Goal: Complete application form

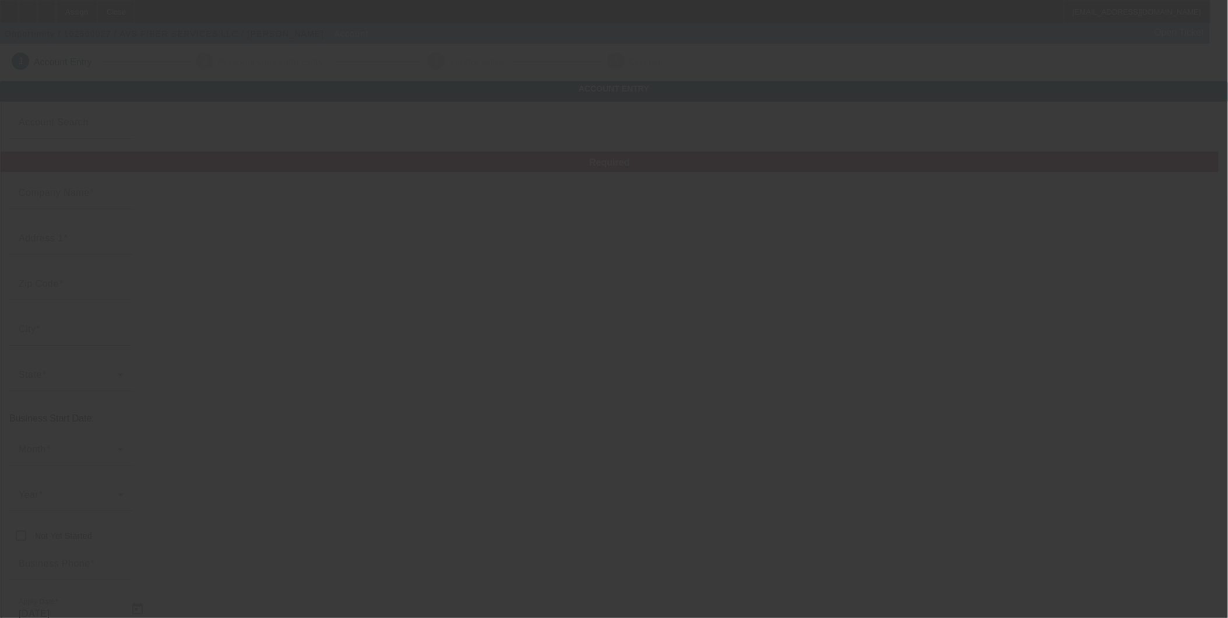
type input "[DATE]"
type input "AVS FIBER SERVICES LLC"
type input "771 Nelms Dr"
type input "37066"
type input "Gallatin"
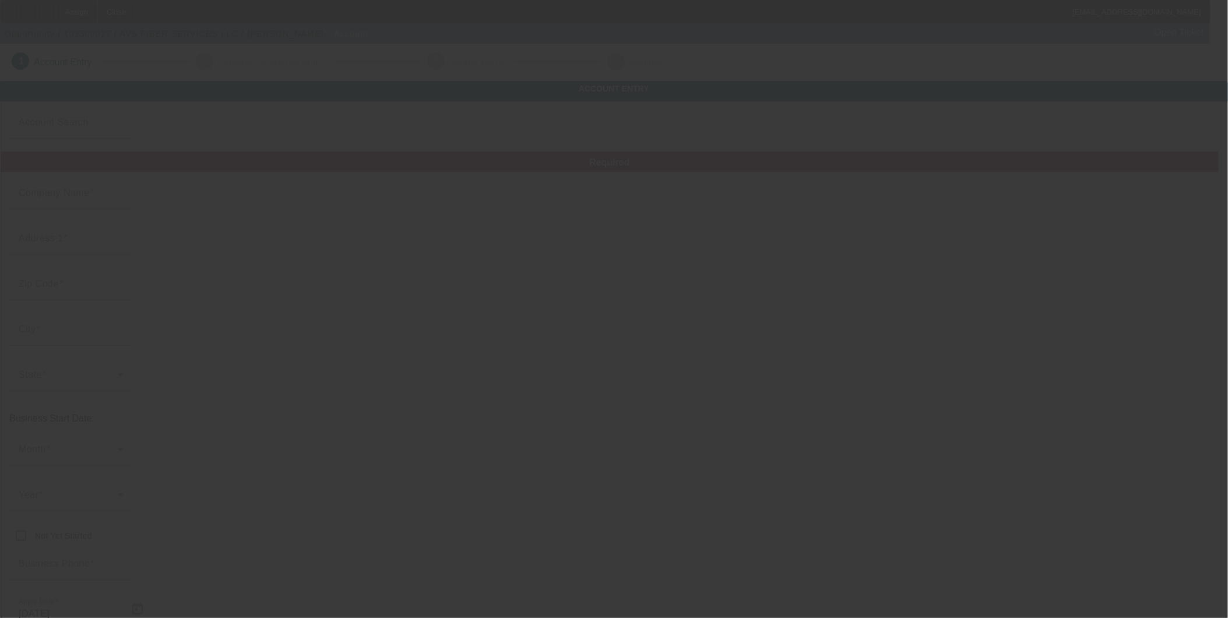
type input "(631) 790-3531"
type input "valentin.serban@avsfiber.com"
type input "33-2645675"
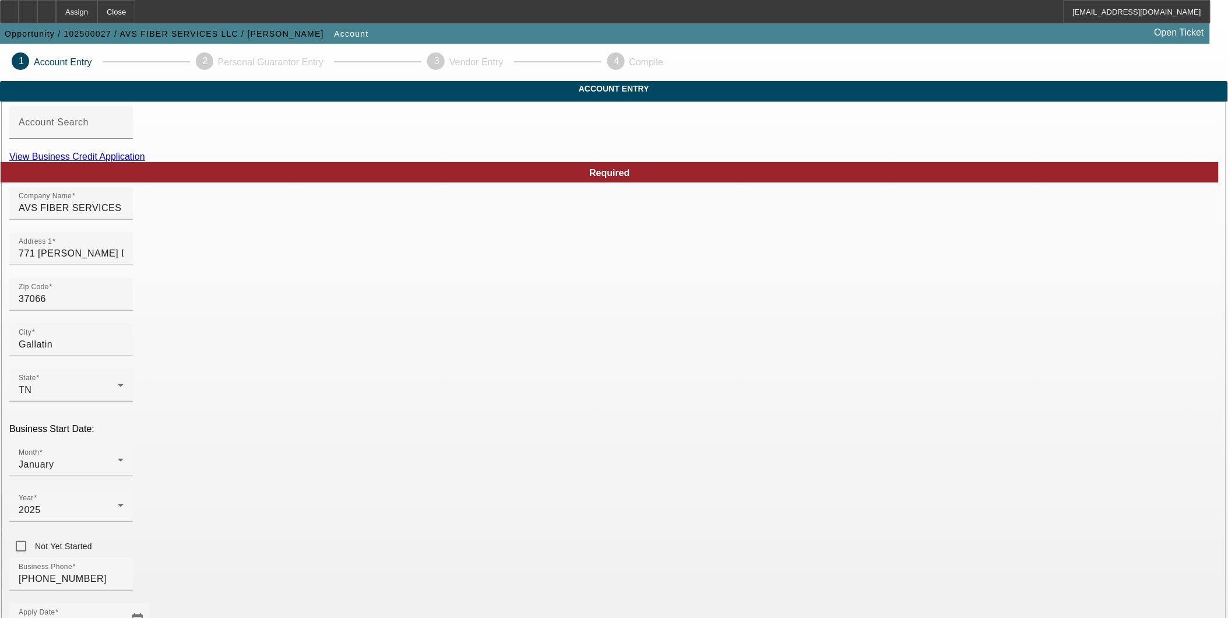
click at [145, 161] on link "View Business Credit Application" at bounding box center [77, 157] width 136 height 10
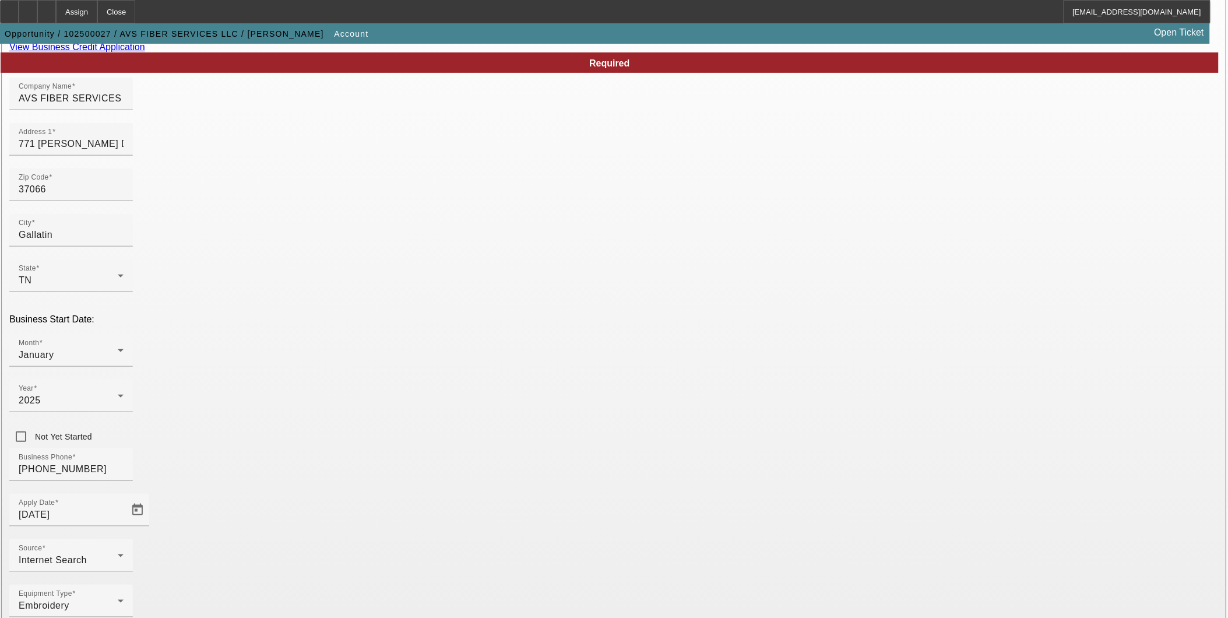
scroll to position [125, 0]
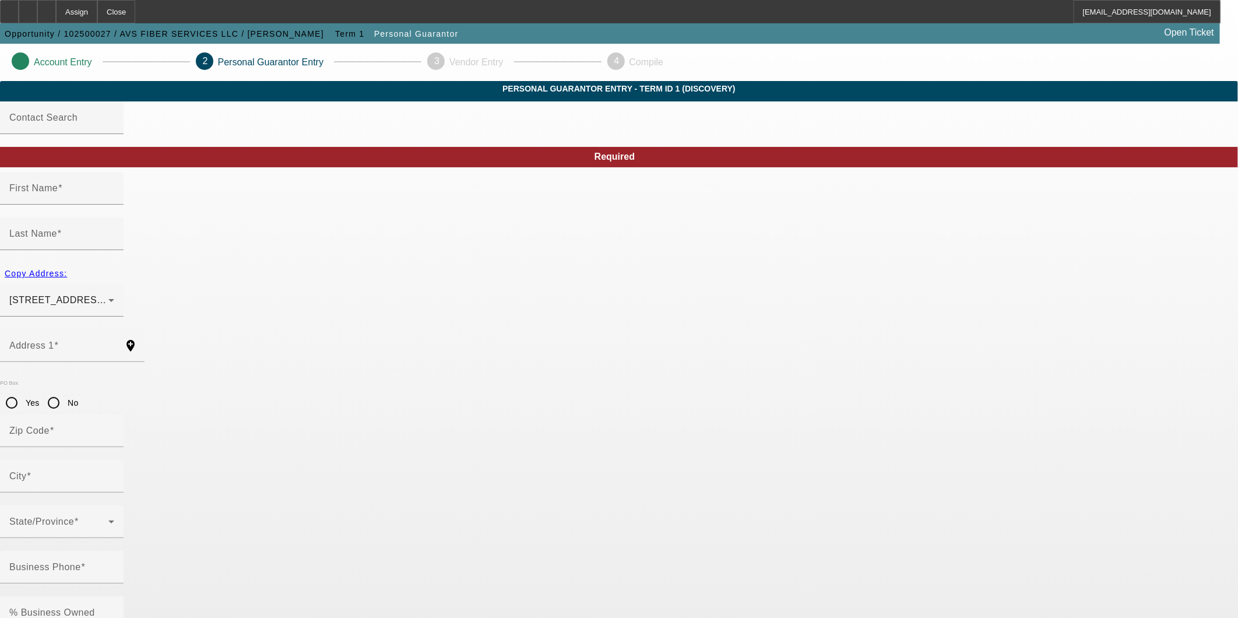
type input "Ionel"
type input "Serban"
type input "771 Nelms Drive"
radio input "true"
type input "37066"
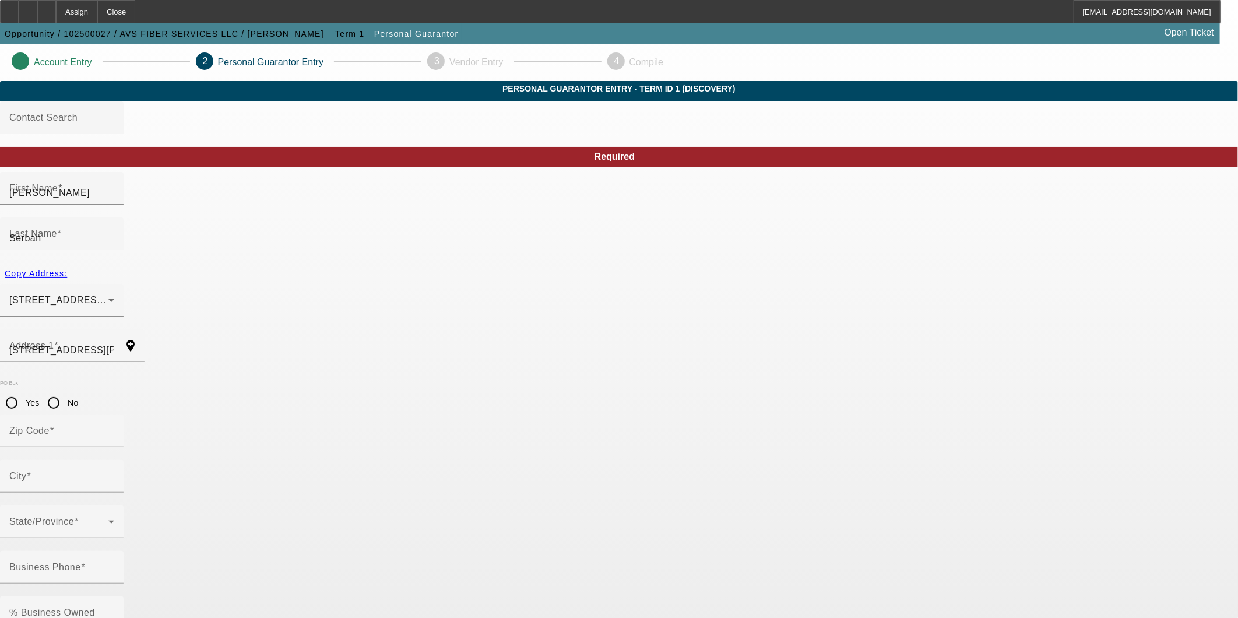
type input "Gallatin"
type input "(631) 790-3531"
type input "100"
type input "516-61-0808"
type input "valentin.serban@avsfiber.com"
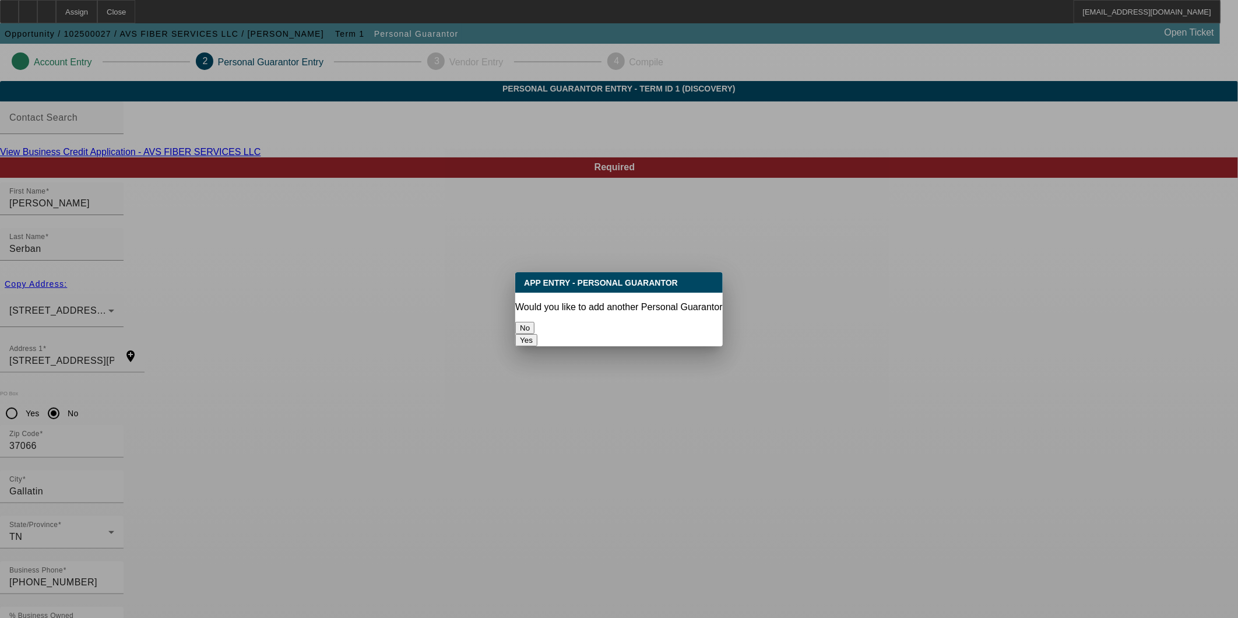
click at [534, 322] on button "No" at bounding box center [524, 328] width 19 height 12
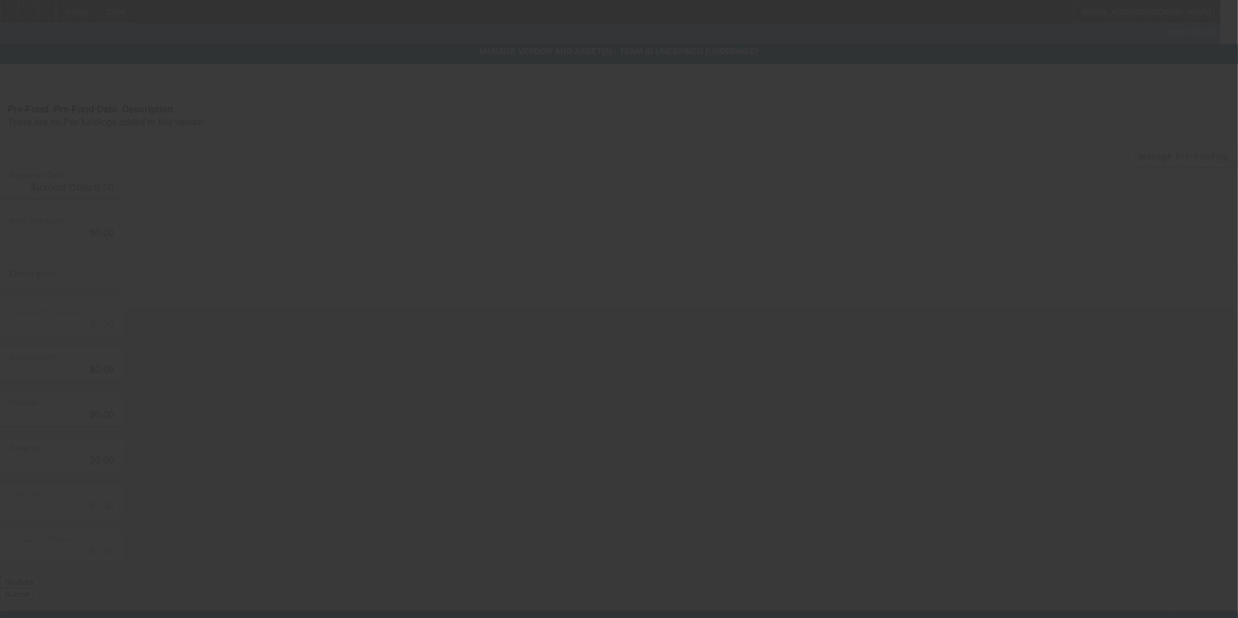
type input "$41,495.00"
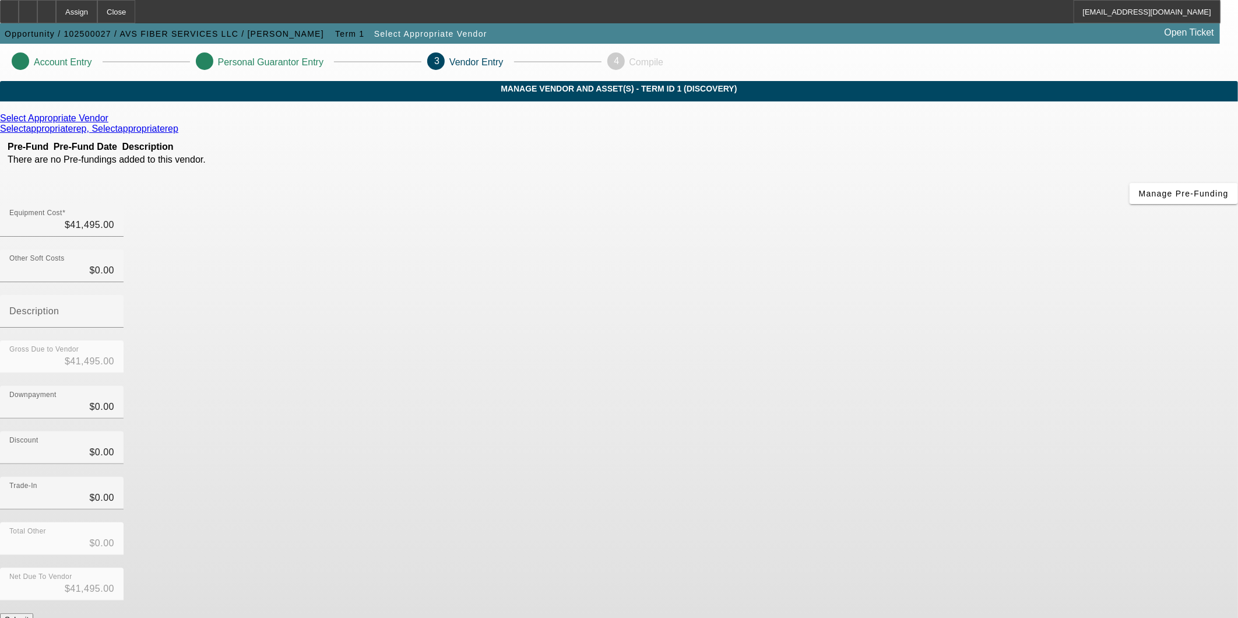
click at [33, 613] on button "Submit" at bounding box center [16, 619] width 33 height 12
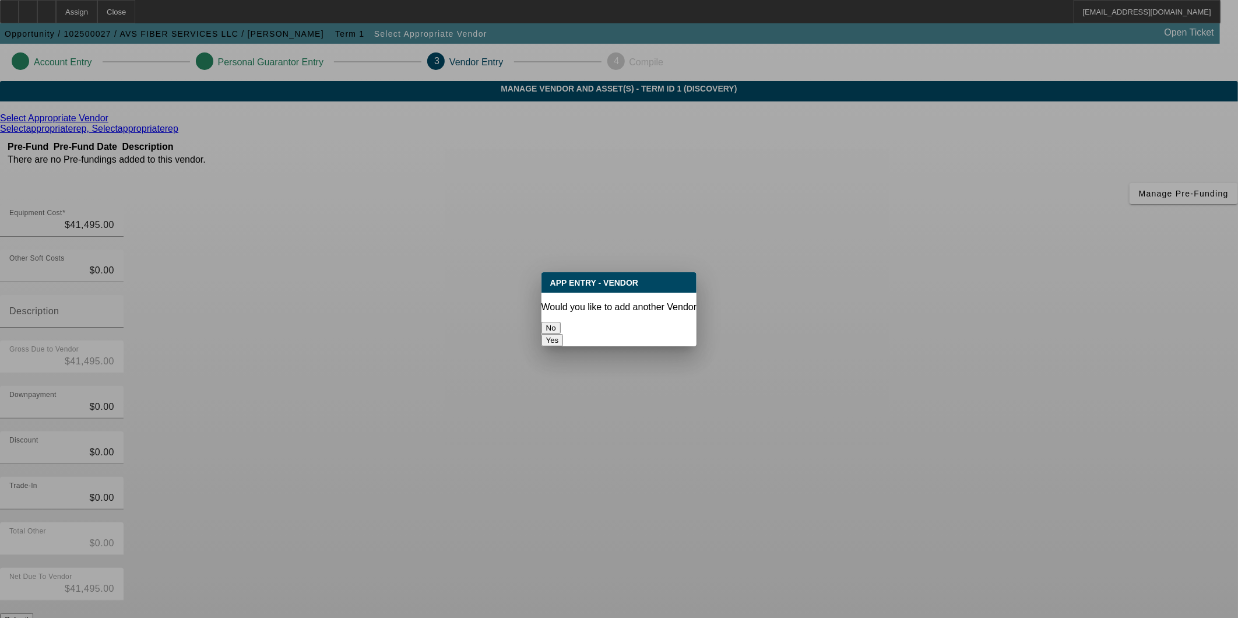
click at [561, 322] on button "No" at bounding box center [550, 328] width 19 height 12
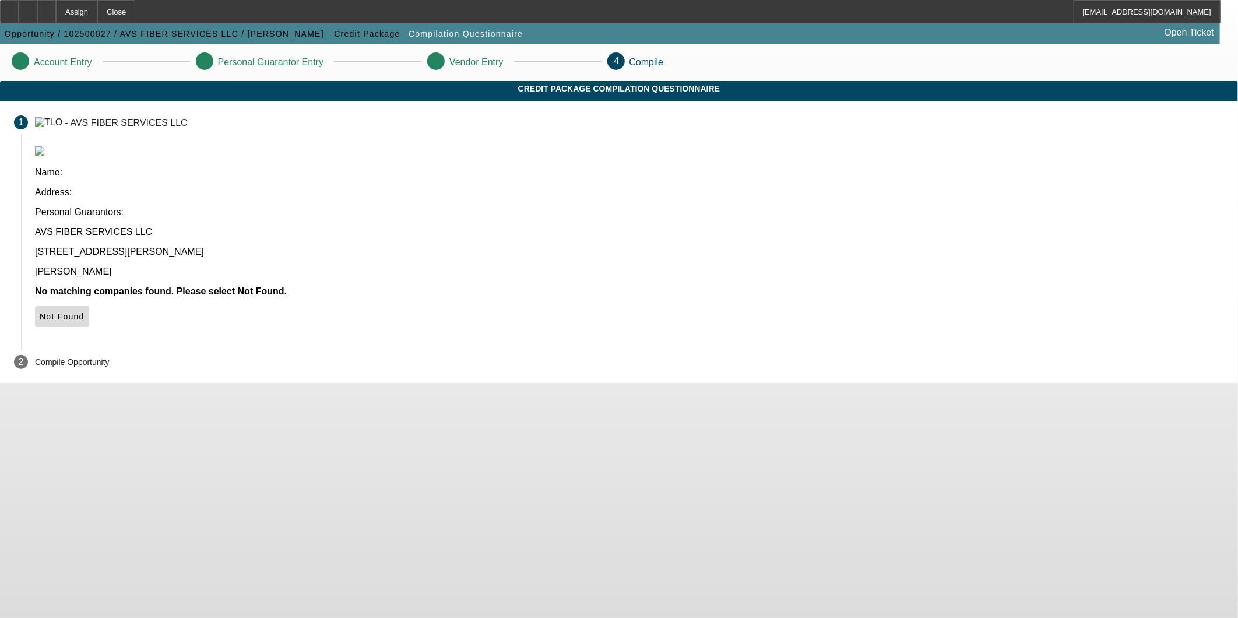
click at [84, 312] on span "Not Found" at bounding box center [62, 316] width 45 height 9
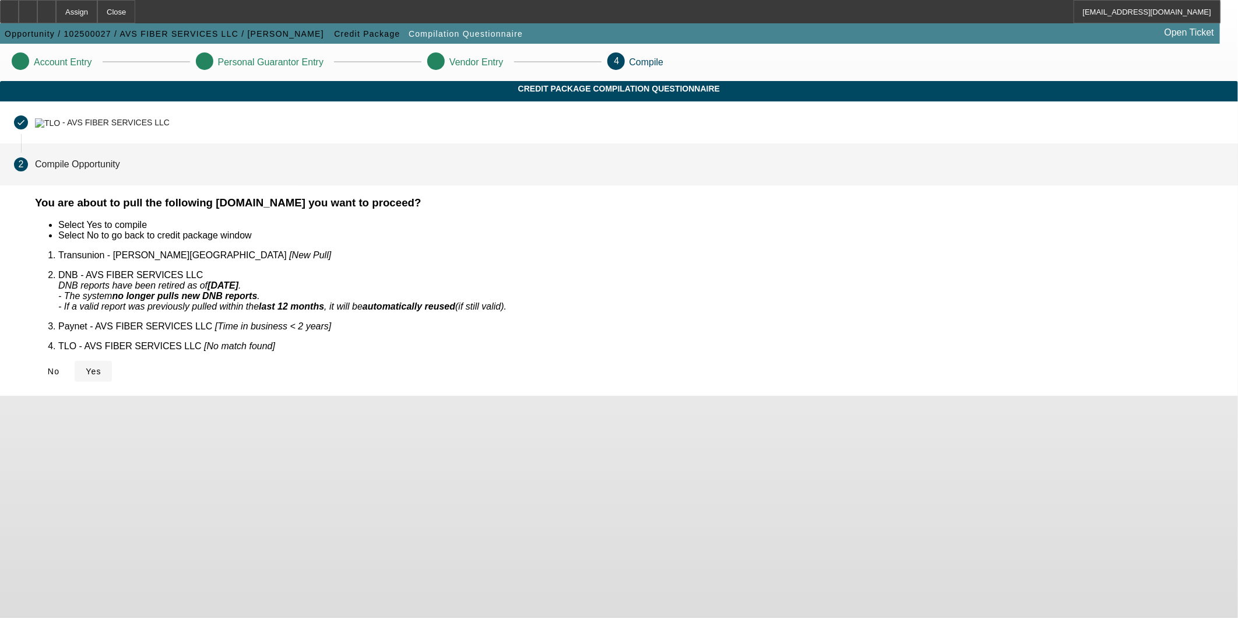
click at [86, 367] on icon at bounding box center [86, 371] width 0 height 9
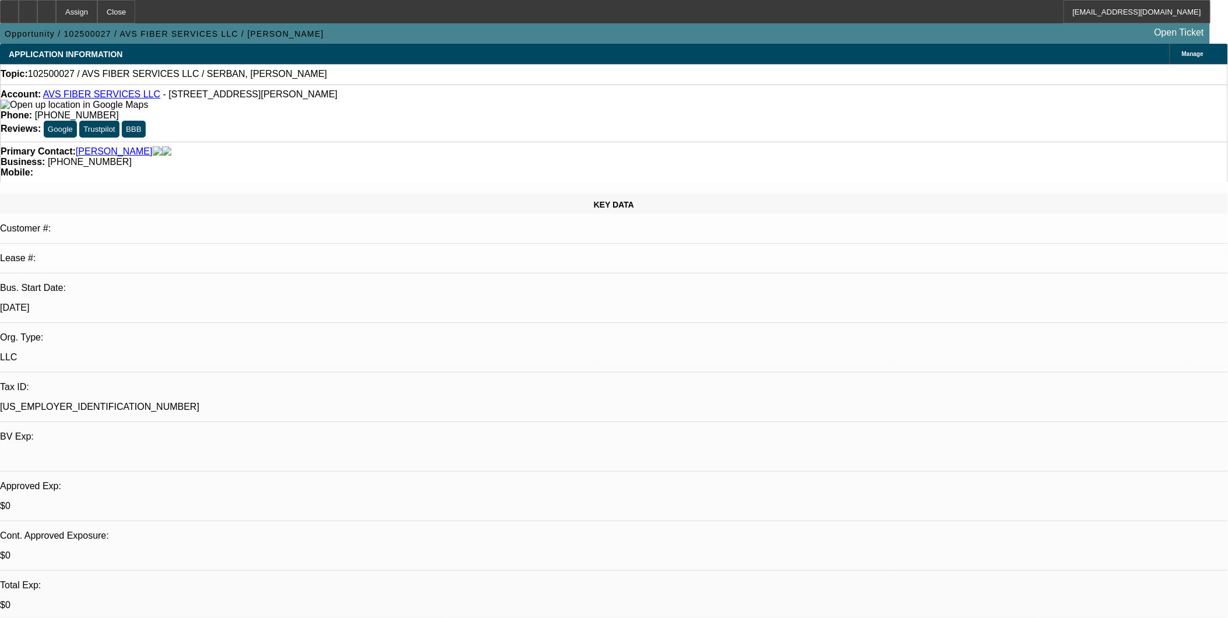
select select "0"
select select "2"
select select "0.1"
select select "1"
select select "2"
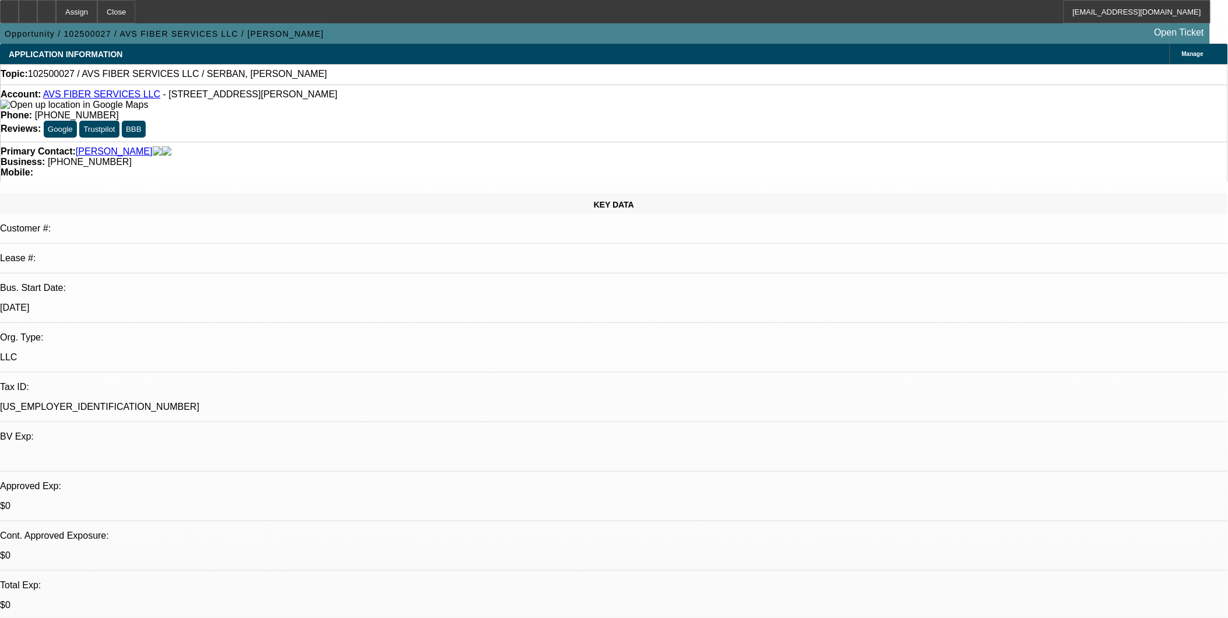
select select "4"
click at [47, 8] on icon at bounding box center [47, 8] width 0 height 0
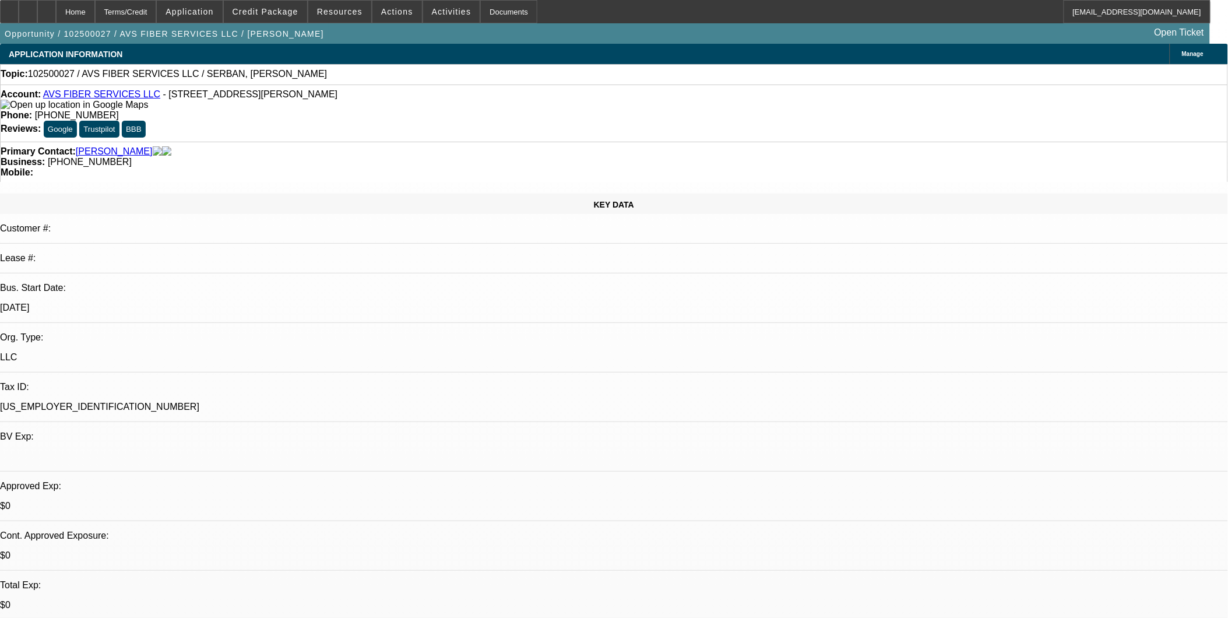
select select "0"
select select "2"
select select "0.1"
select select "4"
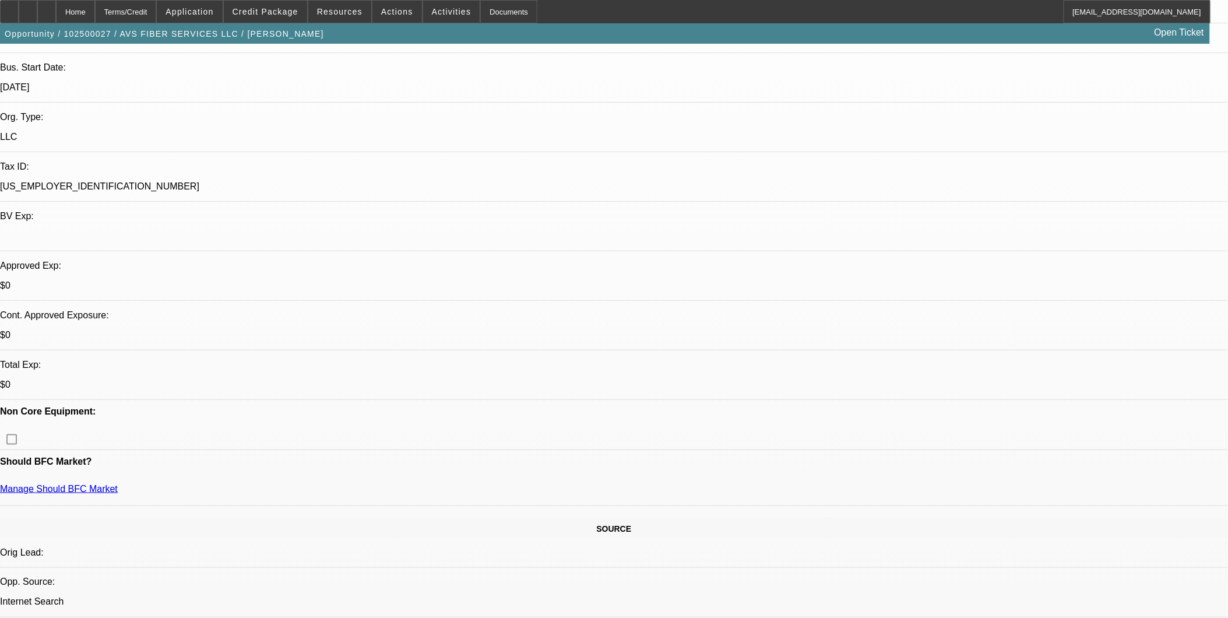
scroll to position [259, 0]
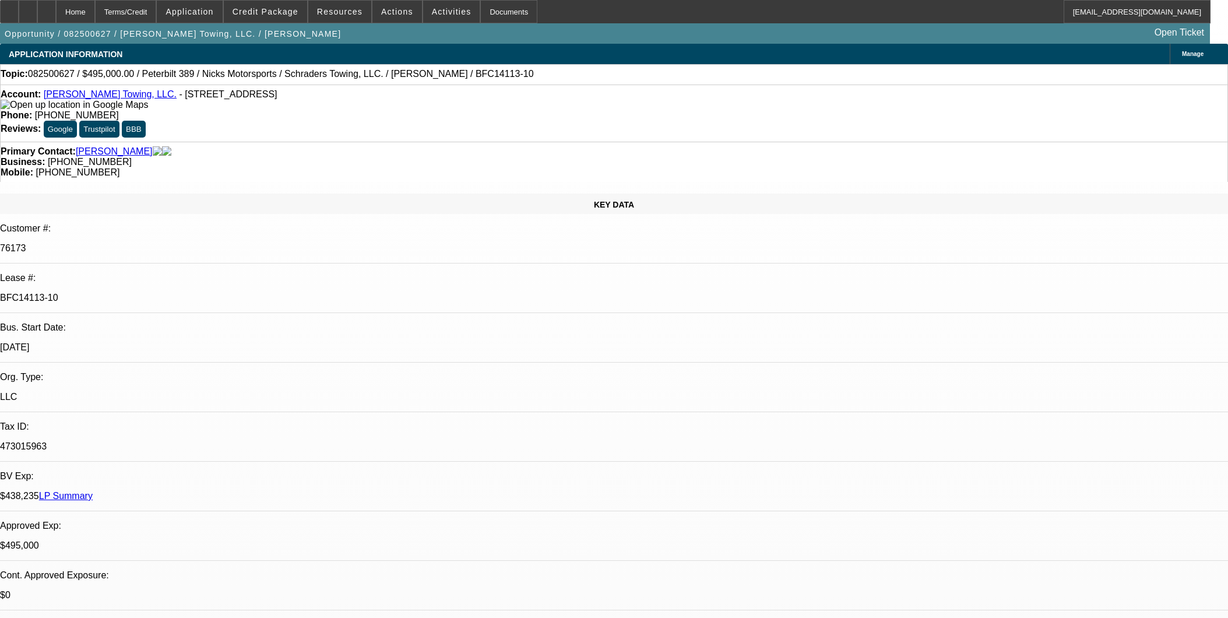
select select "0"
select select "2"
select select "0.1"
select select "4"
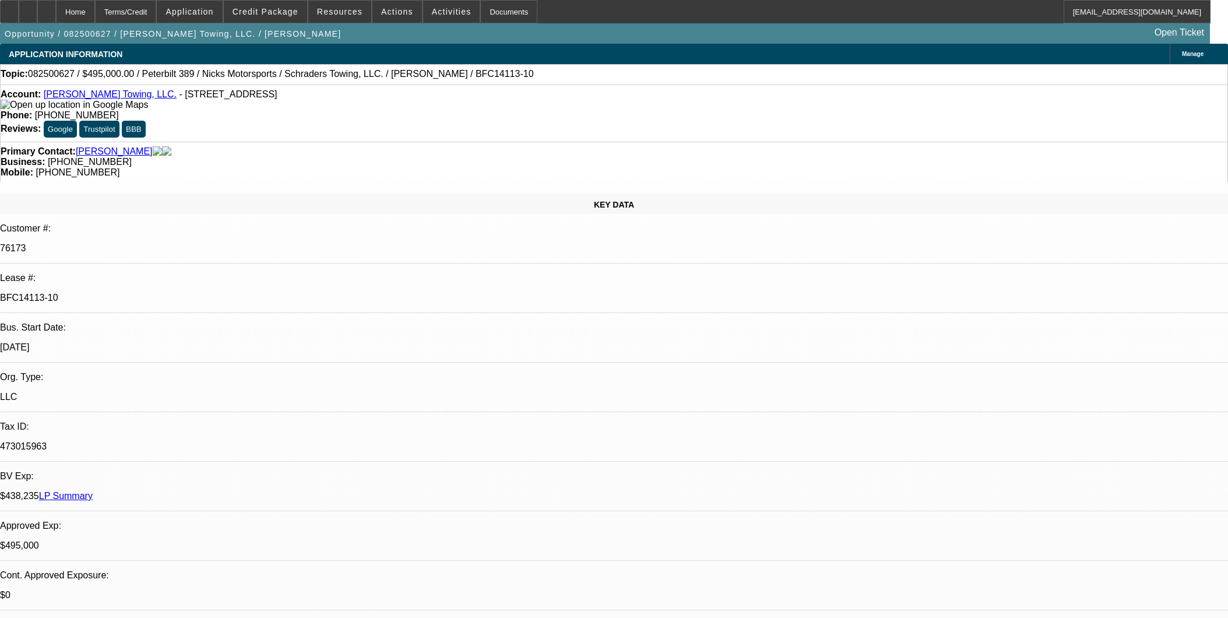
select select "0"
select select "2"
select select "0.1"
select select "4"
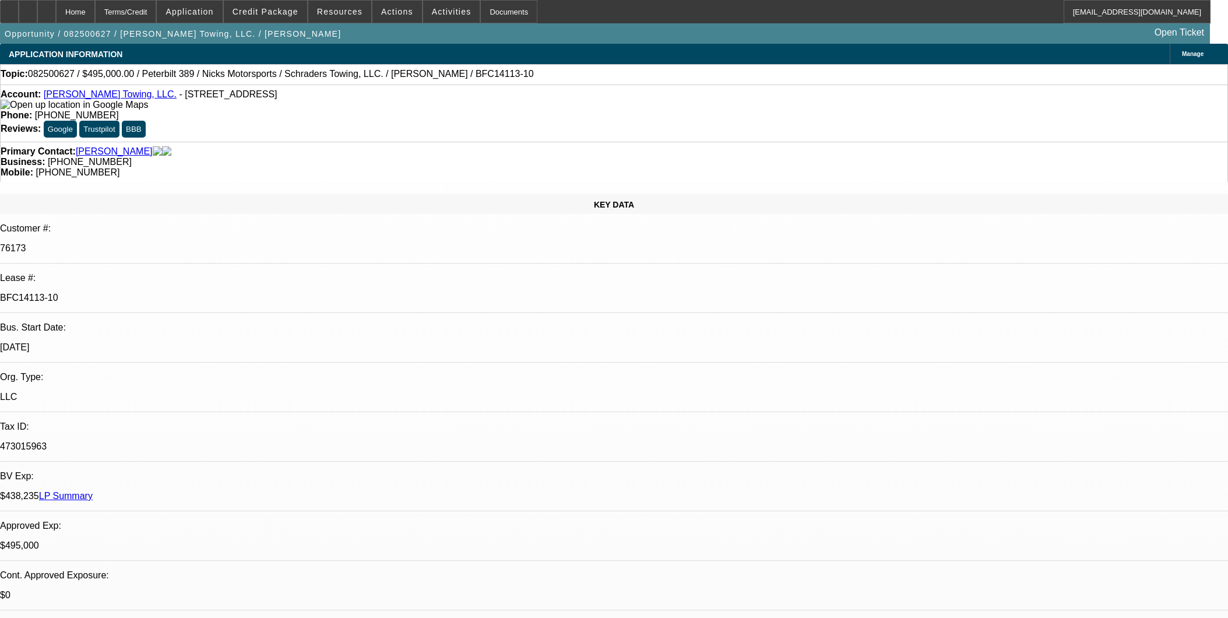
select select "0"
select select "2"
select select "0.1"
select select "4"
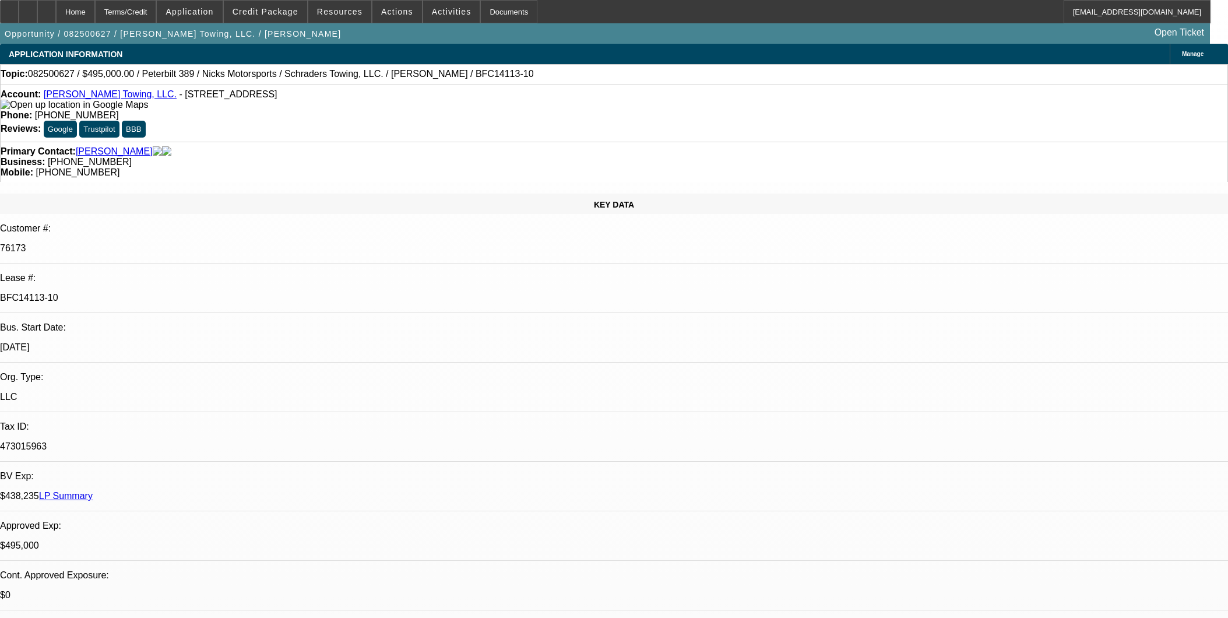
select select "0"
select select "2"
select select "0.1"
select select "4"
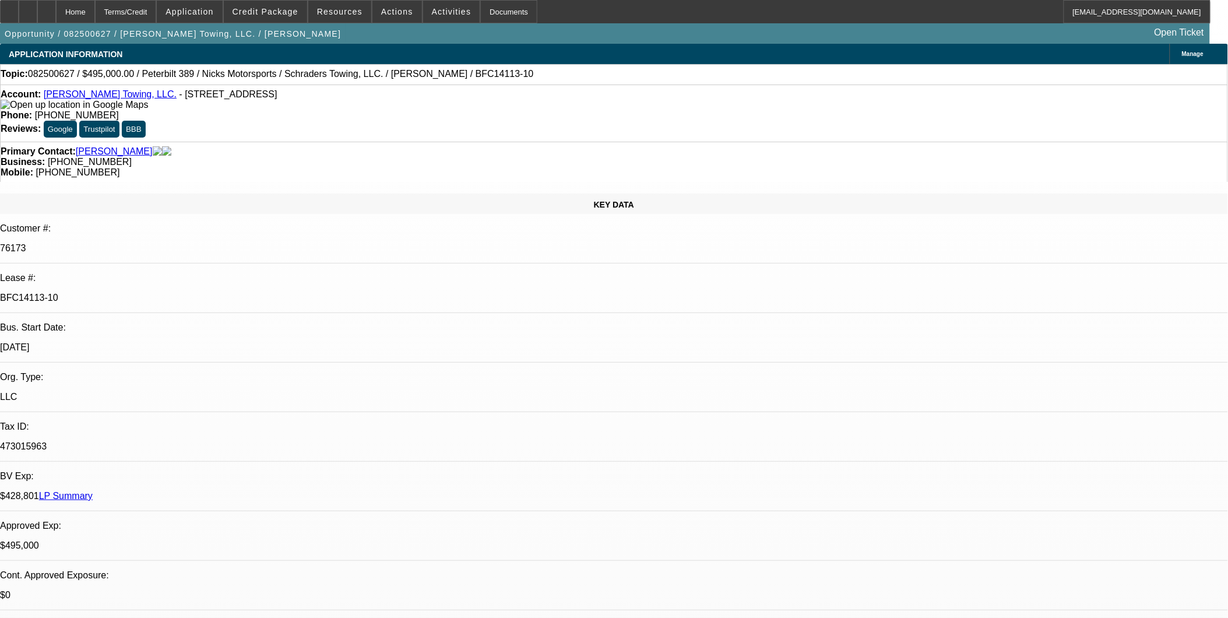
select select "0"
select select "2"
select select "0.1"
select select "0"
select select "2"
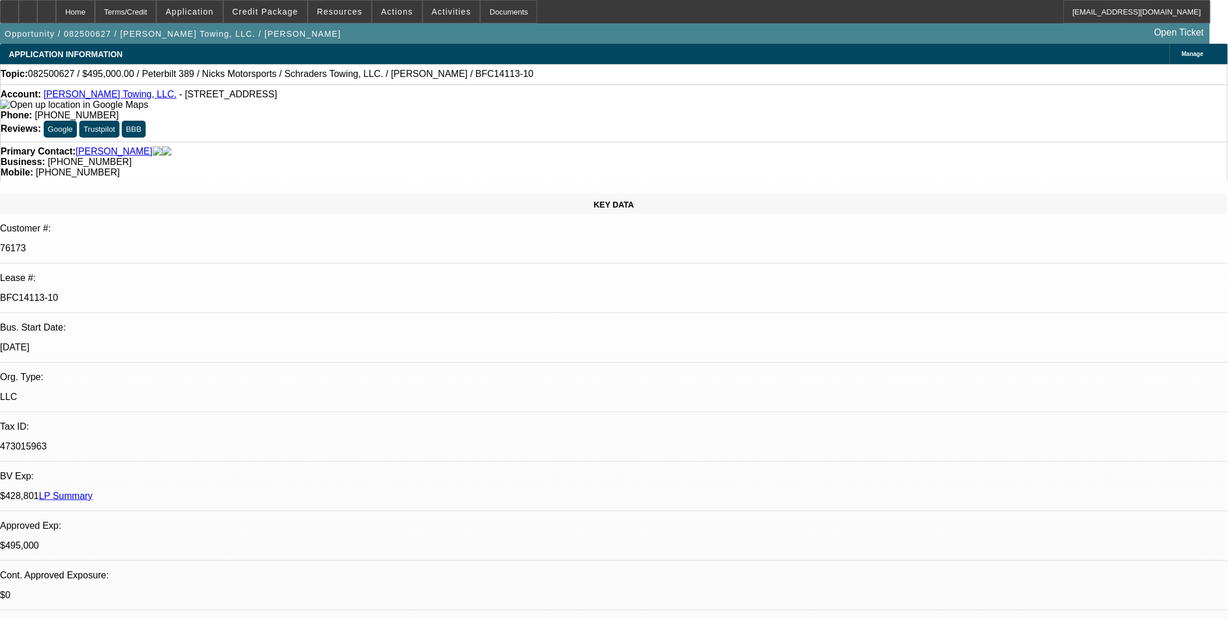
select select "0.1"
select select "0"
select select "2"
select select "0.1"
select select "0"
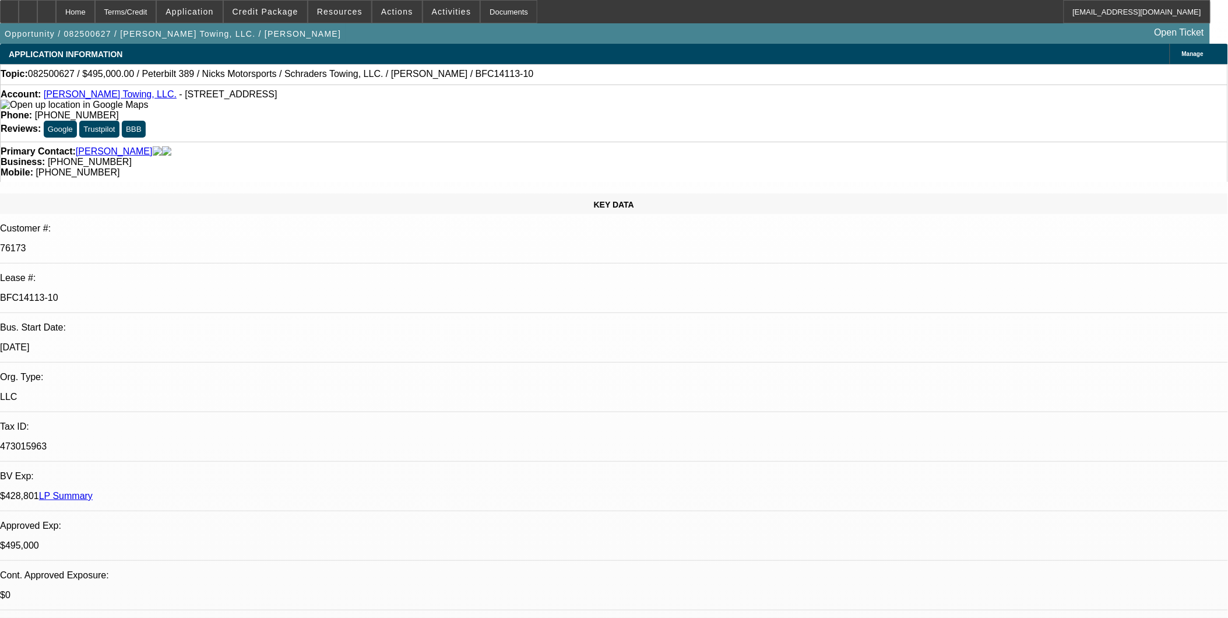
select select "2"
select select "0.1"
select select "1"
select select "2"
select select "4"
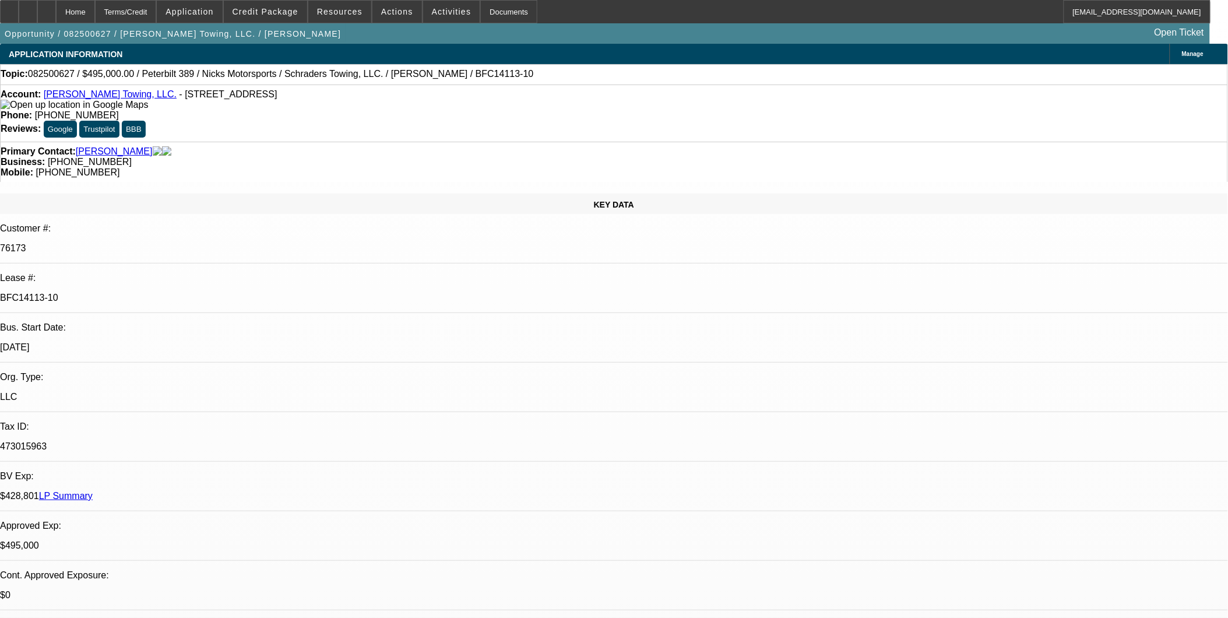
select select "1"
select select "2"
select select "4"
select select "1"
select select "2"
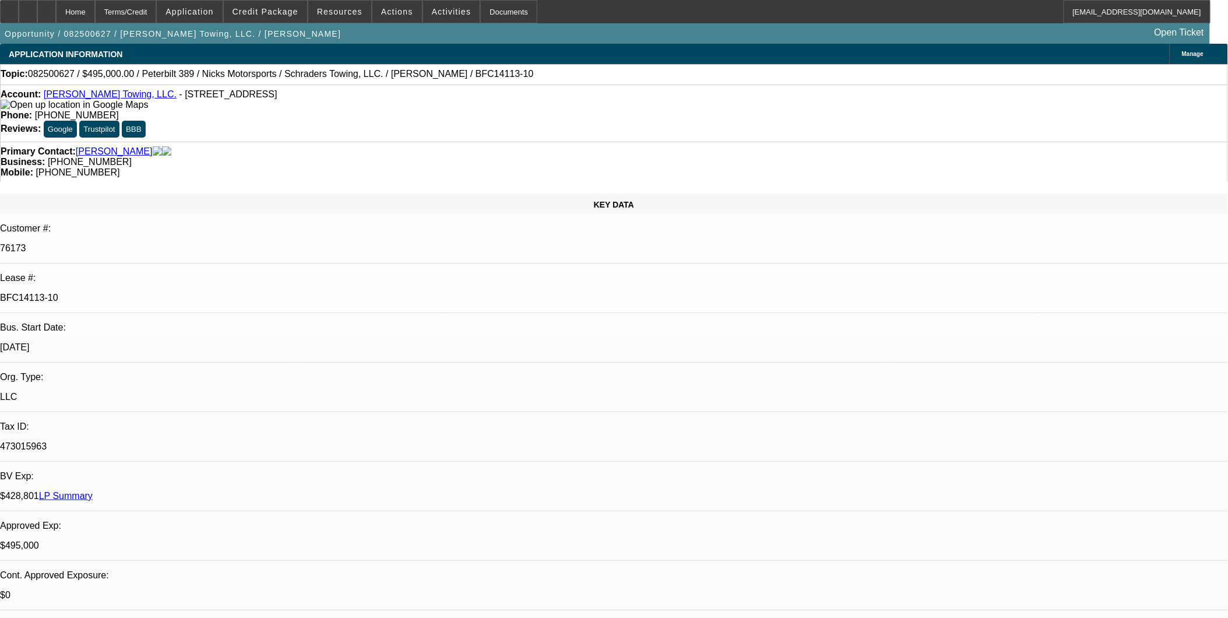
select select "4"
select select "1"
select select "2"
select select "4"
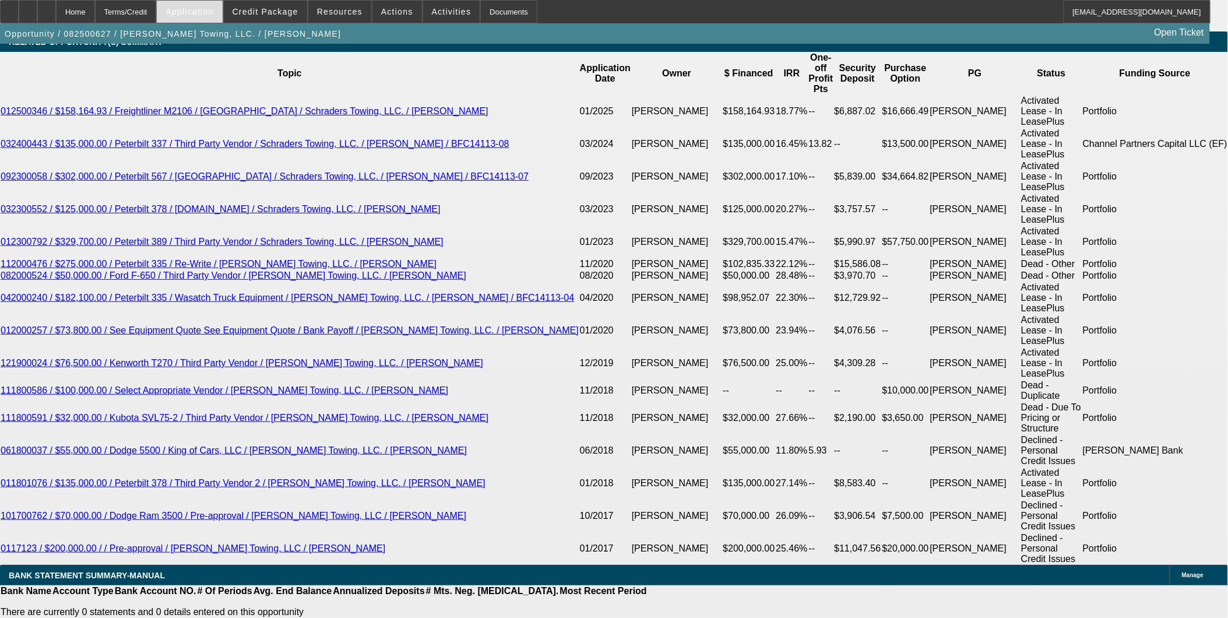
scroll to position [2204, 0]
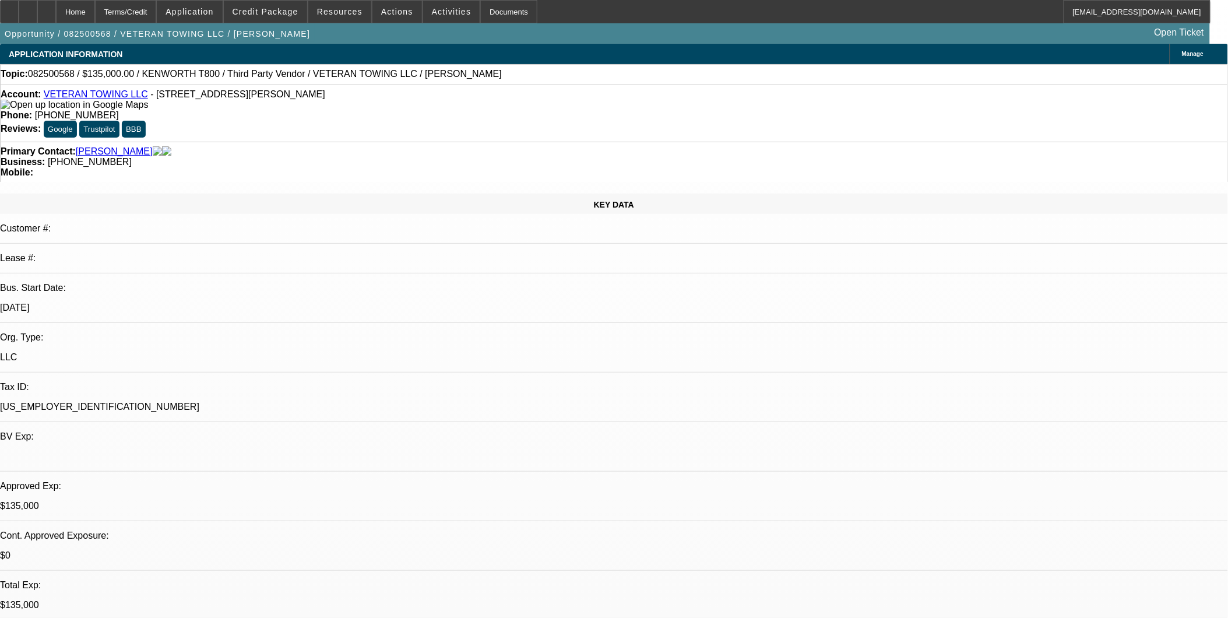
select select "0"
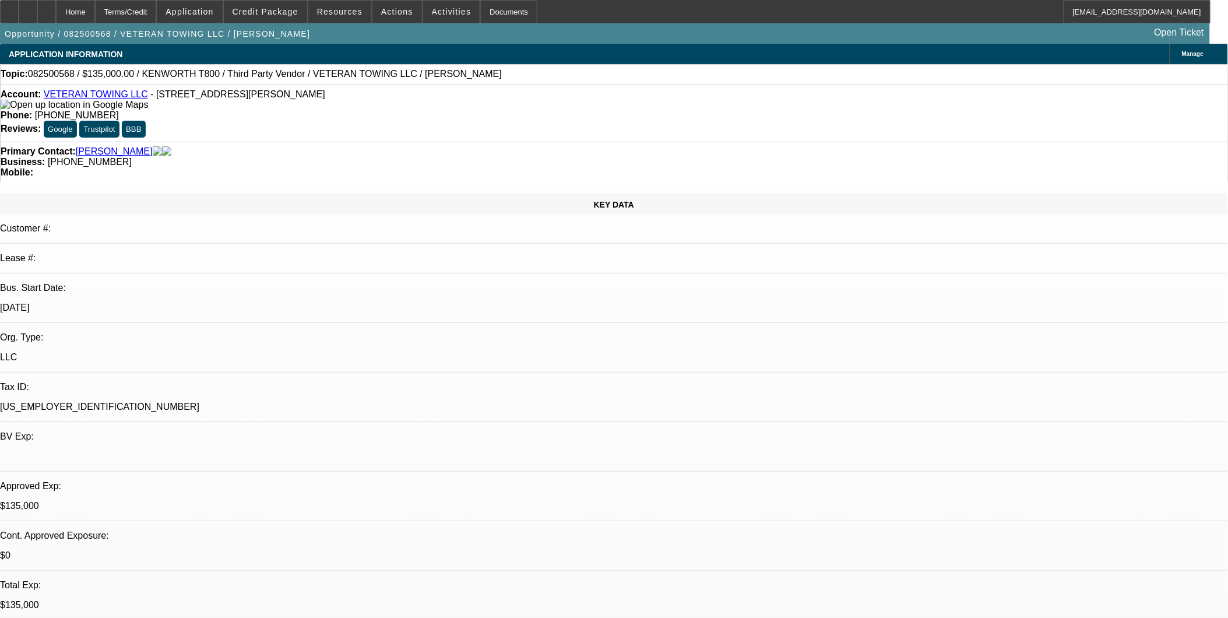
select select "0"
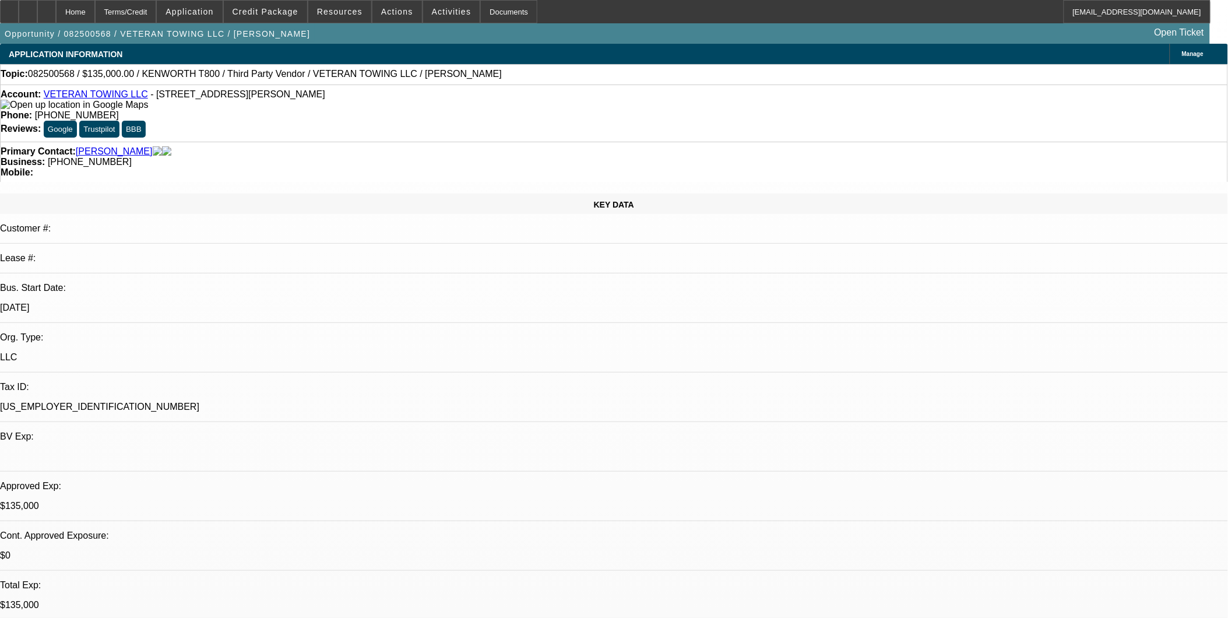
select select "0"
select select "1"
select select "6"
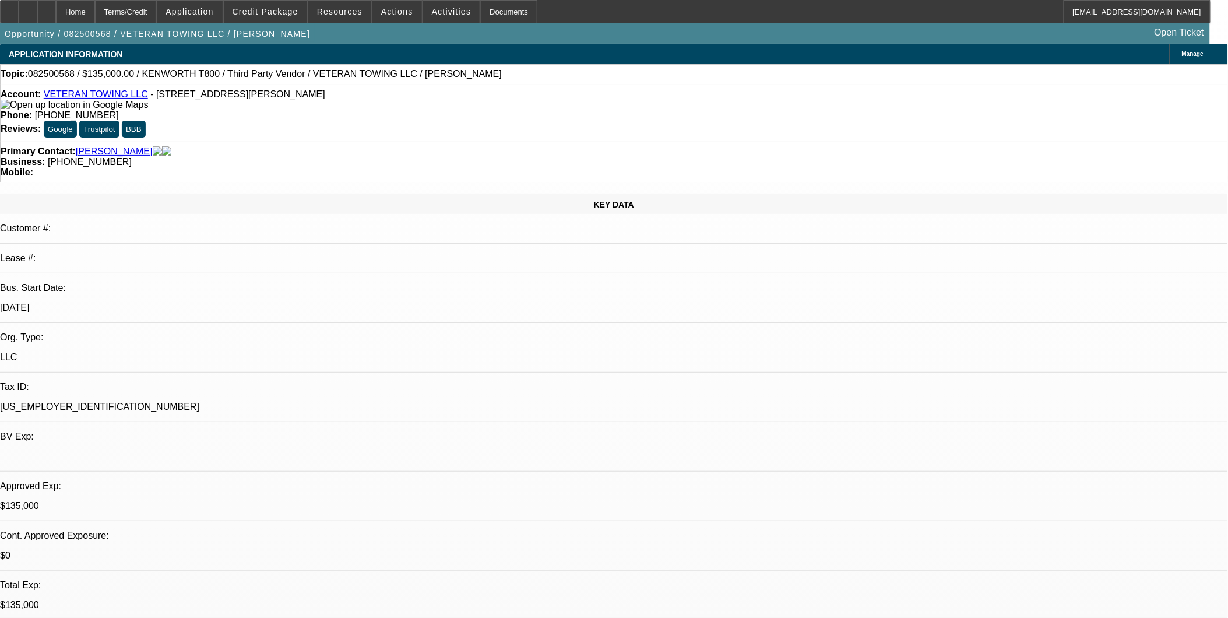
select select "1"
select select "6"
select select "1"
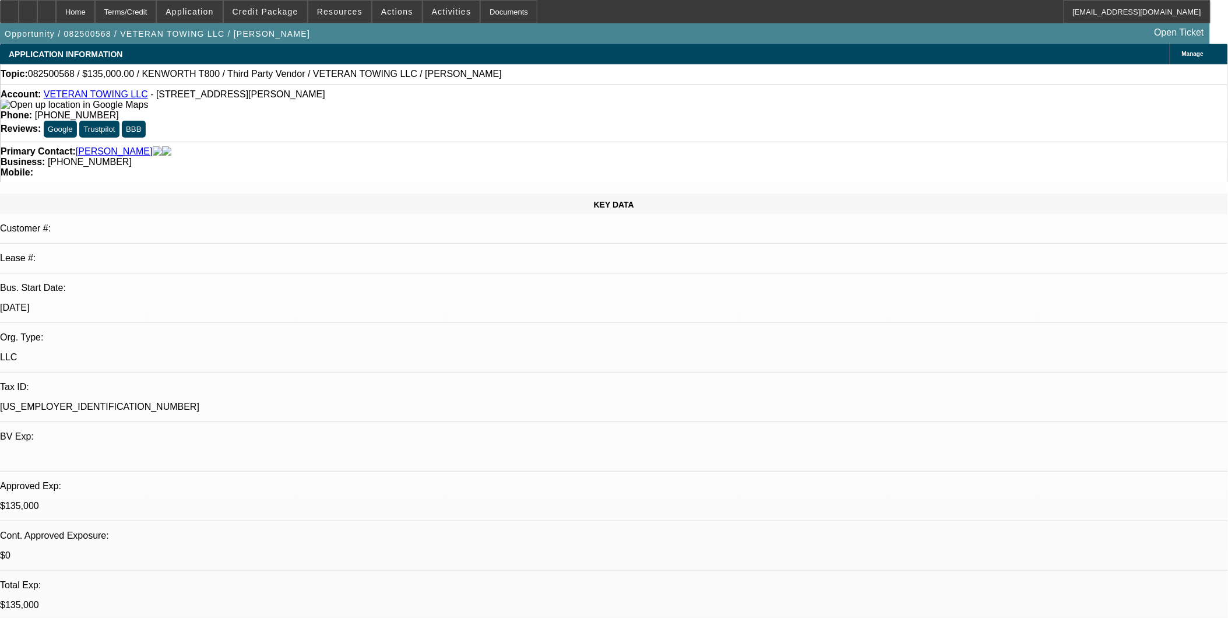
select select "6"
select select "1"
select select "3"
select select "6"
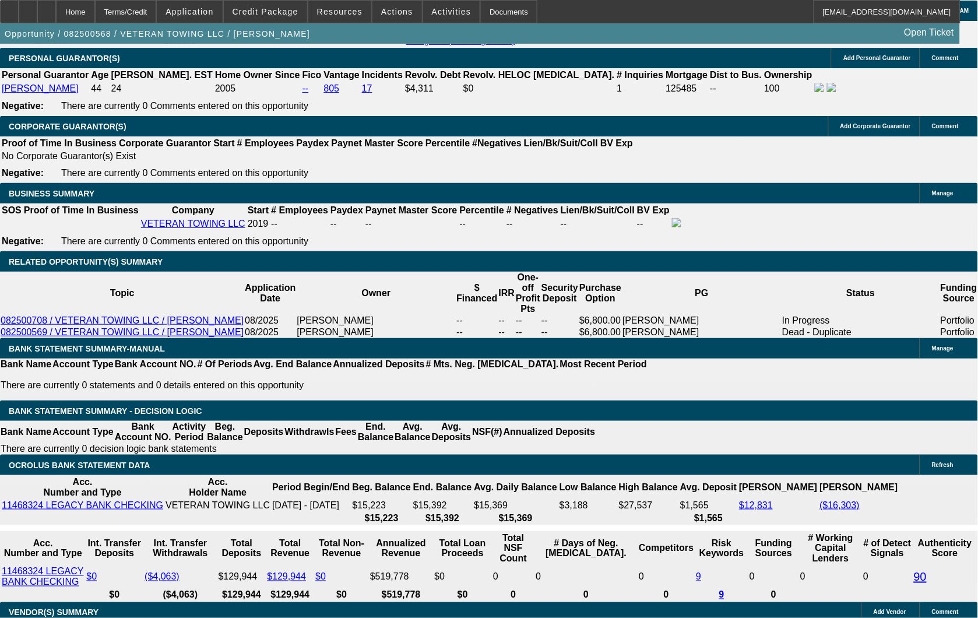
scroll to position [1699, 0]
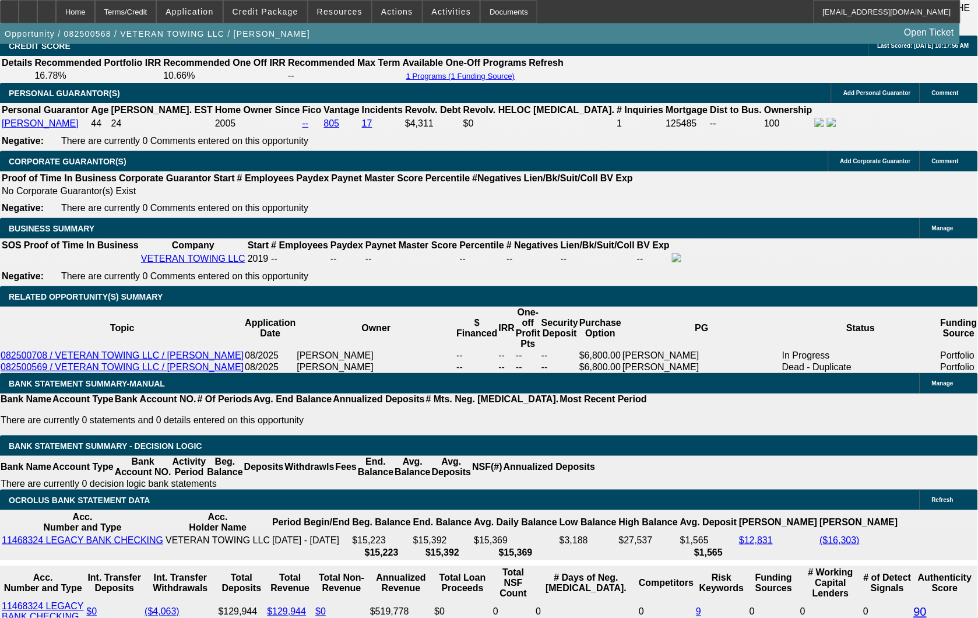
select select "0.1"
select select "2"
select select "0"
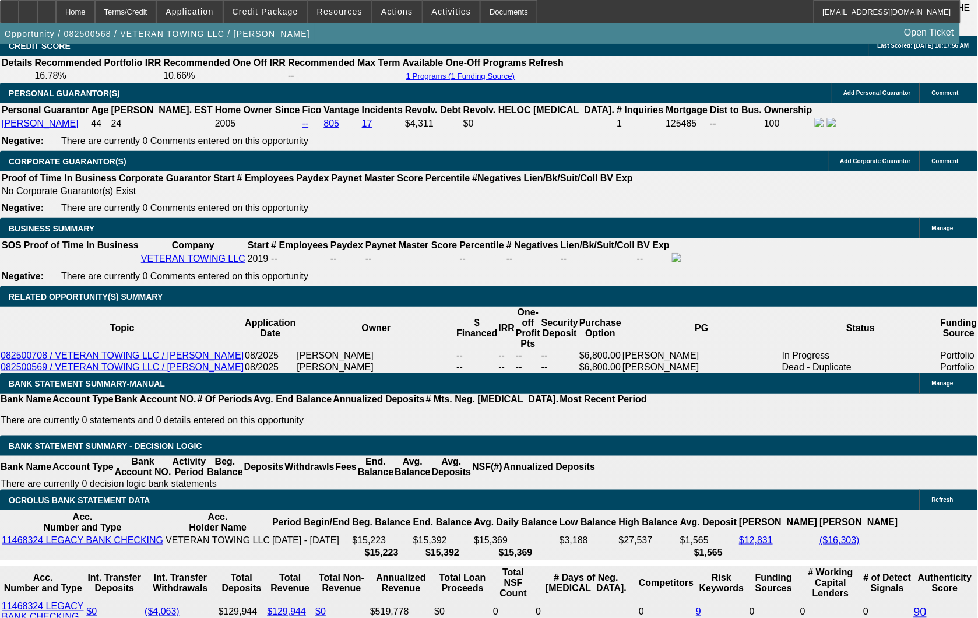
select select "6"
select select "0"
select select "3"
select select "0"
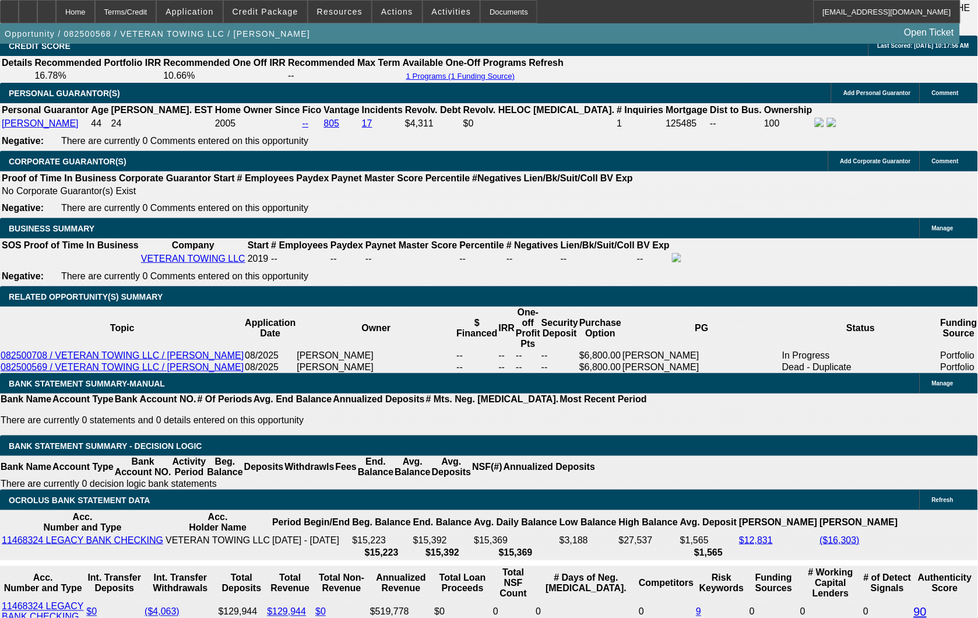
select select "6"
select select "0"
select select "3"
select select "0"
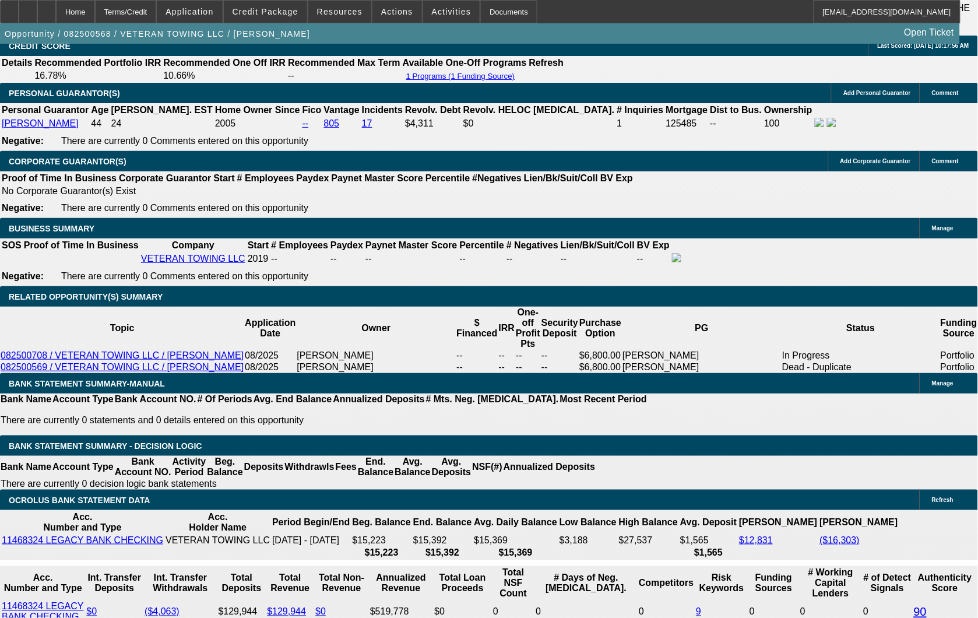
select select "6"
select select "0"
select select "2"
select select "0"
select select "6"
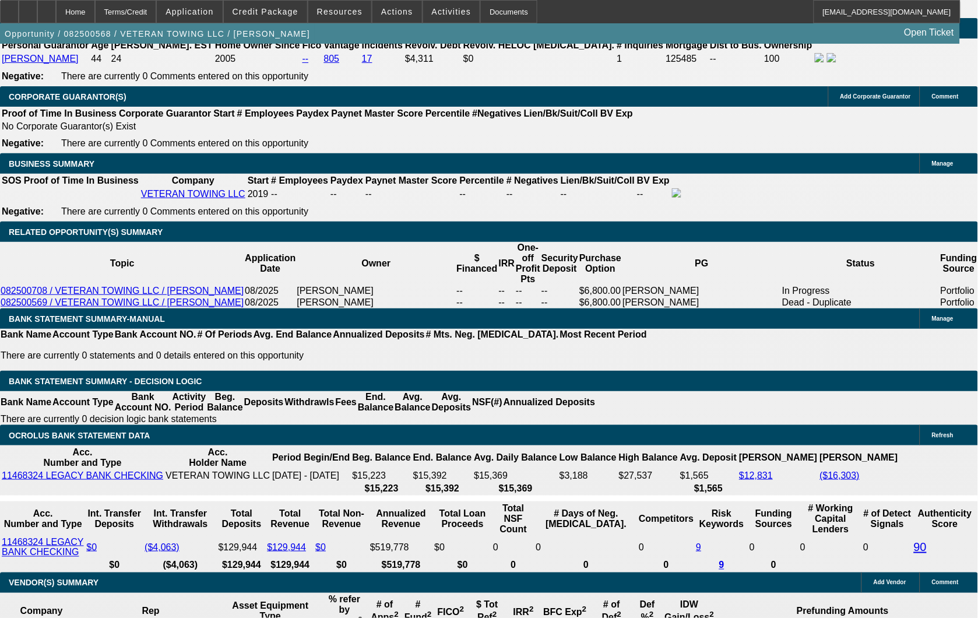
scroll to position [1829, 0]
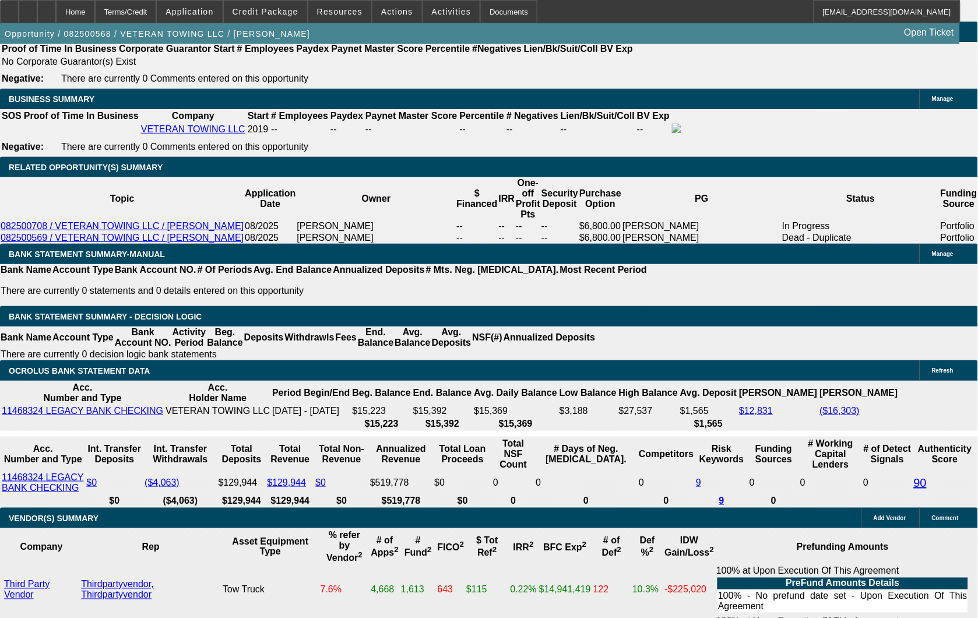
select select "0"
select select "3"
select select "0"
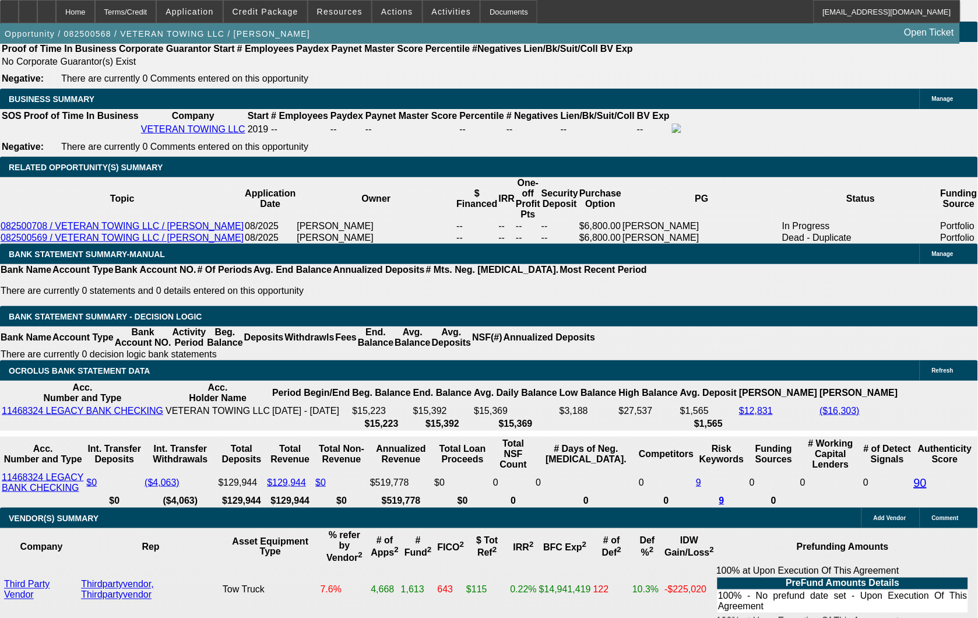
select select "6"
select select "0.1"
select select "0"
select select "3"
select select "0"
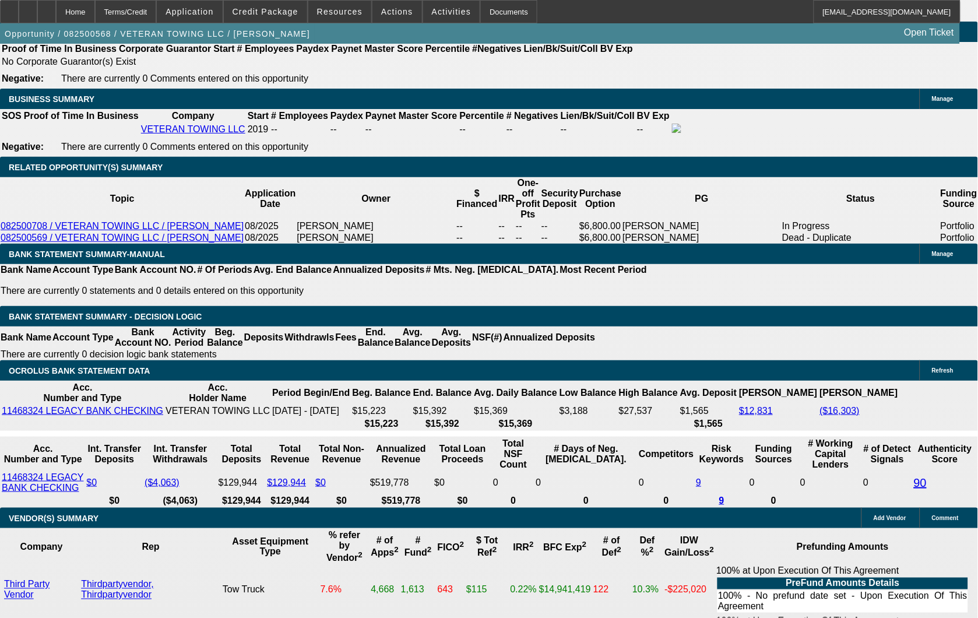
select select "6"
select select "0"
select select "3"
select select "0"
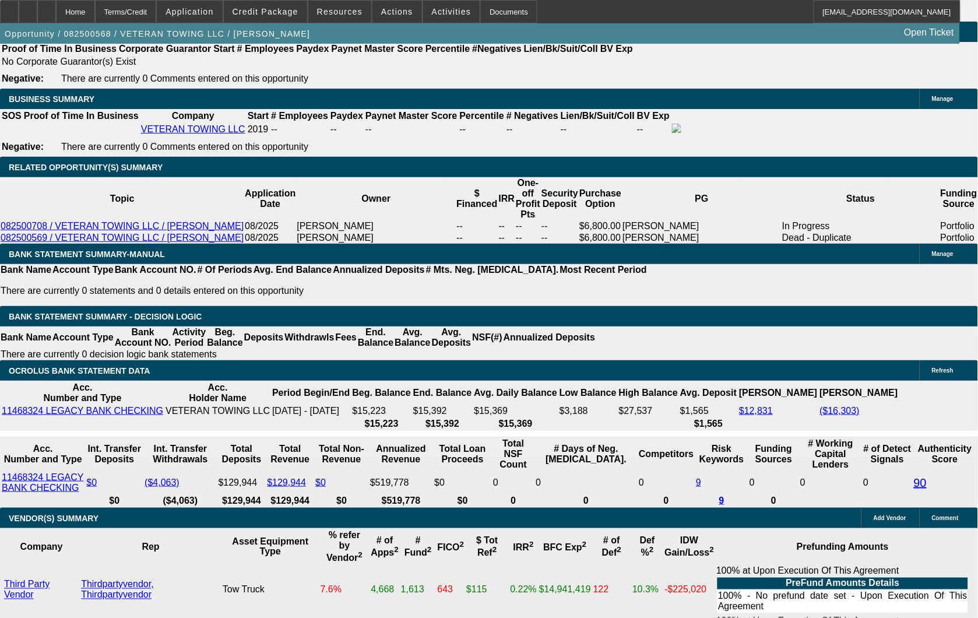
select select "6"
select select "0"
select select "3"
select select "0"
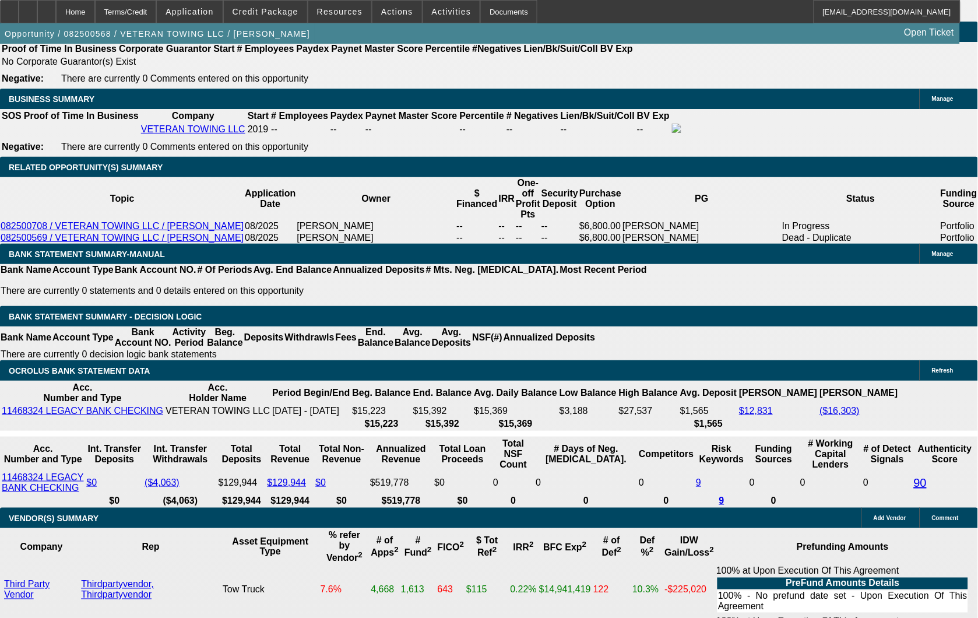
select select "6"
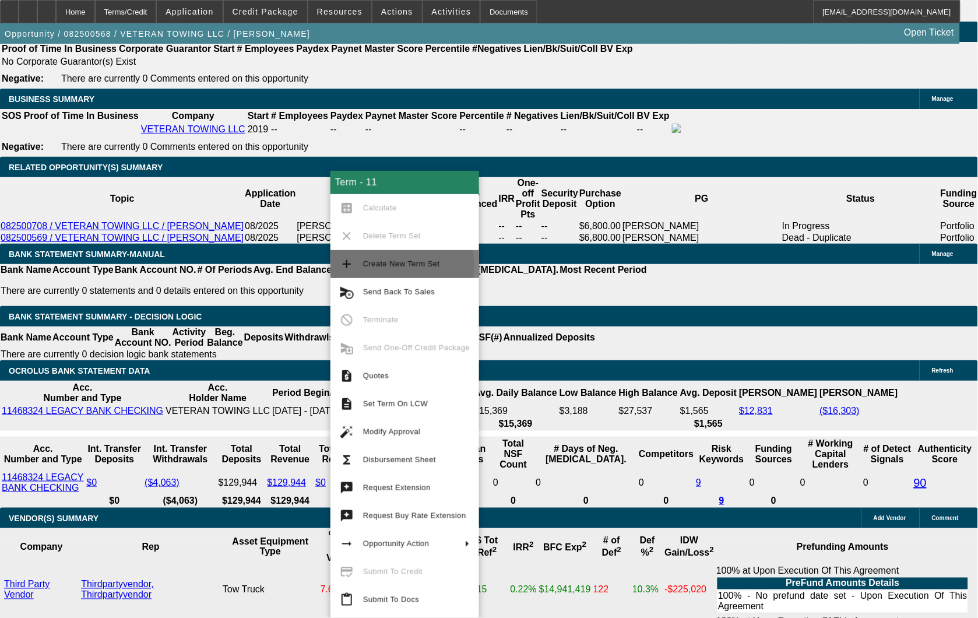
click at [386, 267] on span "Create New Term Set" at bounding box center [401, 263] width 77 height 9
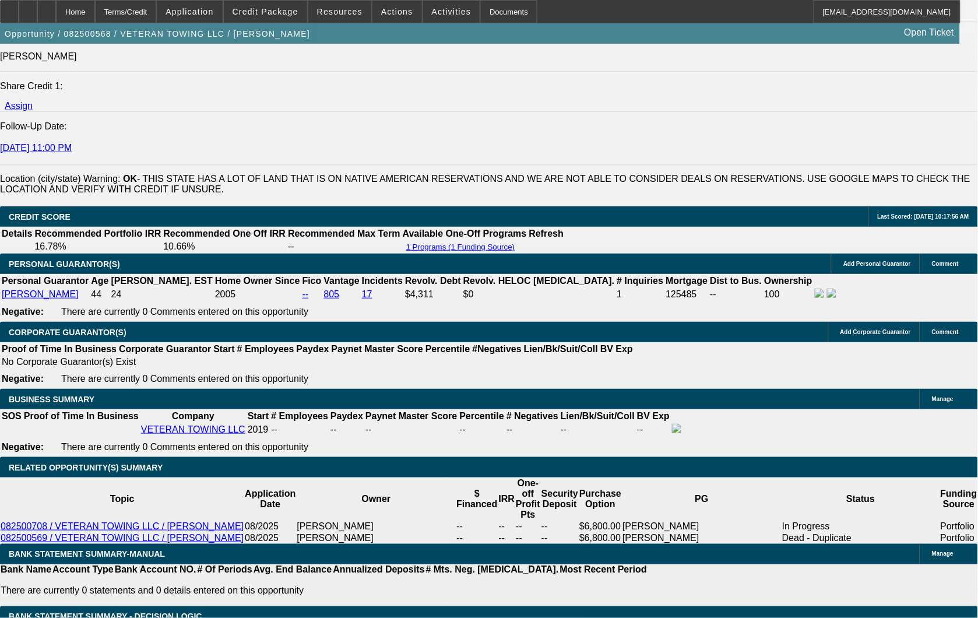
select select "0.1"
select select "0"
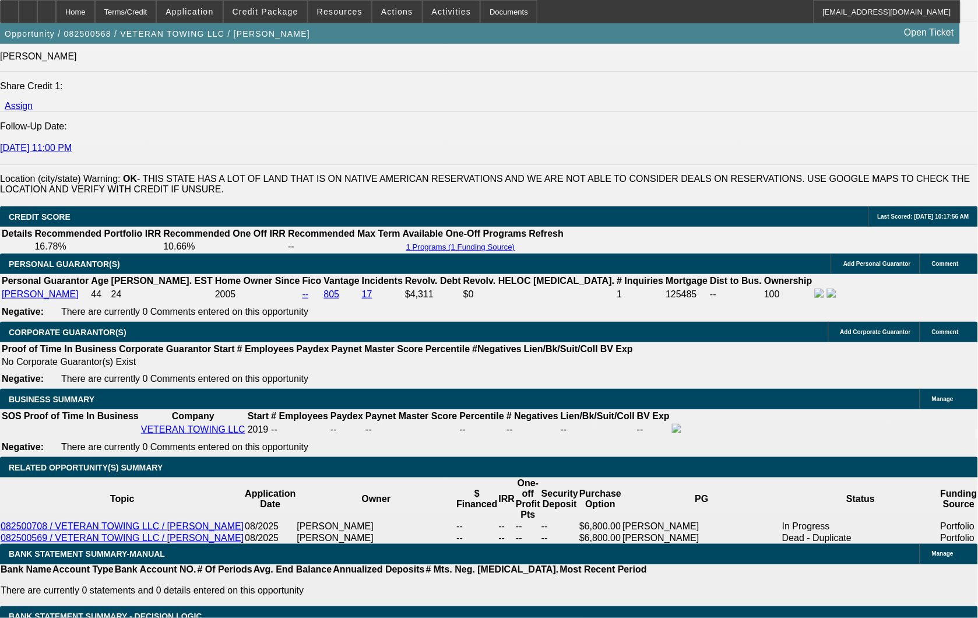
select select "0"
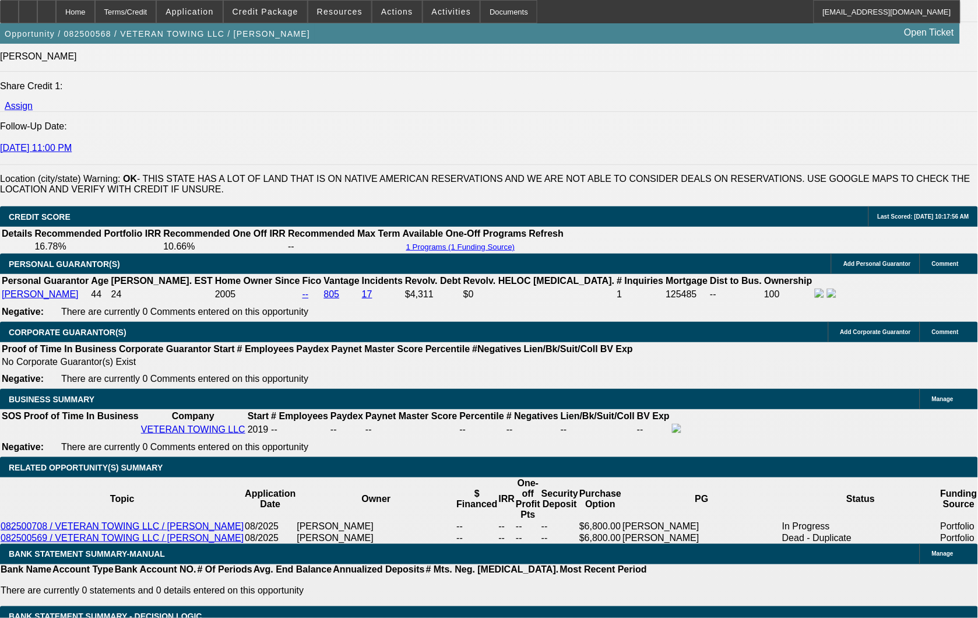
select select "0"
select select "1"
select select "3"
select select "6"
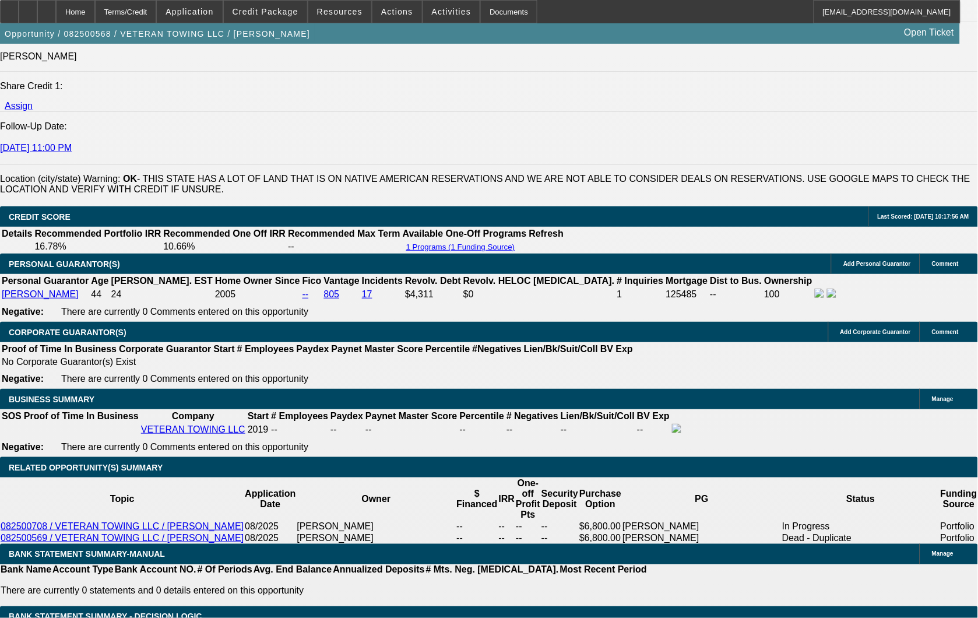
select select "1"
select select "6"
select select "1"
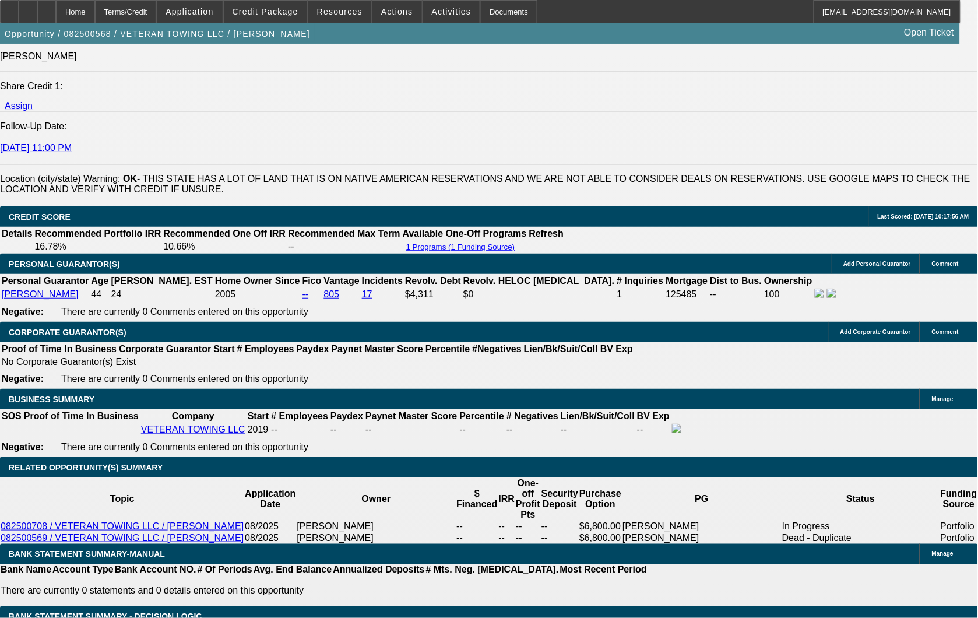
select select "6"
select select "1"
select select "6"
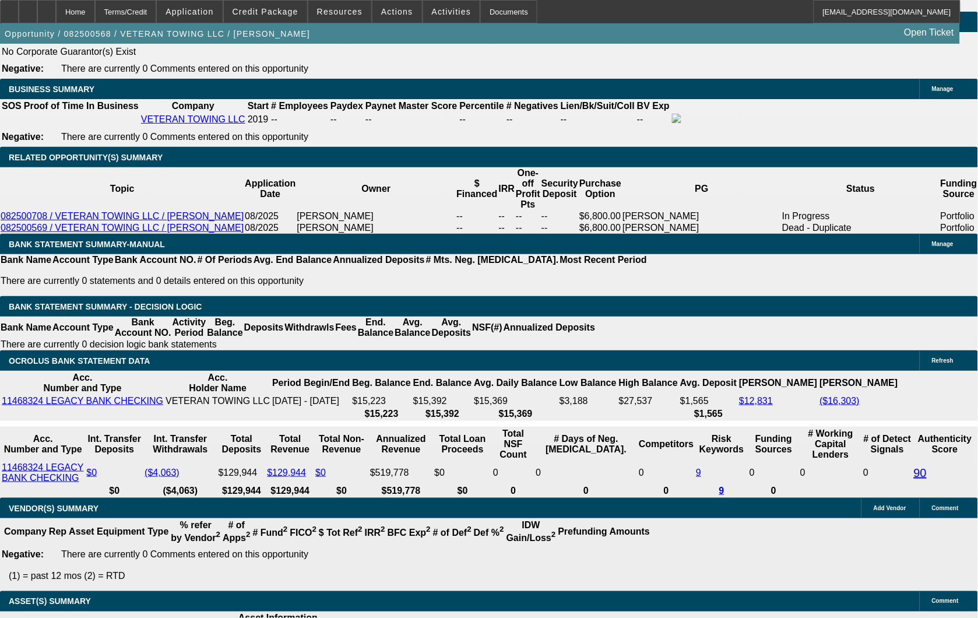
scroll to position [1860, 0]
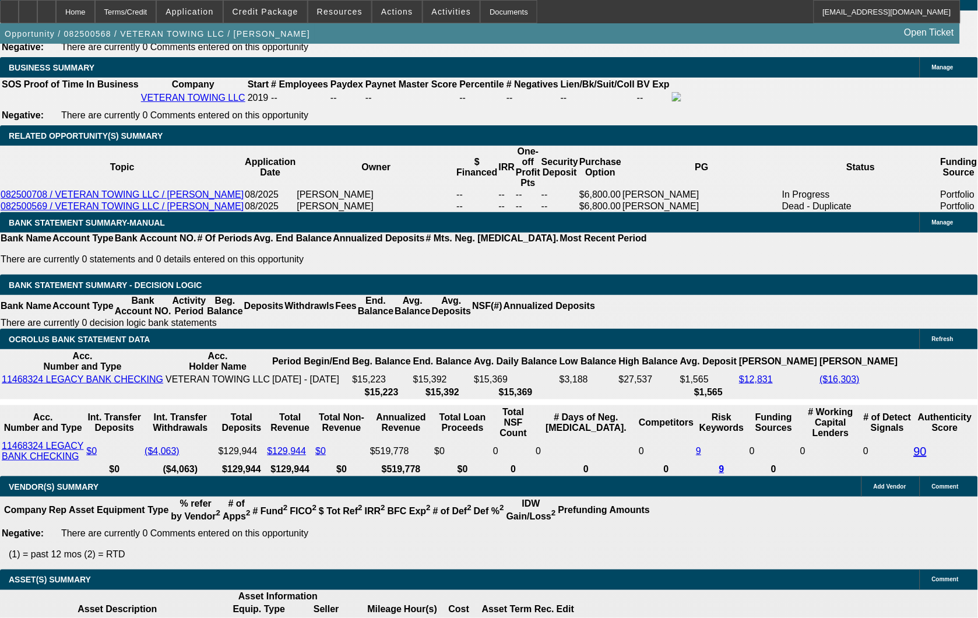
select select "1"
type input "UNKNOWN"
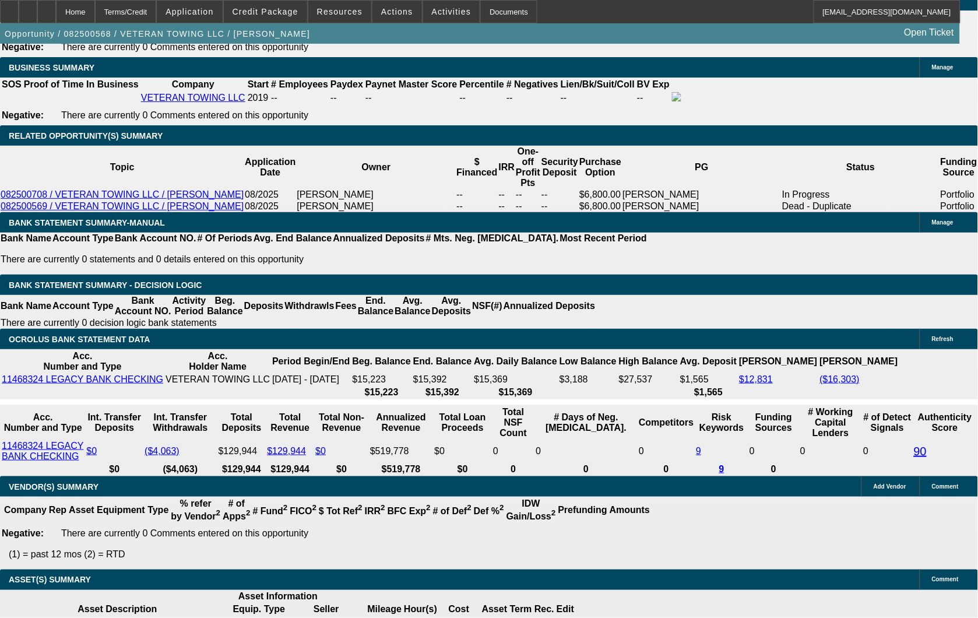
scroll to position [1949, 0]
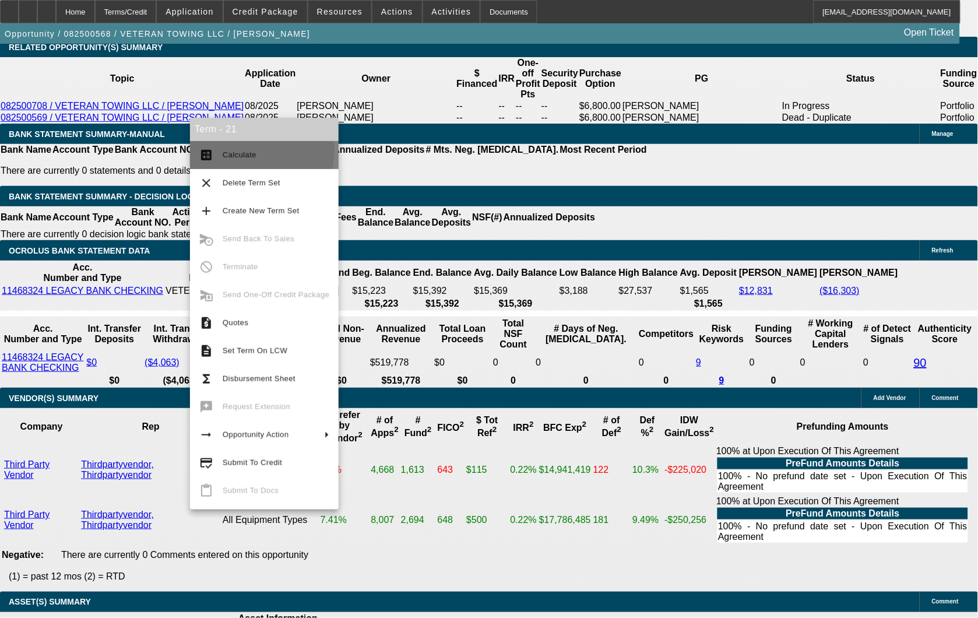
click at [234, 149] on span "Calculate" at bounding box center [276, 155] width 107 height 14
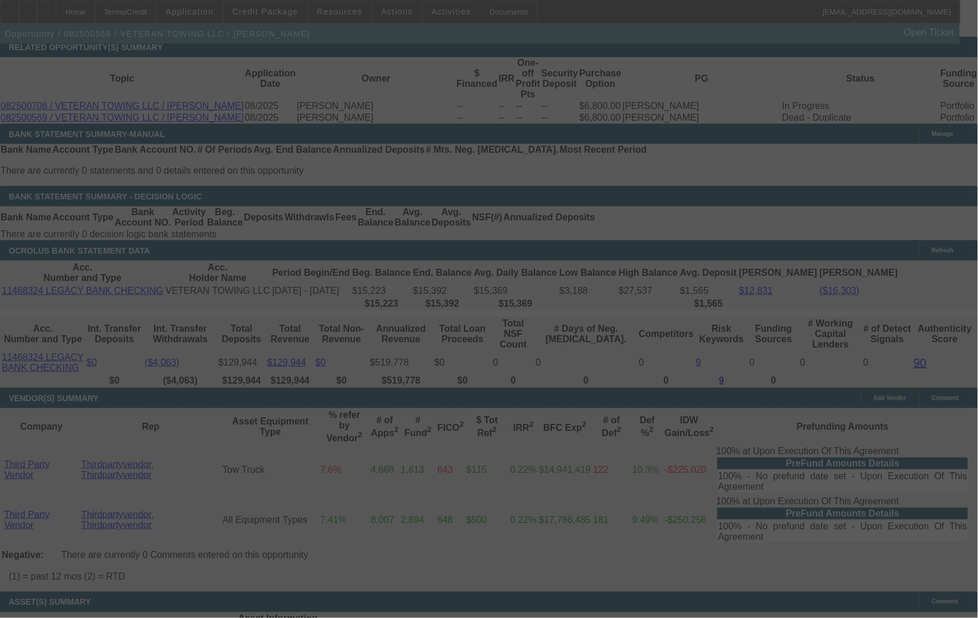
select select "0.1"
select select "0"
select select "6"
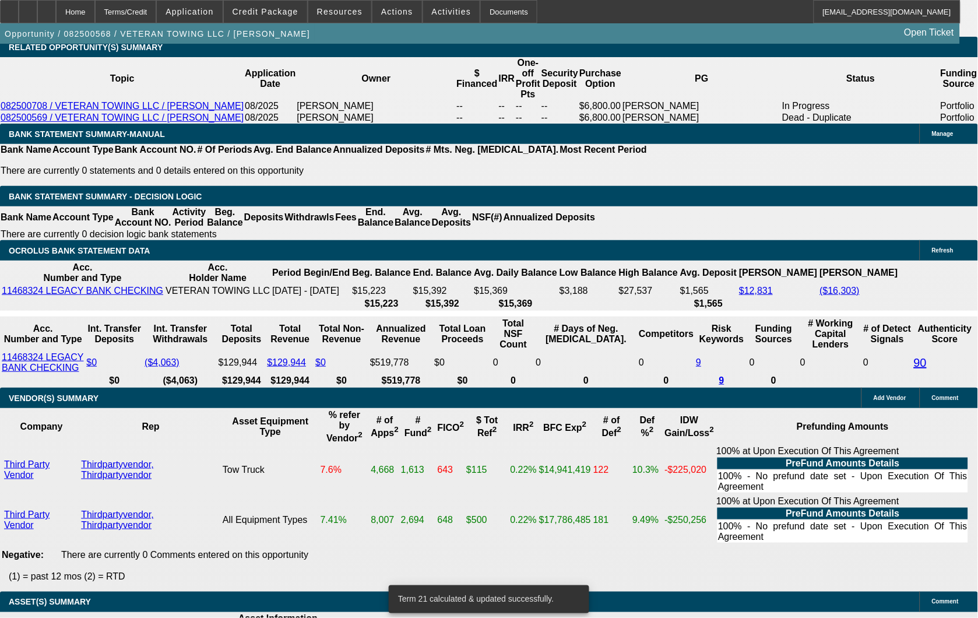
type input "UNKNOWN"
type input "12"
type input "$3,003.00"
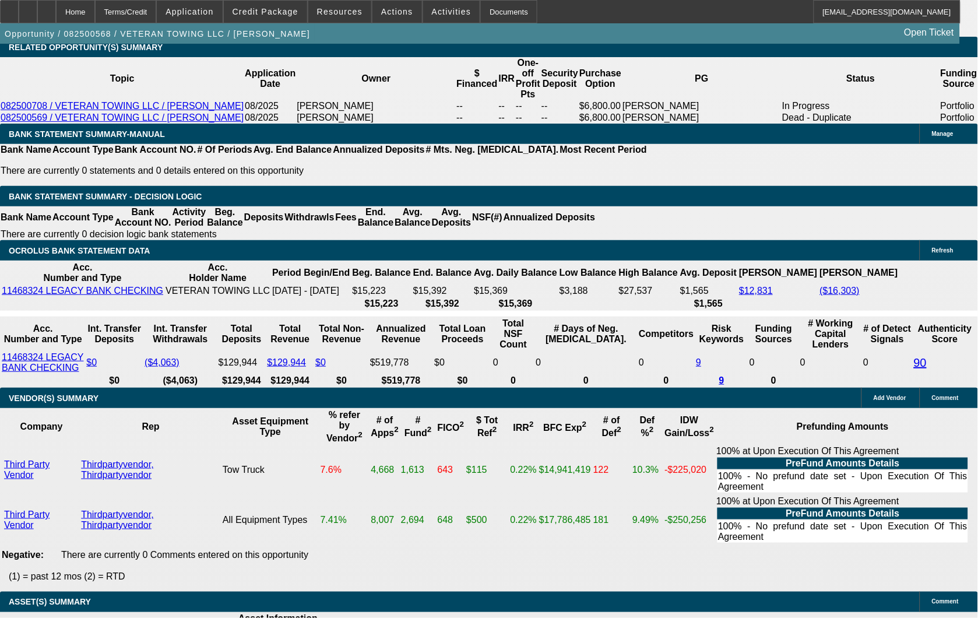
type input "12"
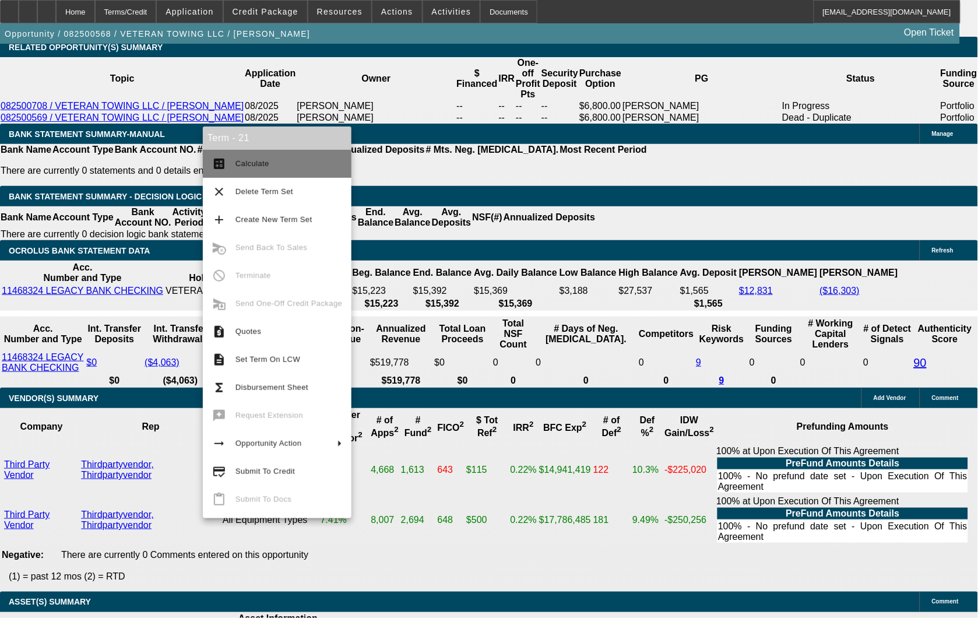
click at [244, 161] on span "Calculate" at bounding box center [252, 163] width 34 height 9
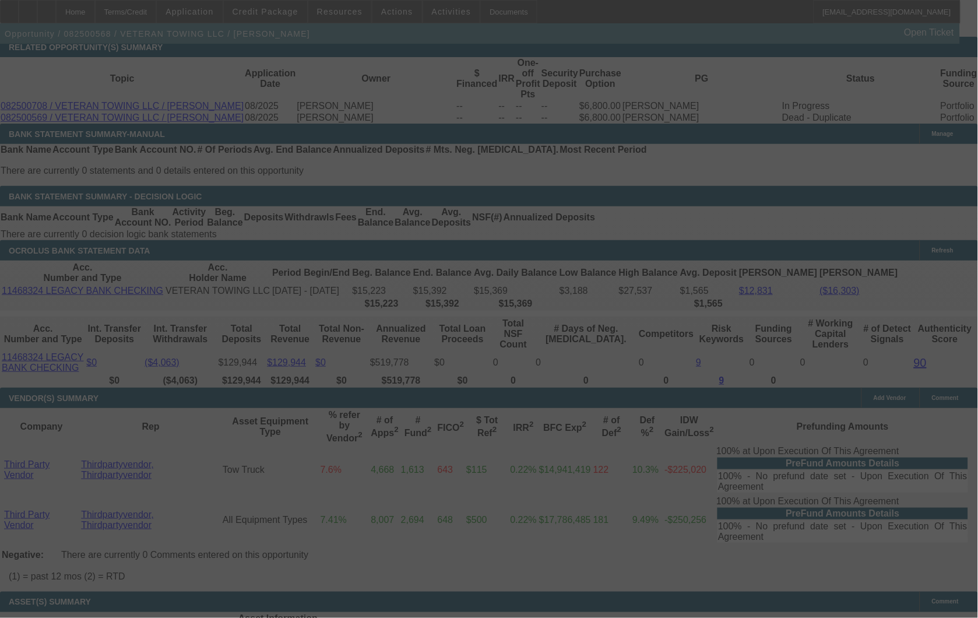
select select "0.1"
select select "0"
select select "6"
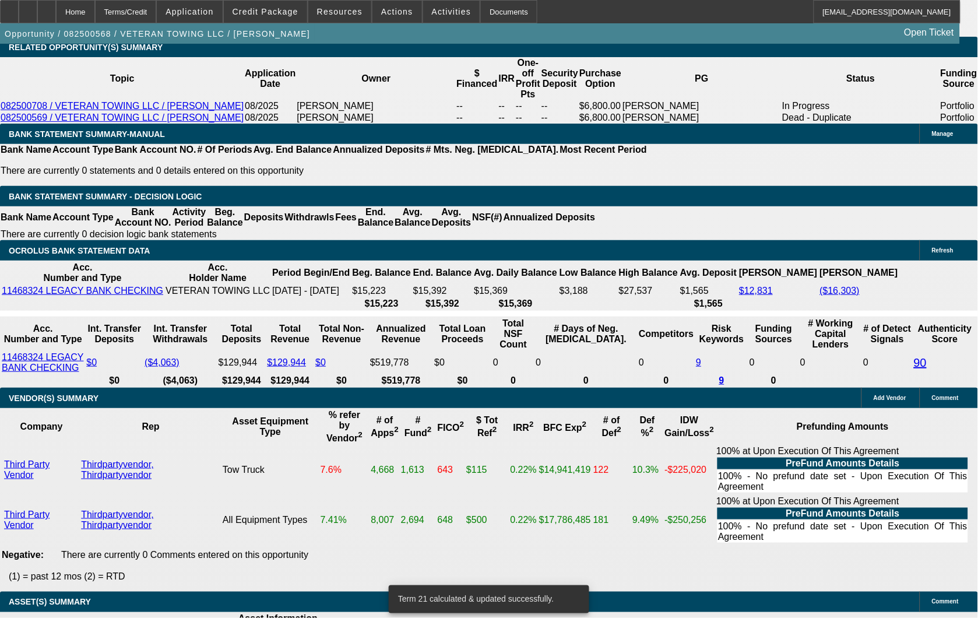
type input "UNKNOWN"
type input "11"
type input "$2,935.23"
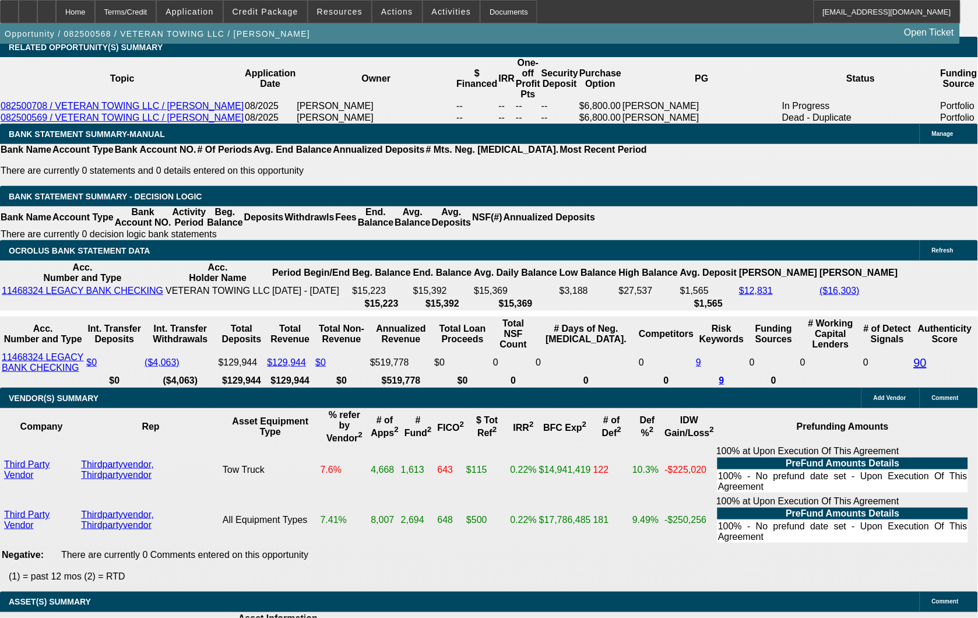
type input "11.7"
type input "$2,982.57"
type input "11.7"
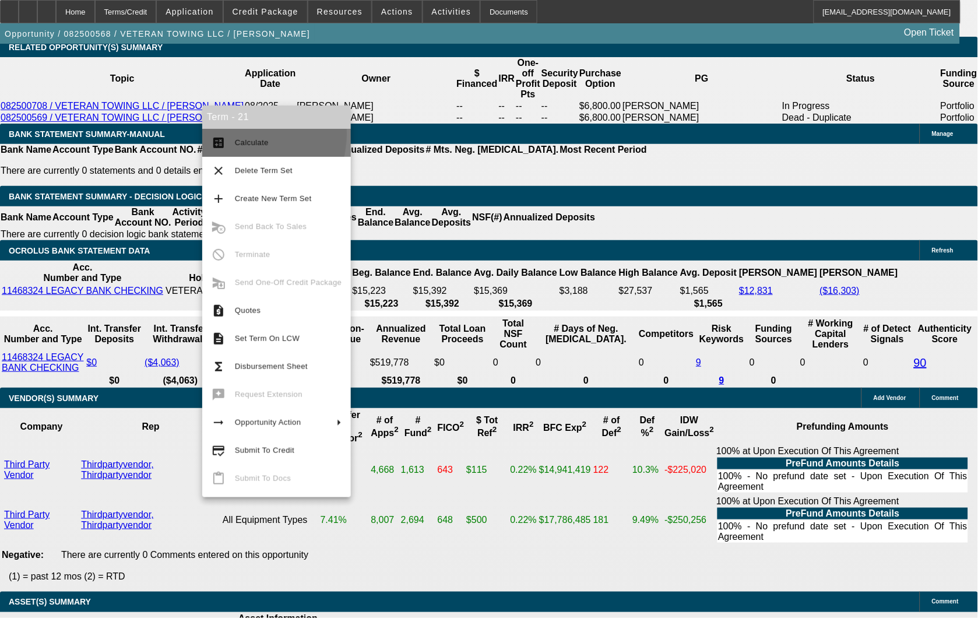
click at [234, 134] on button "calculate Calculate" at bounding box center [276, 143] width 149 height 28
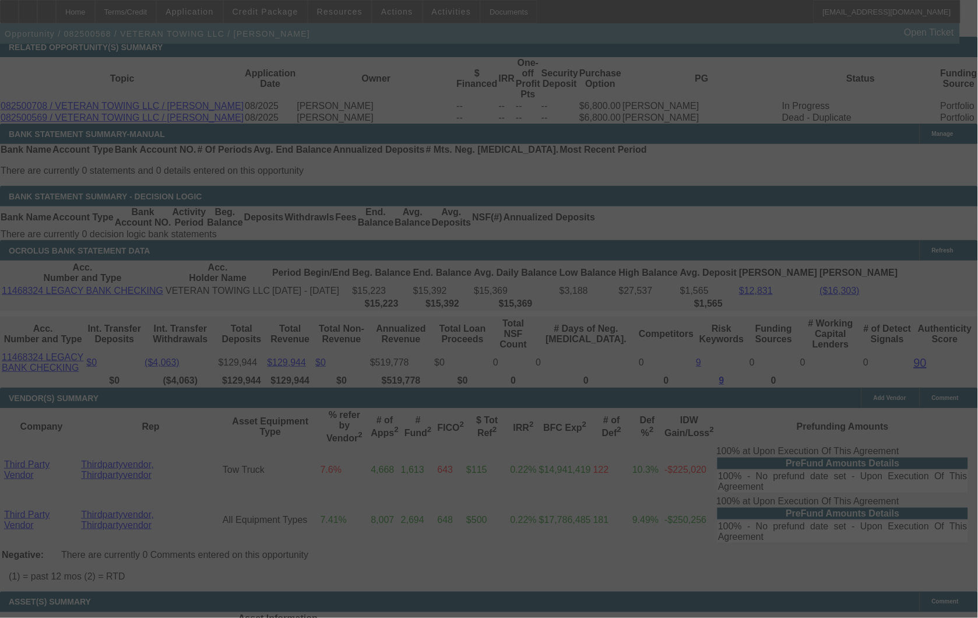
select select "0.1"
select select "0"
select select "6"
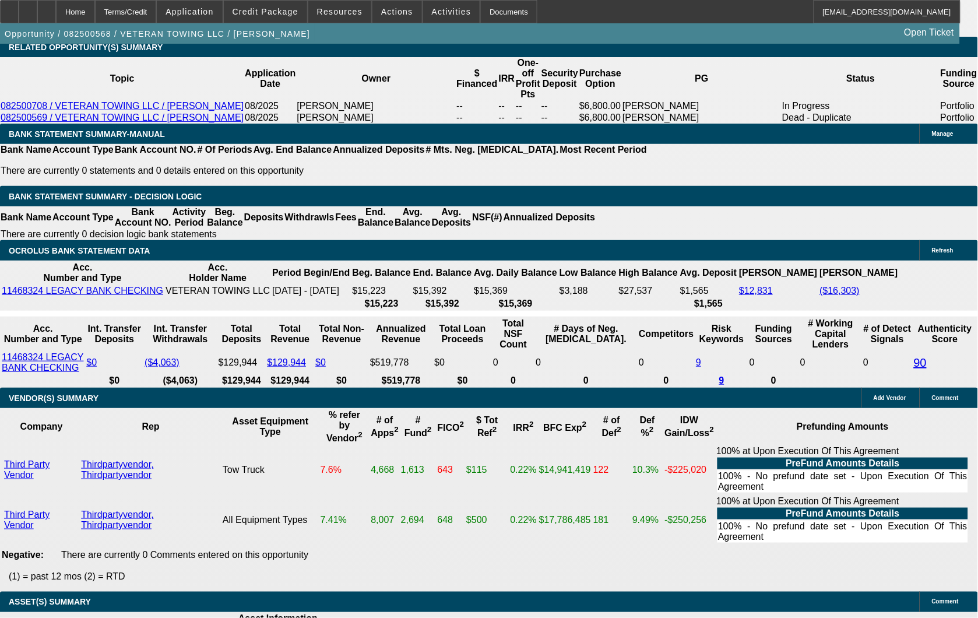
type input "1"
type input "UNKNOWN"
type input "11"
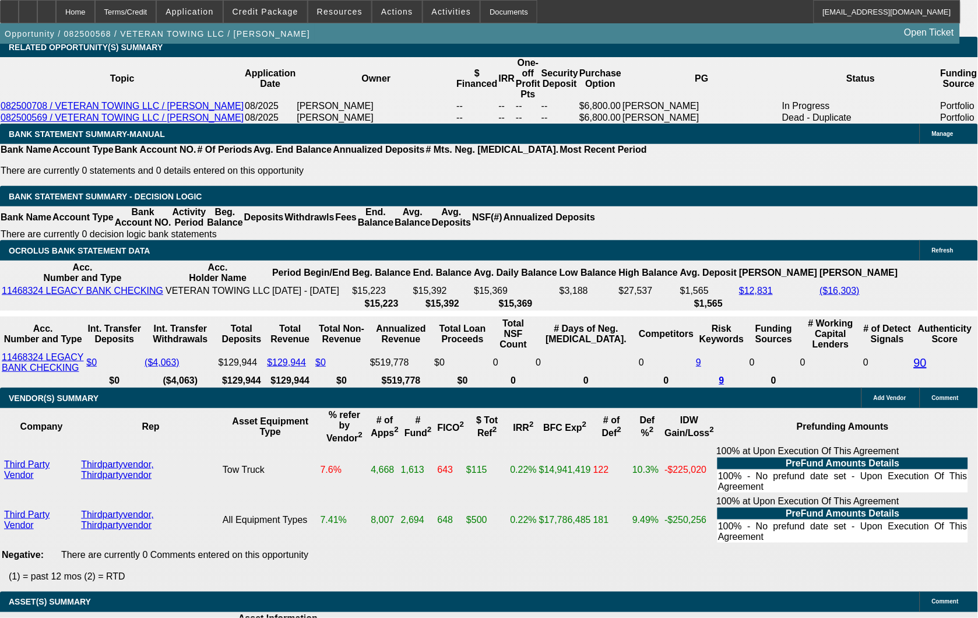
type input "$2,307.66"
type input "11."
type input "$2,935.23"
type input "11.2"
type input "$2,948.71"
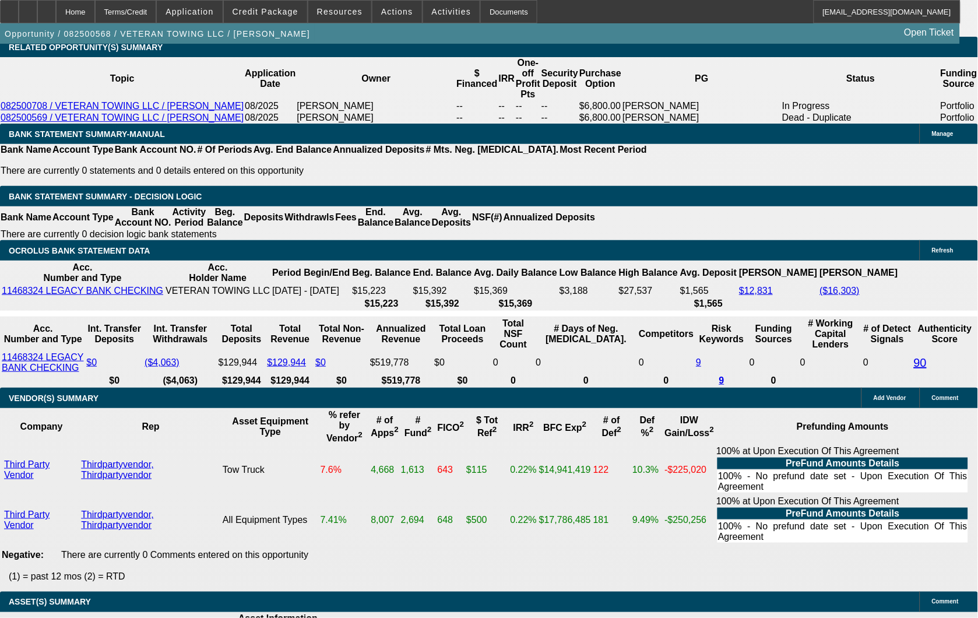
type input "11.2"
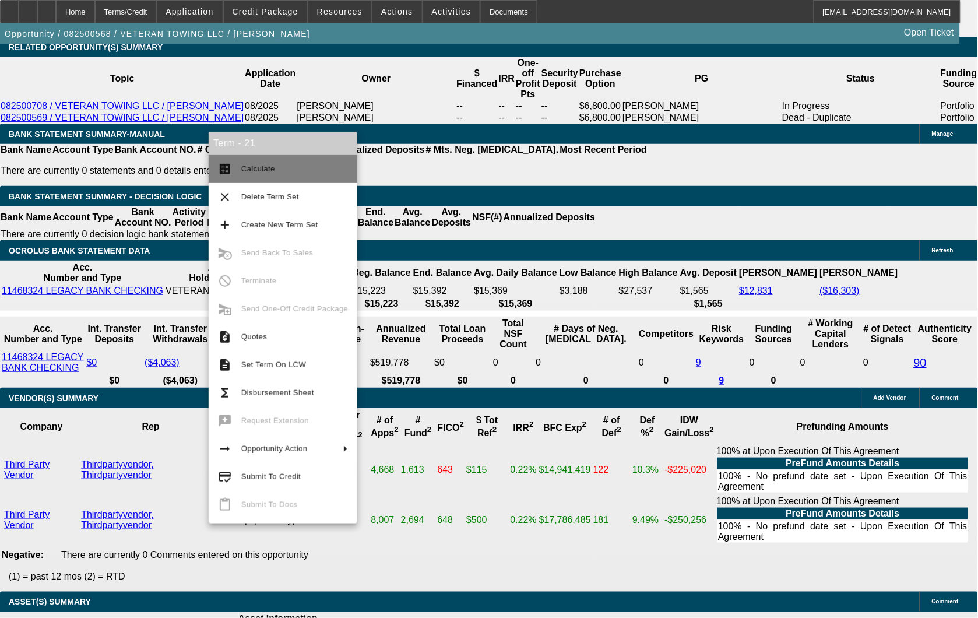
click at [258, 169] on span "Calculate" at bounding box center [258, 168] width 34 height 9
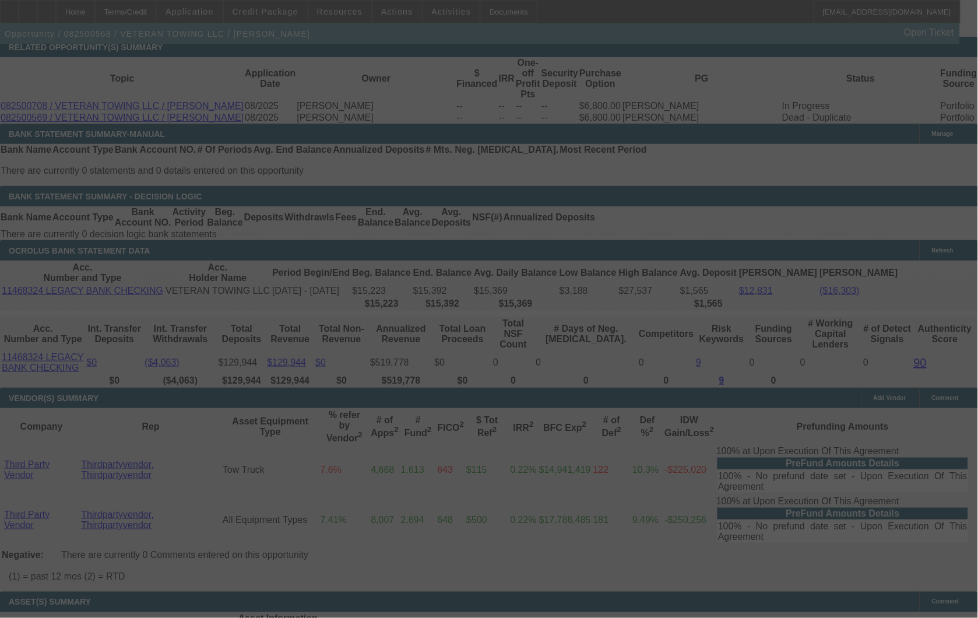
select select "0.1"
select select "0"
select select "6"
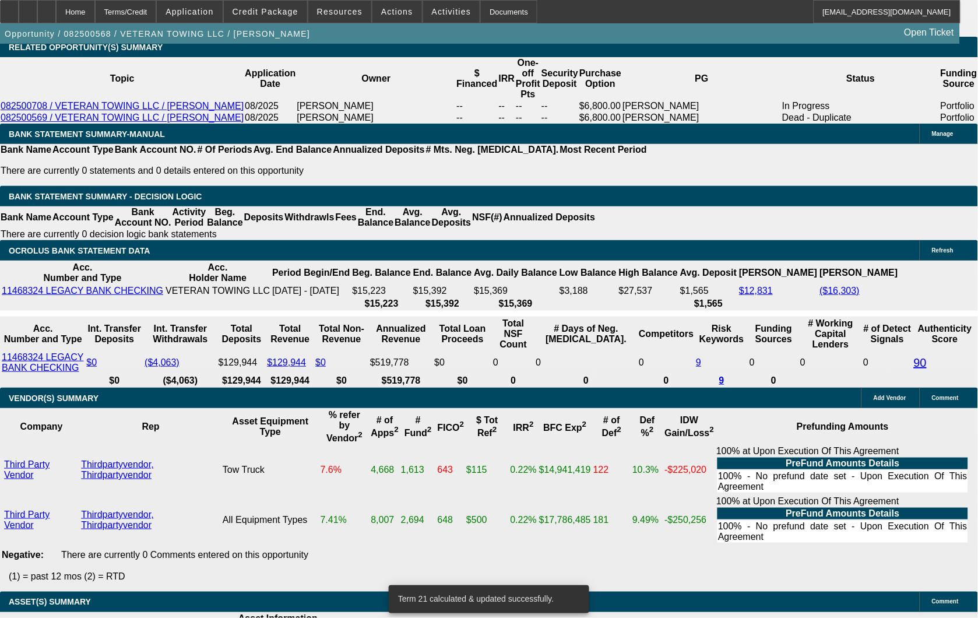
type input "UNKNOWN"
type input "11"
type input "$2,935.23"
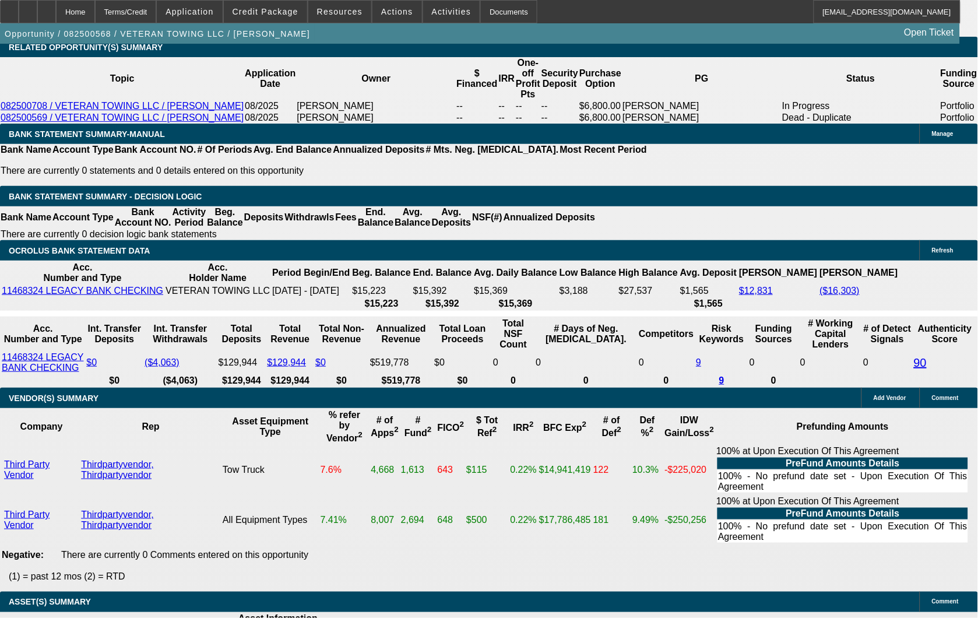
type input "11.5"
type input "$2,969.00"
type input "11.5"
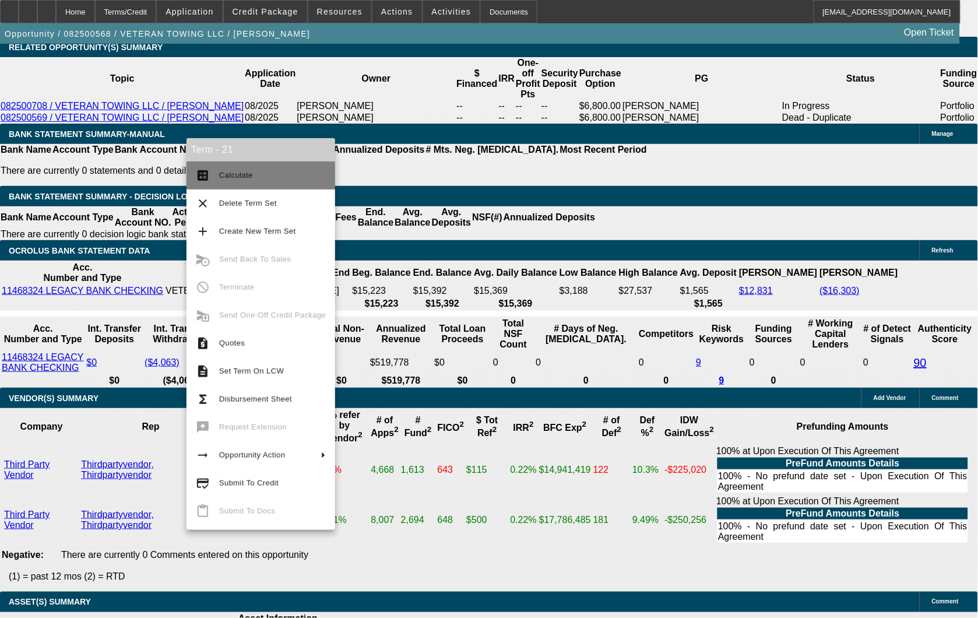
click at [226, 172] on span "Calculate" at bounding box center [236, 175] width 34 height 9
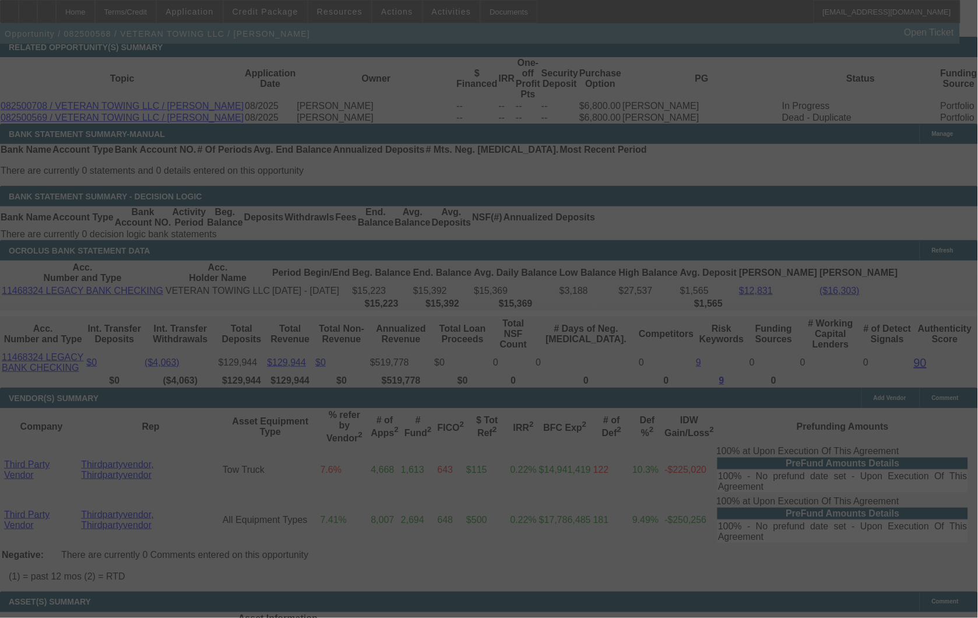
select select "0.1"
select select "0"
select select "6"
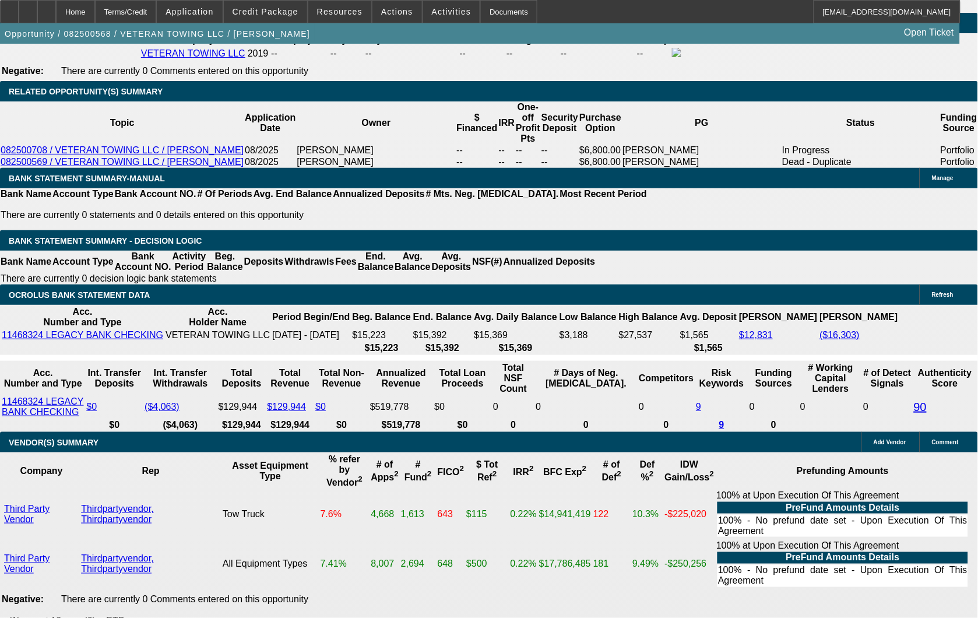
scroll to position [1875, 0]
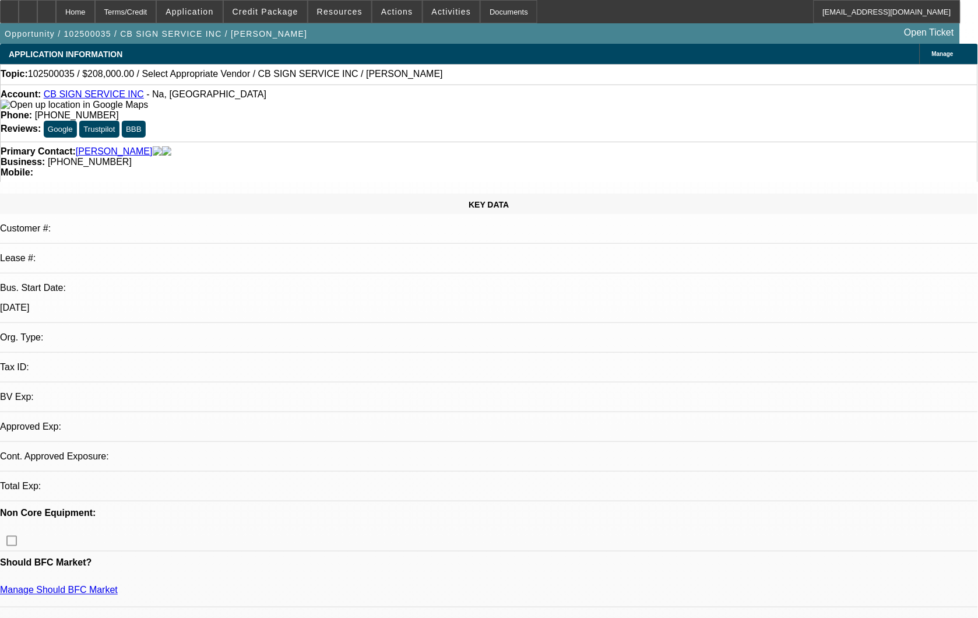
select select "0"
select select "2"
select select "0.1"
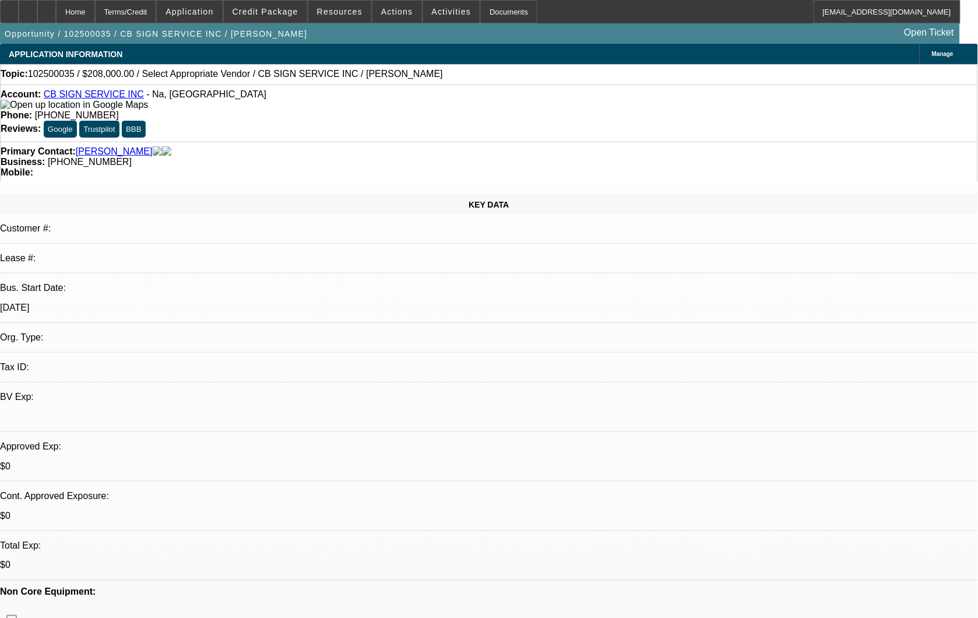
select select "1"
select select "2"
select select "4"
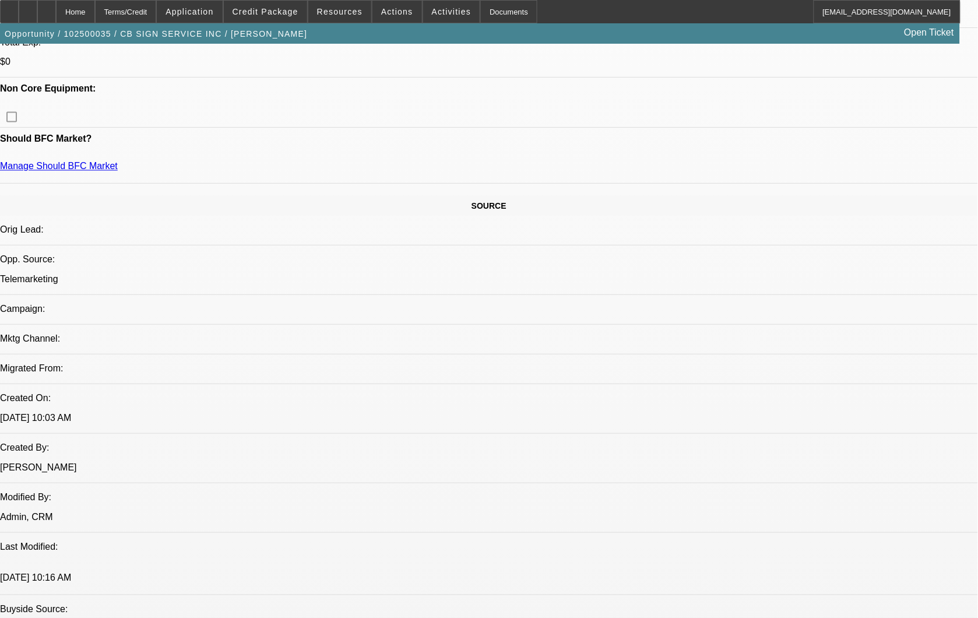
scroll to position [453, 0]
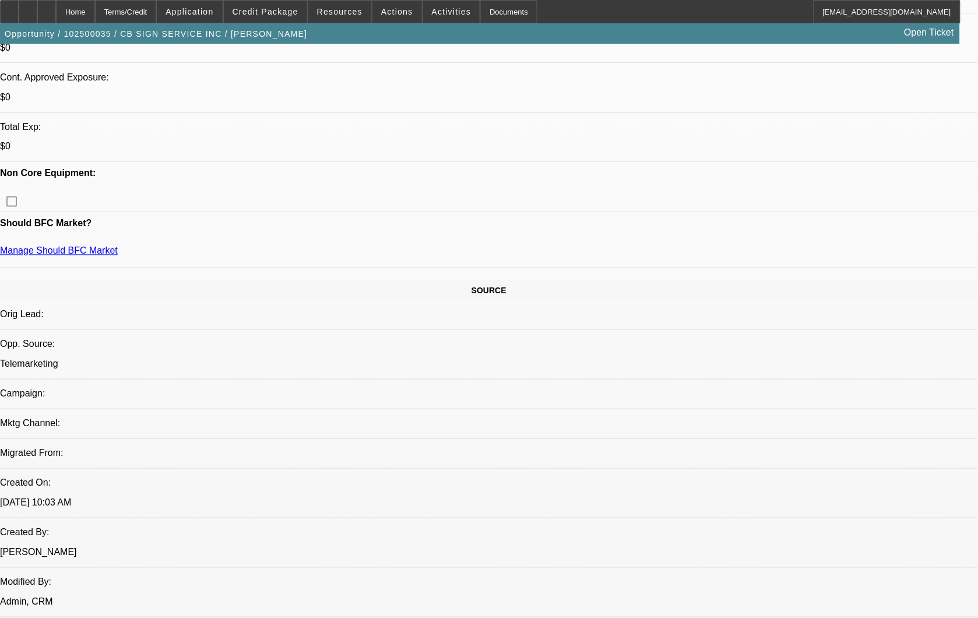
scroll to position [388, 0]
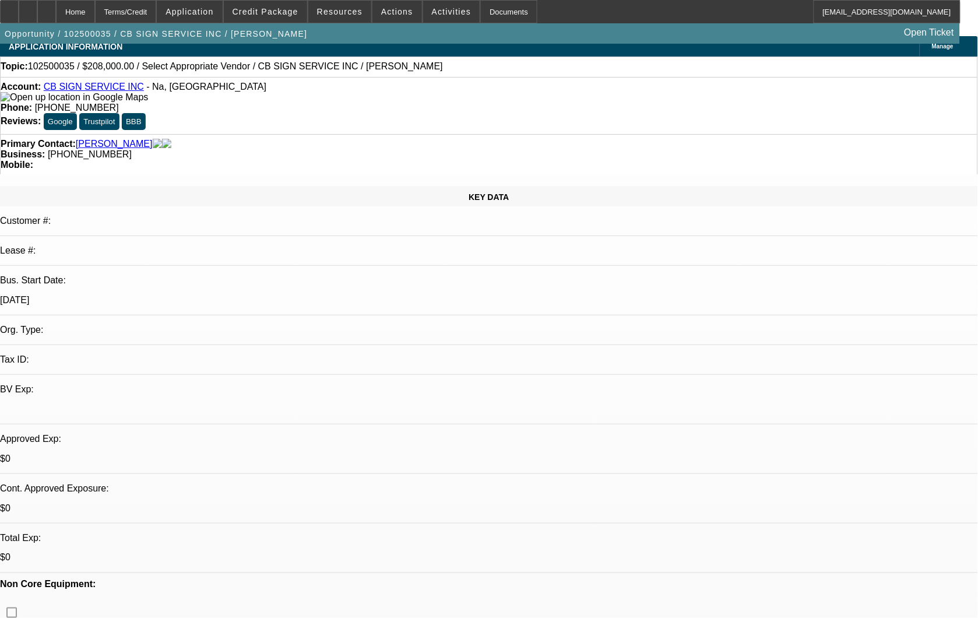
scroll to position [0, 0]
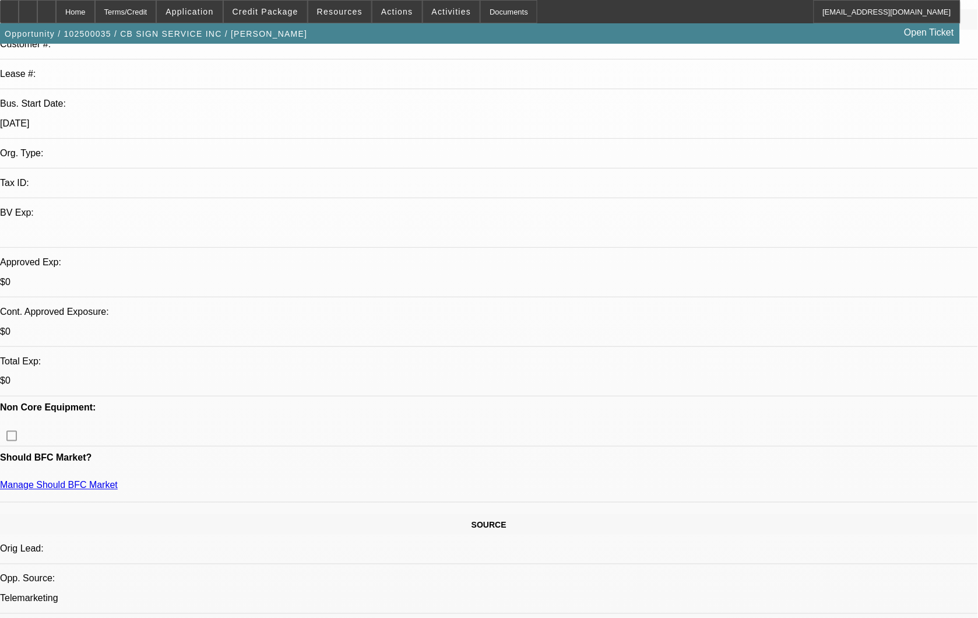
scroll to position [143, 0]
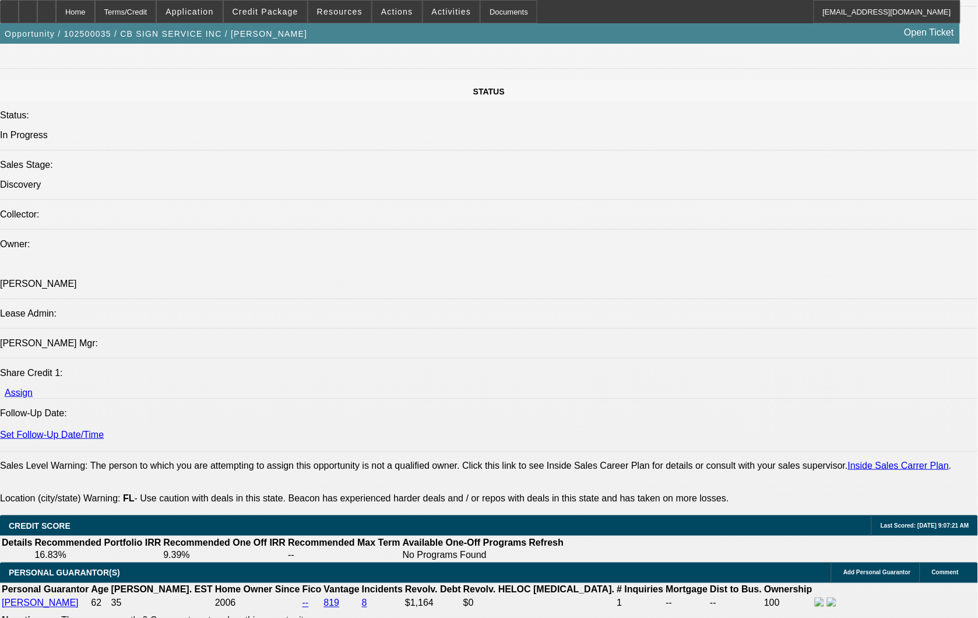
scroll to position [1179, 0]
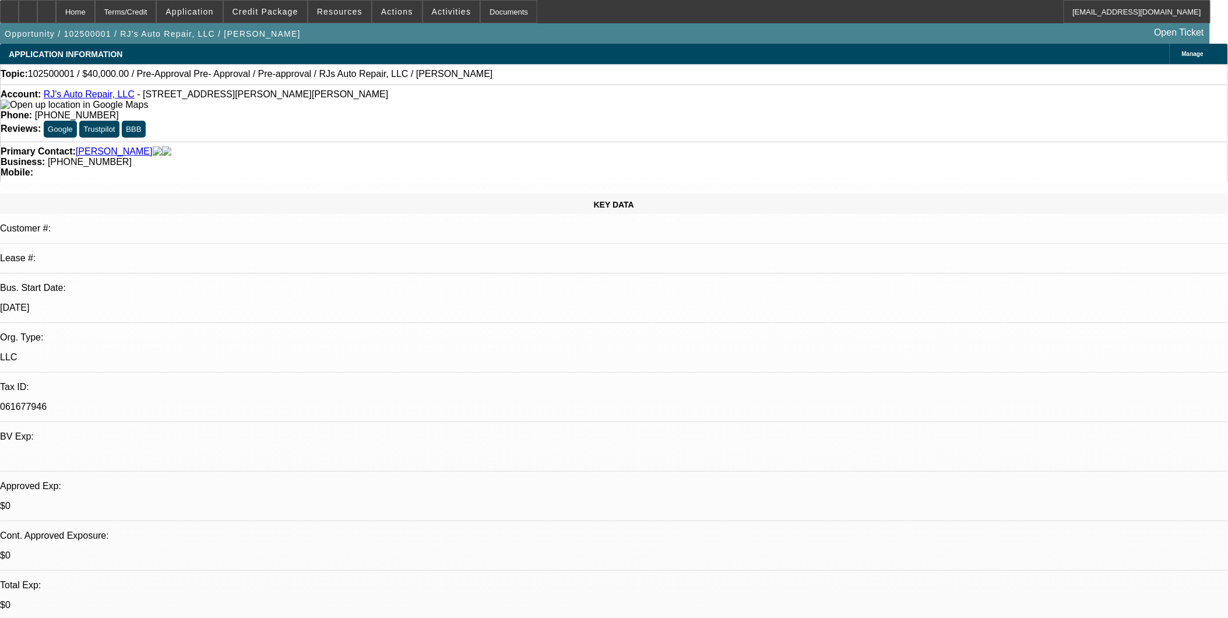
select select "0"
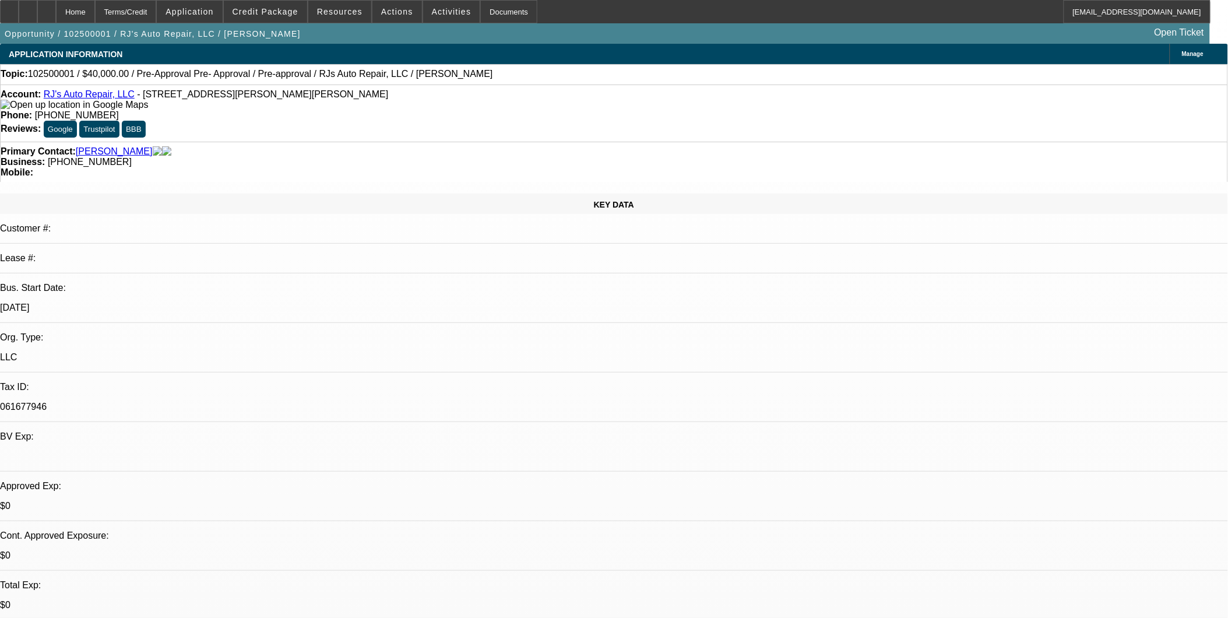
select select "0"
select select "1"
select select "3"
select select "6"
select select "1"
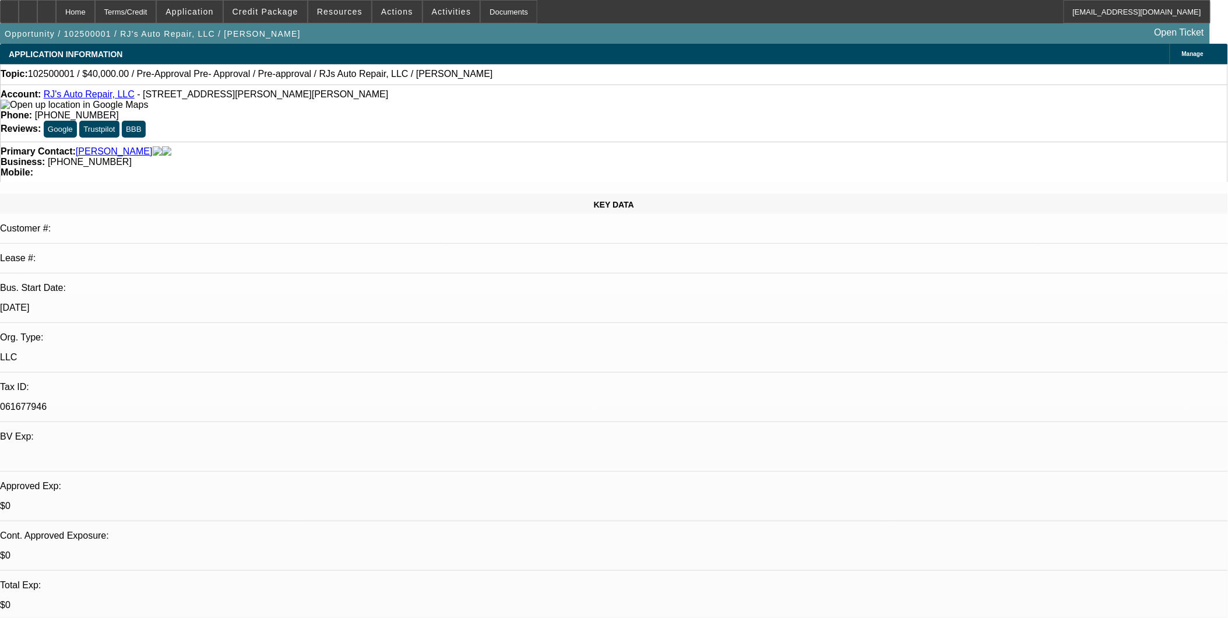
select select "3"
select select "6"
click at [96, 96] on link "RJ's Auto Repair, LLC" at bounding box center [89, 94] width 91 height 10
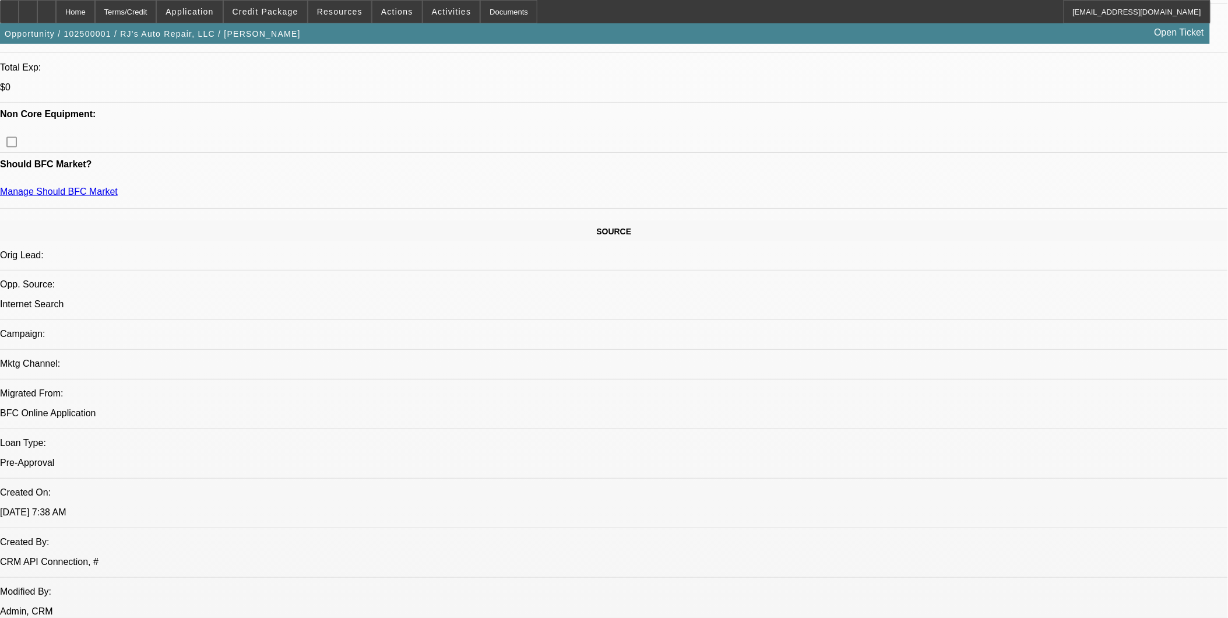
scroll to position [129, 0]
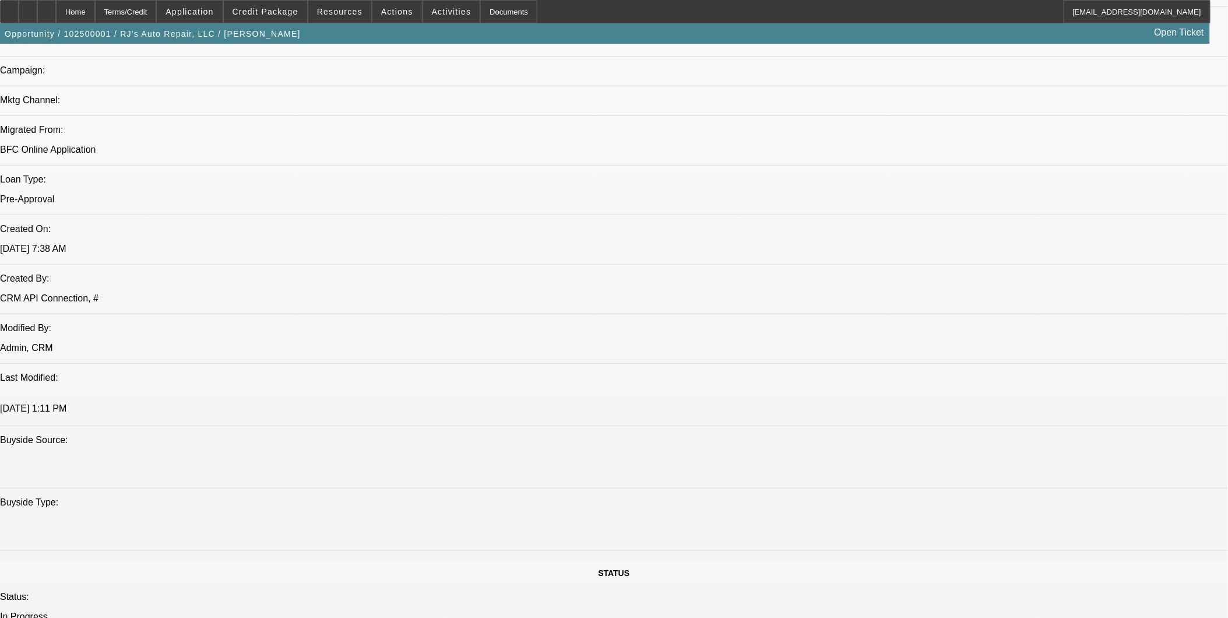
scroll to position [777, 0]
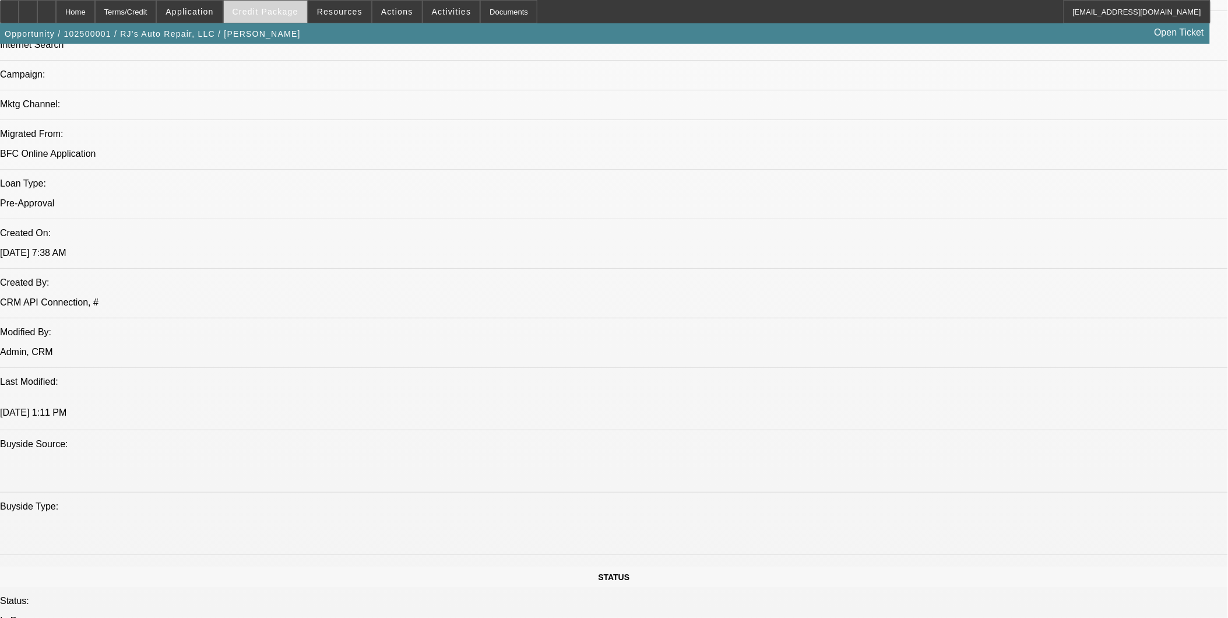
click at [295, 14] on span "Credit Package" at bounding box center [266, 11] width 66 height 9
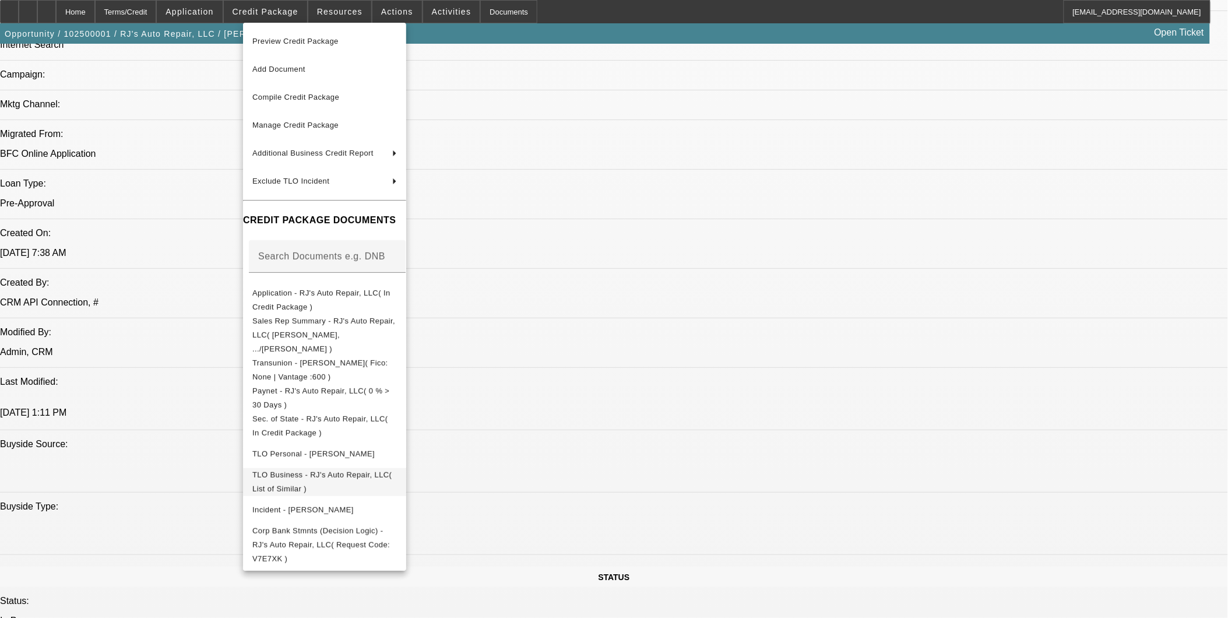
scroll to position [906, 0]
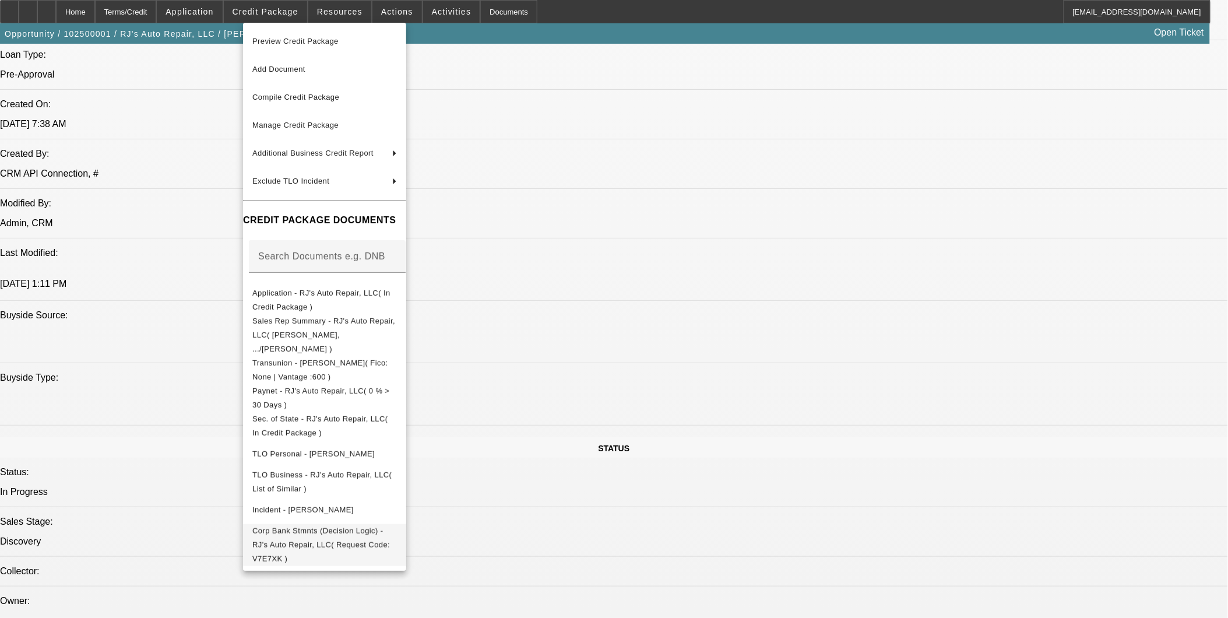
click at [343, 523] on span "Corp Bank Stmnts (Decision Logic) - RJ's Auto Repair, LLC( Request Code: V7E7XK…" at bounding box center [324, 544] width 145 height 42
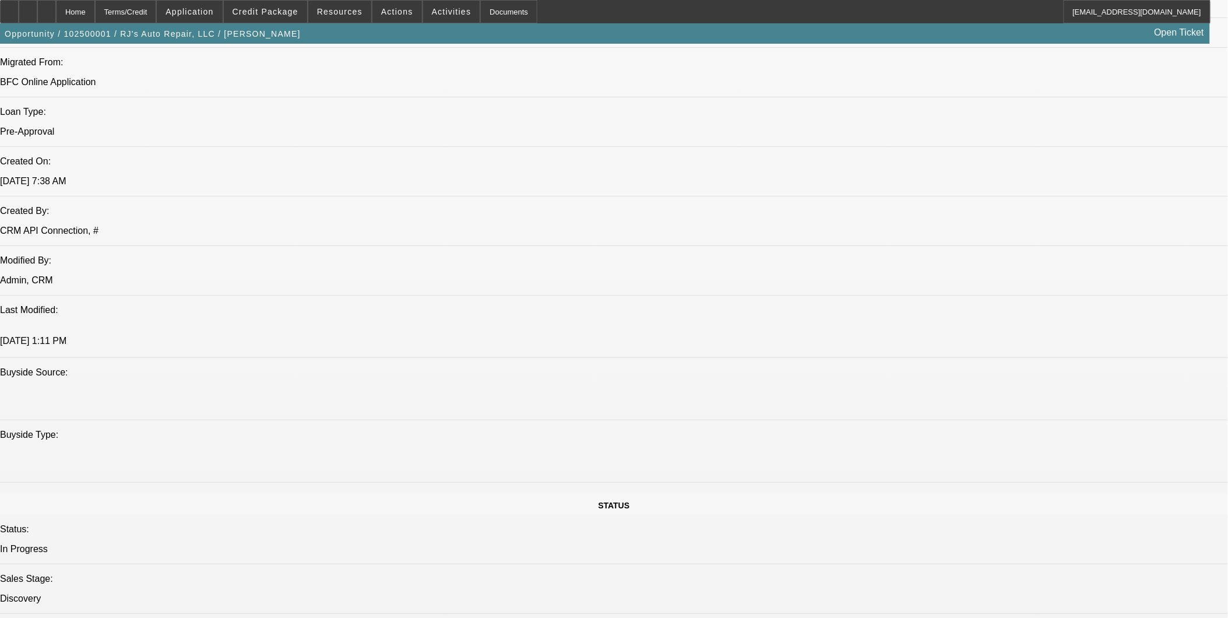
scroll to position [777, 0]
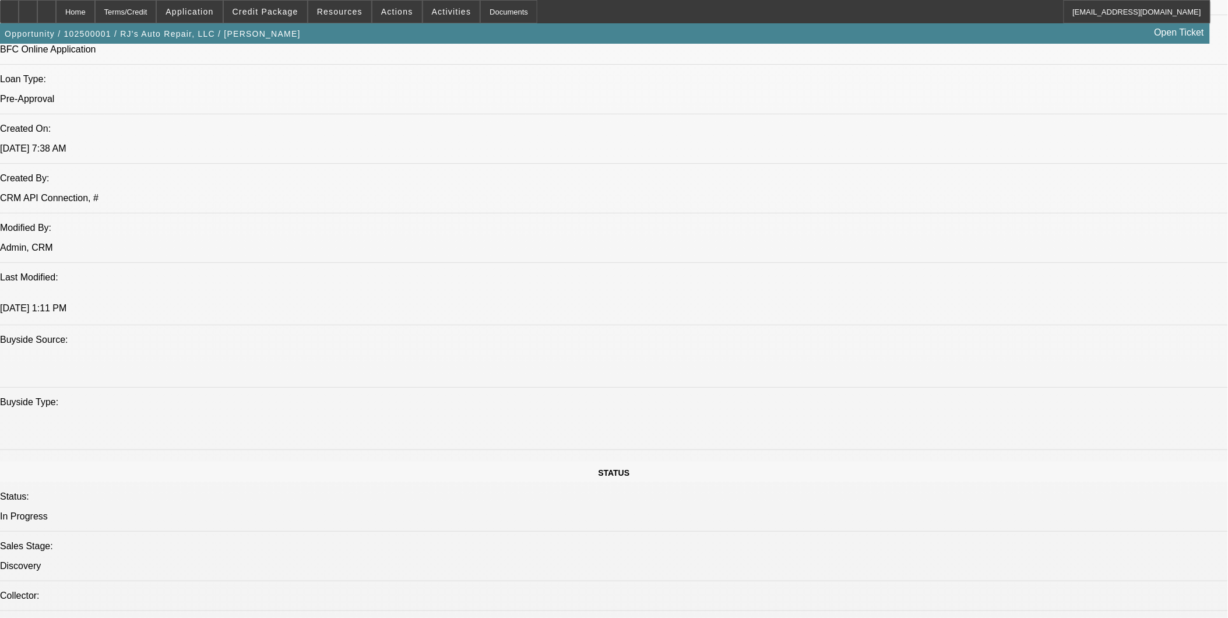
scroll to position [906, 0]
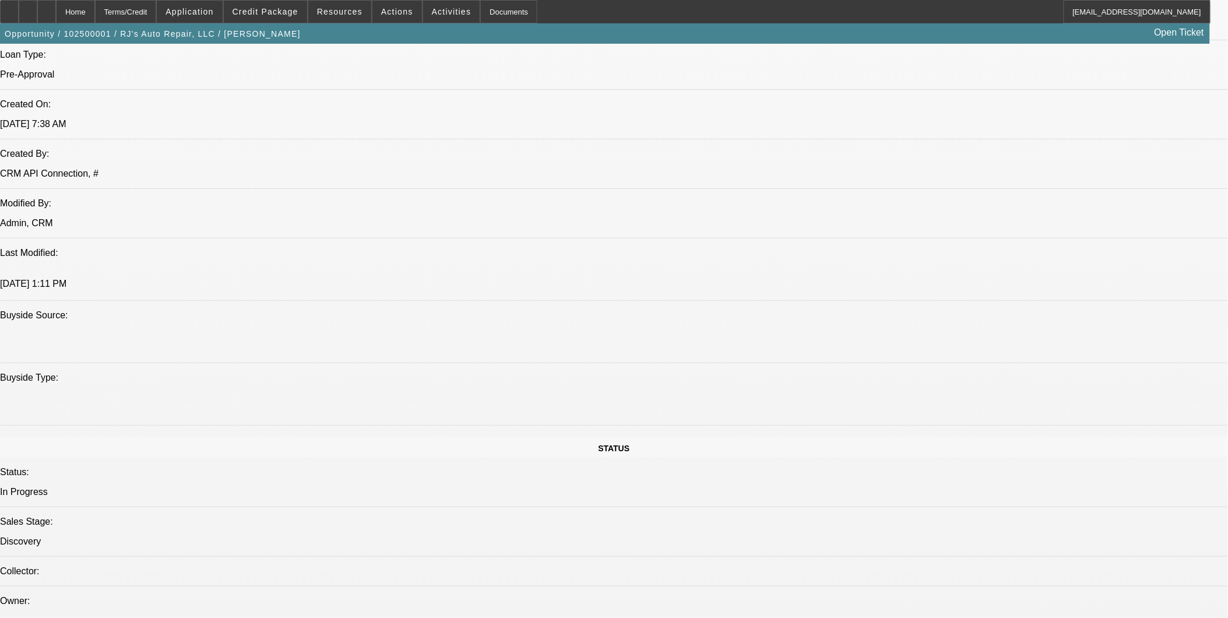
drag, startPoint x: 946, startPoint y: 429, endPoint x: 917, endPoint y: 434, distance: 29.5
copy td "V7E7XK"
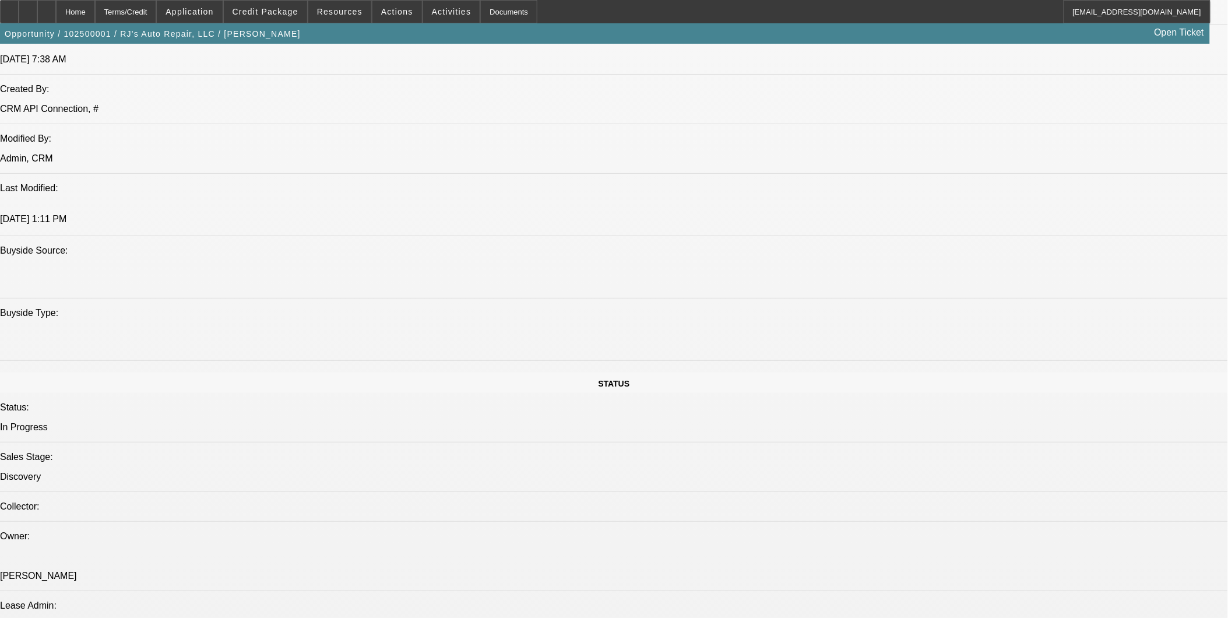
scroll to position [1230, 0]
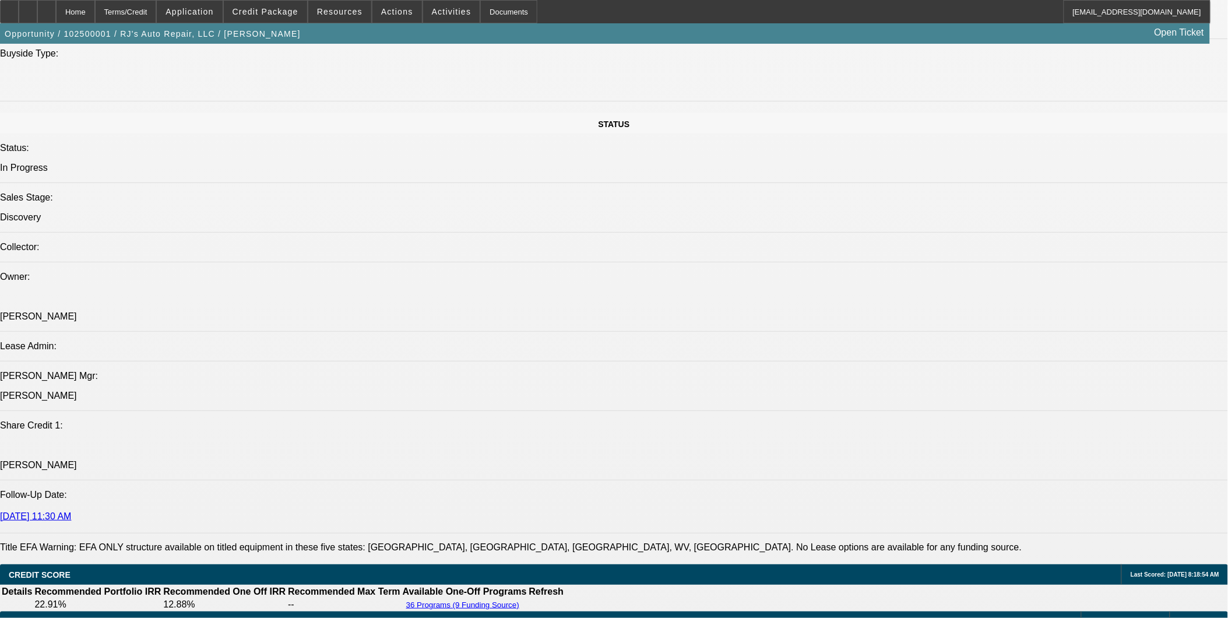
drag, startPoint x: 91, startPoint y: 291, endPoint x: 612, endPoint y: 300, distance: 521.6
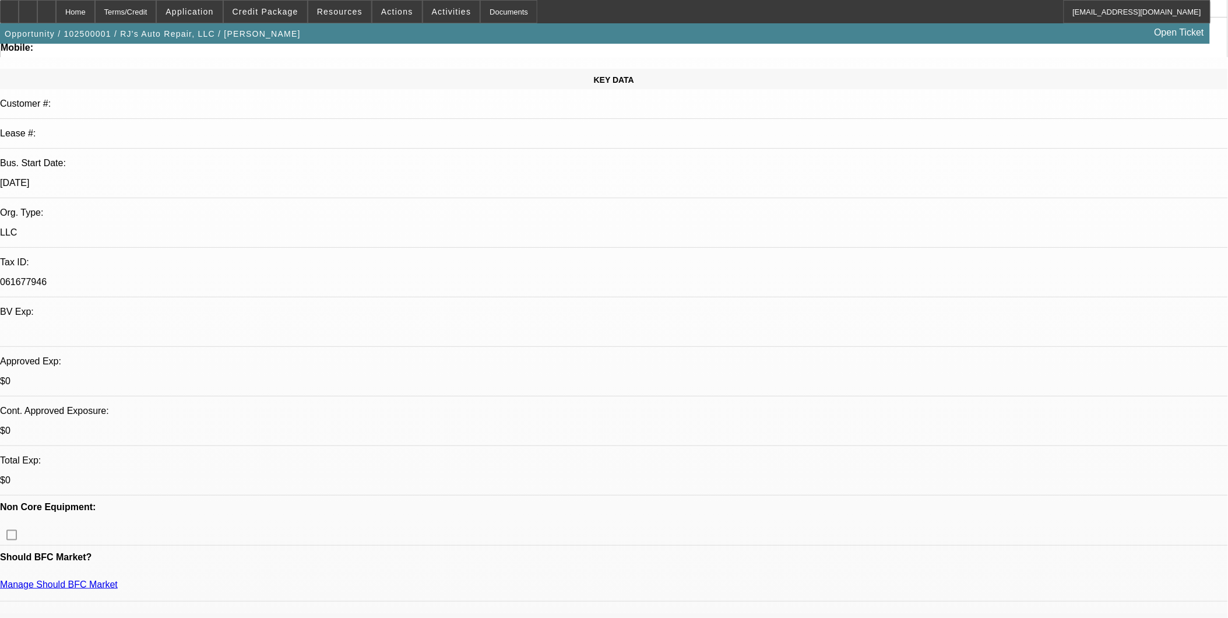
scroll to position [0, 0]
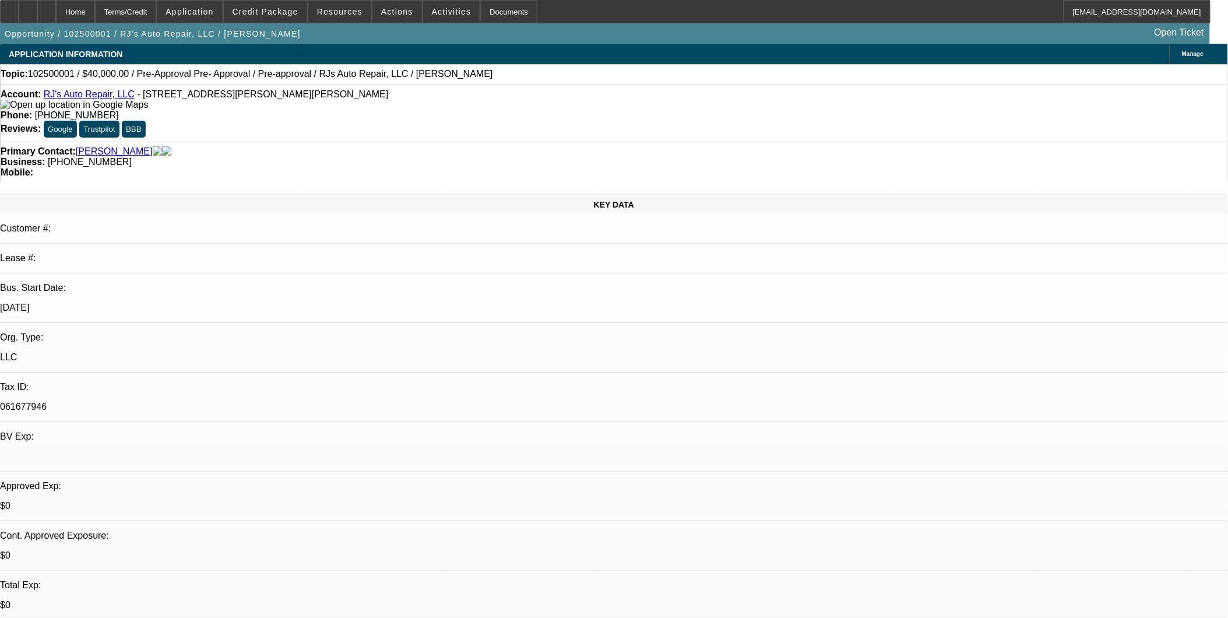
click at [94, 93] on link "RJ's Auto Repair, LLC" at bounding box center [89, 94] width 91 height 10
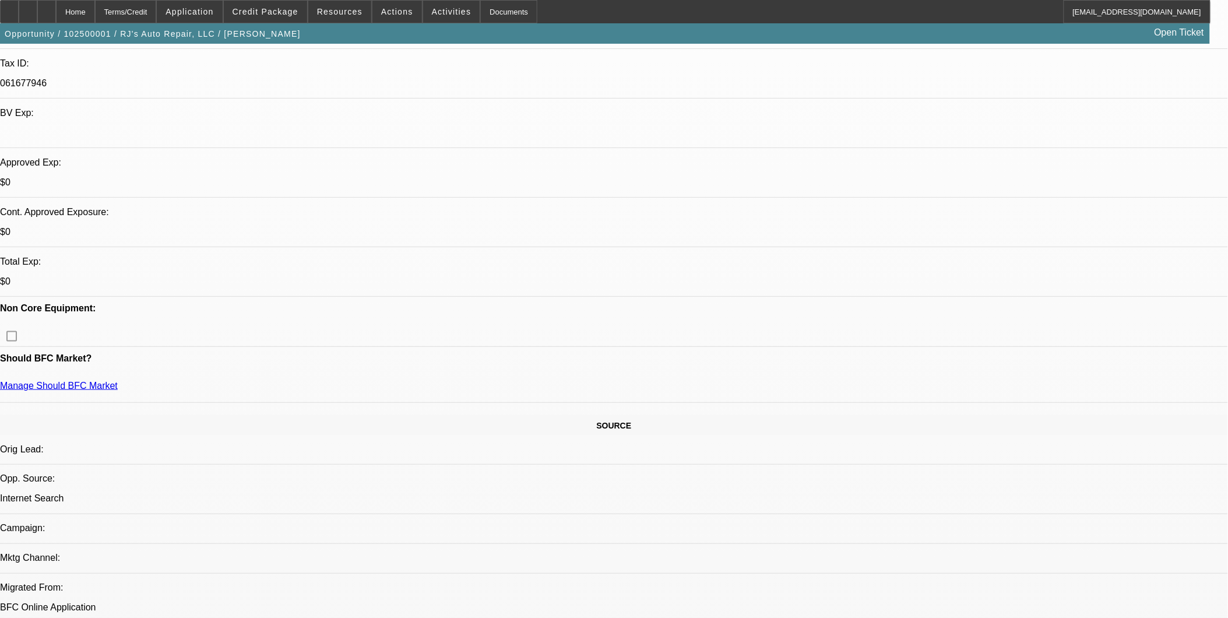
scroll to position [388, 0]
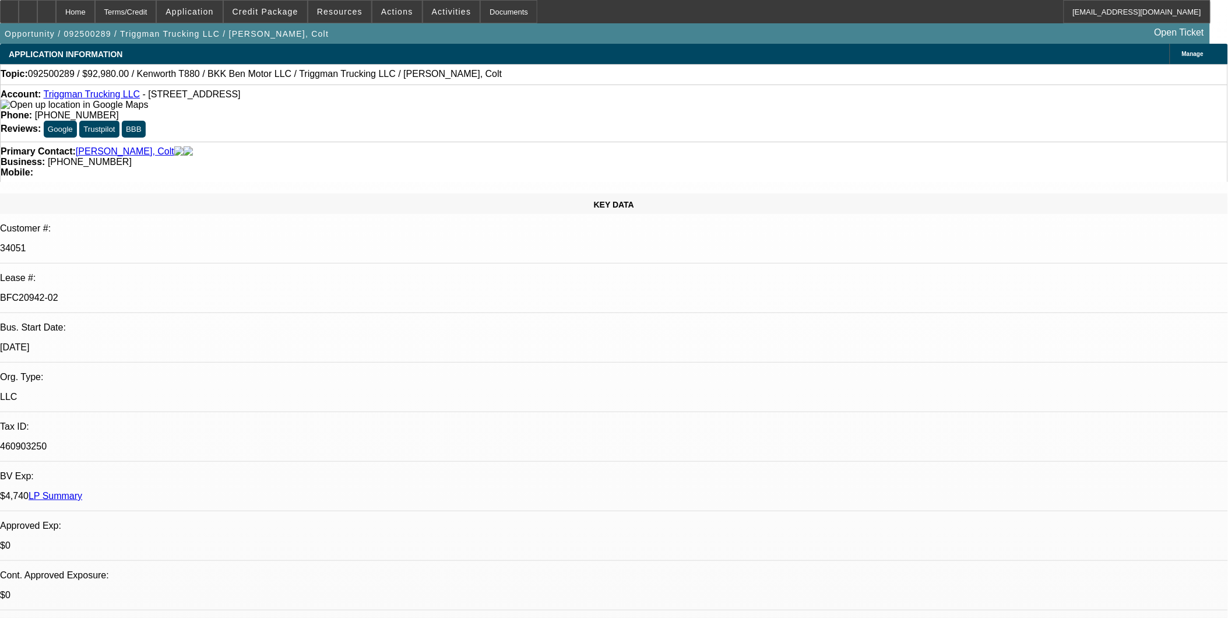
select select "0"
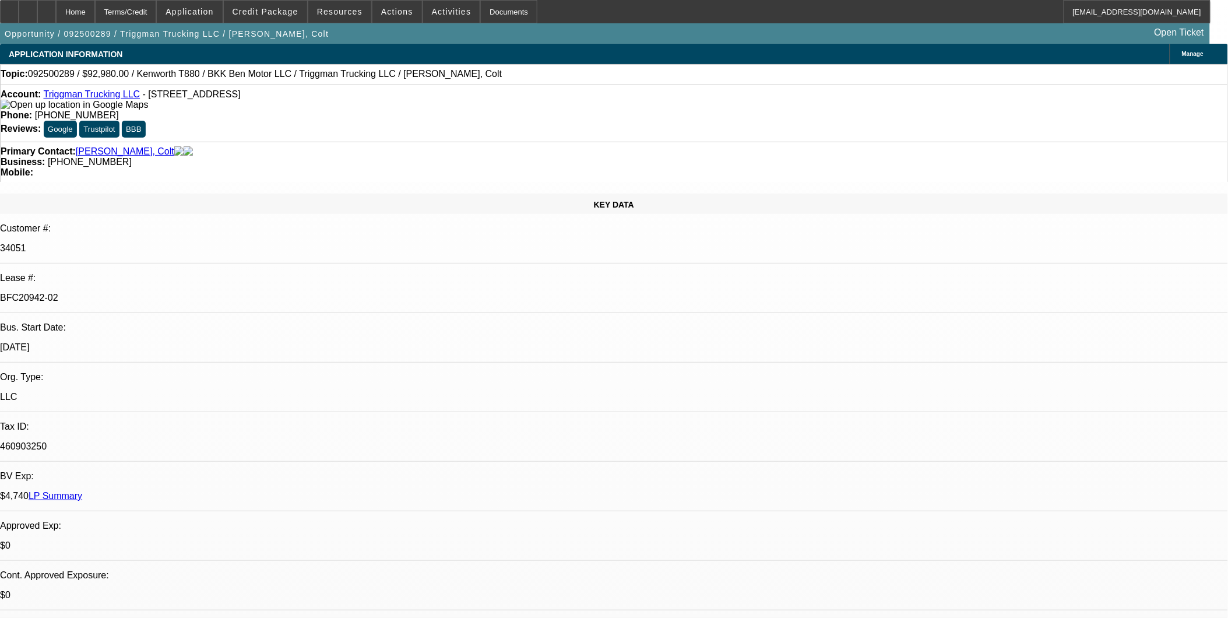
select select "0"
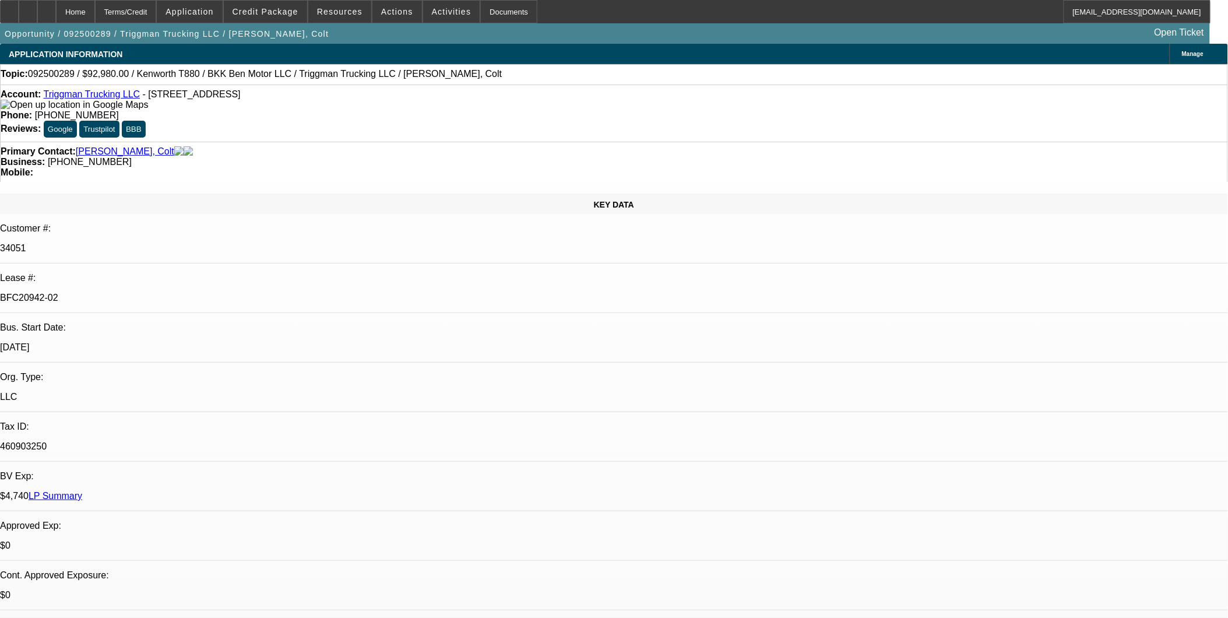
select select "0"
select select "0.1"
select select "1"
select select "2"
select select "6"
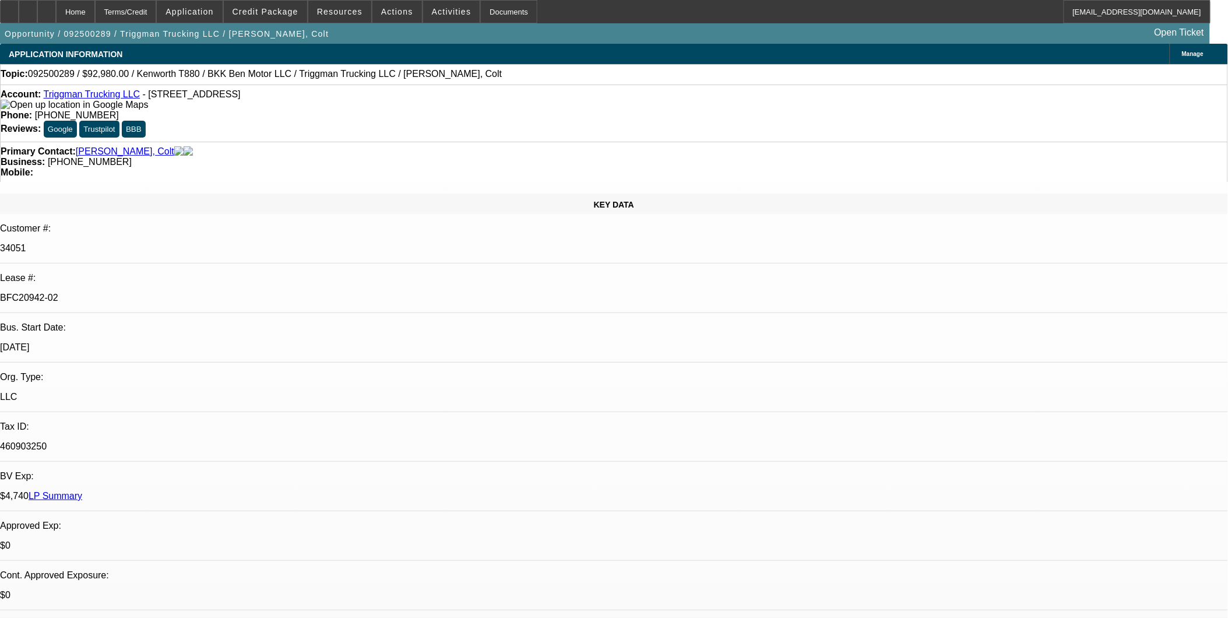
select select "1"
select select "2"
select select "6"
select select "1"
select select "2"
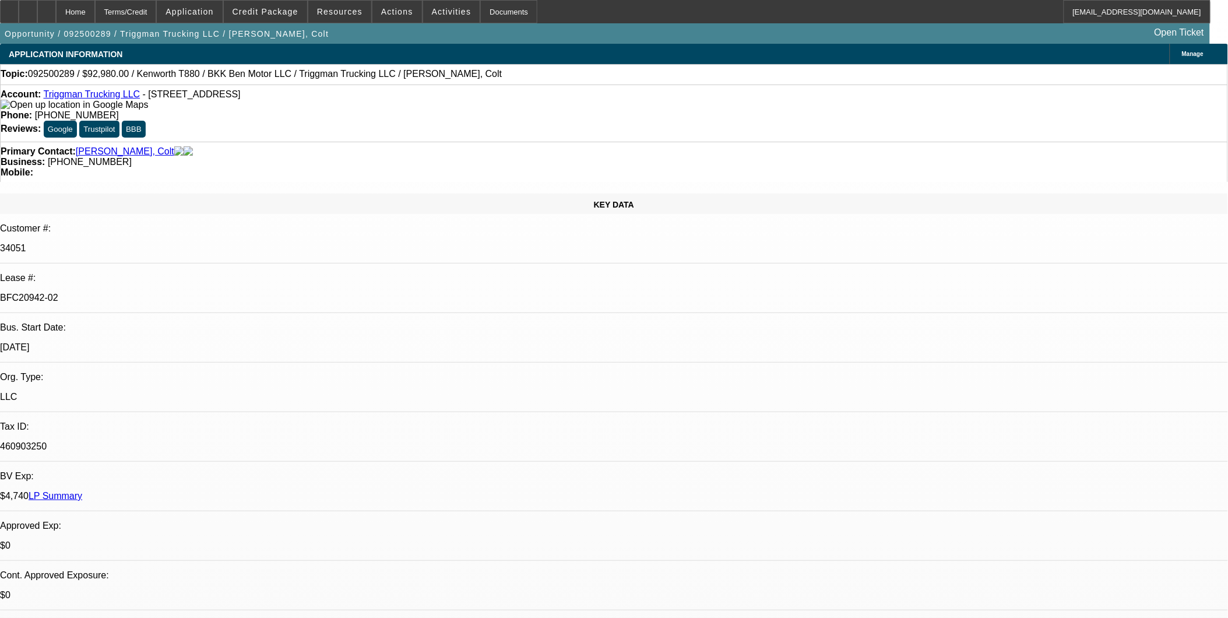
select select "6"
select select "1"
select select "2"
select select "4"
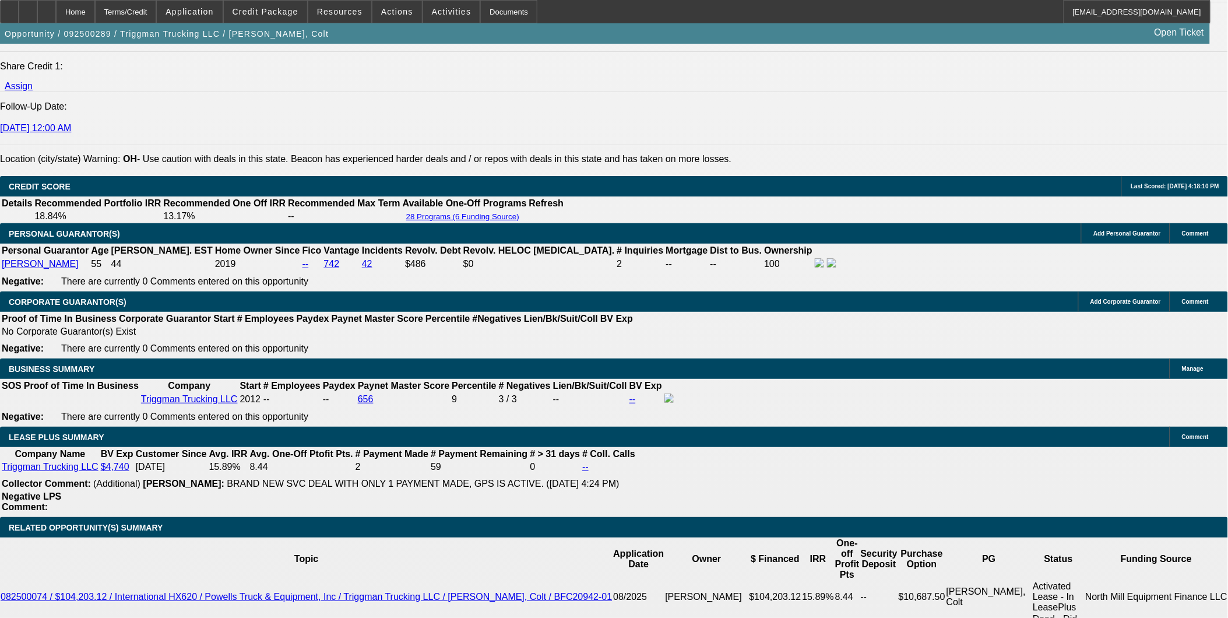
scroll to position [1653, 0]
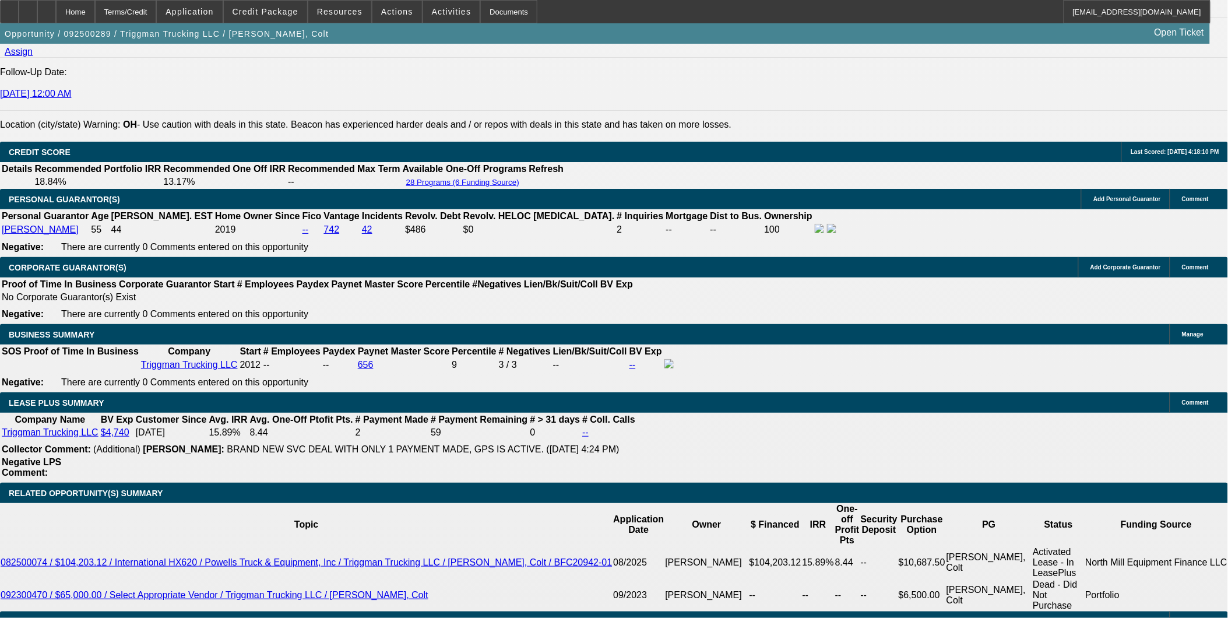
scroll to position [65, 0]
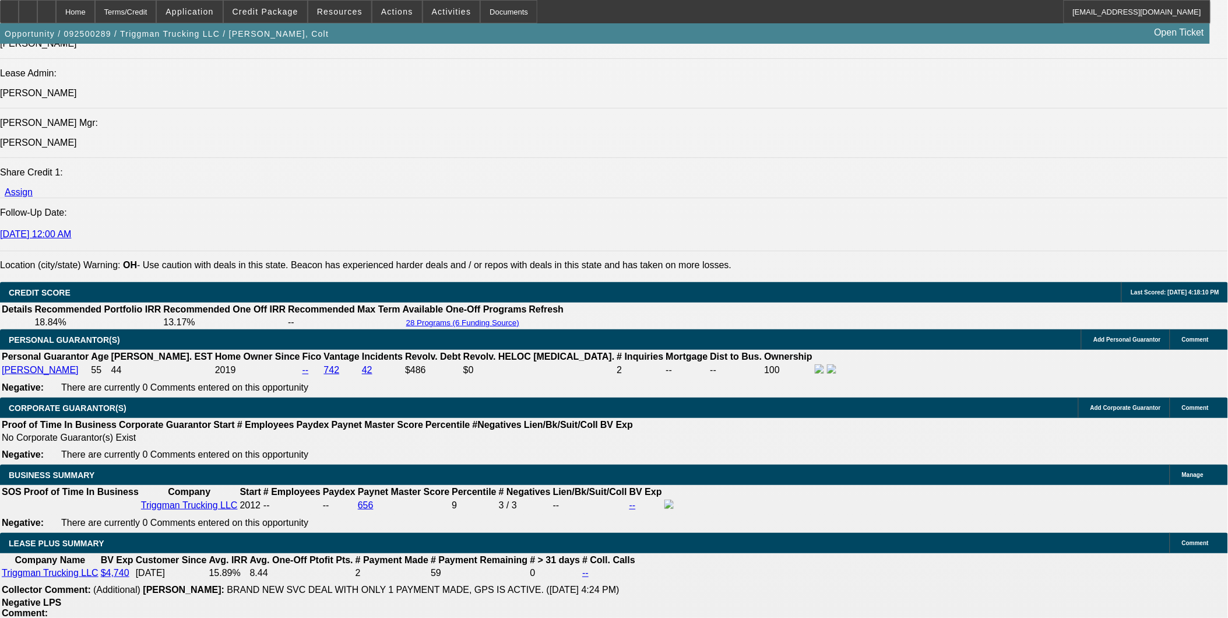
scroll to position [1523, 0]
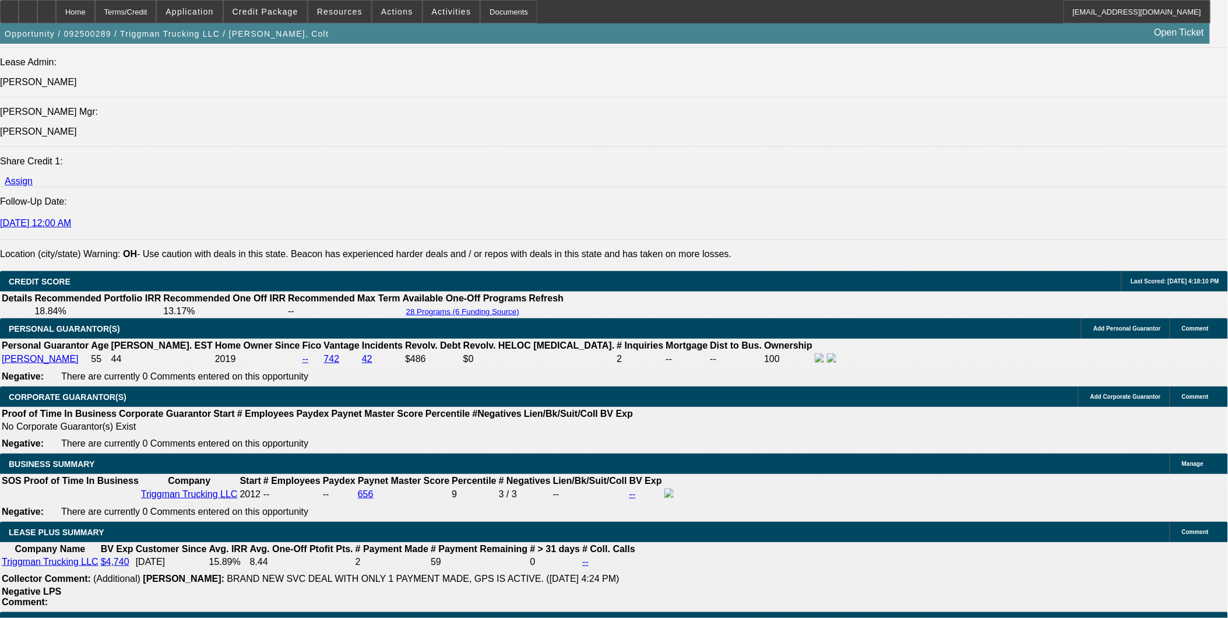
scroll to position [194, 0]
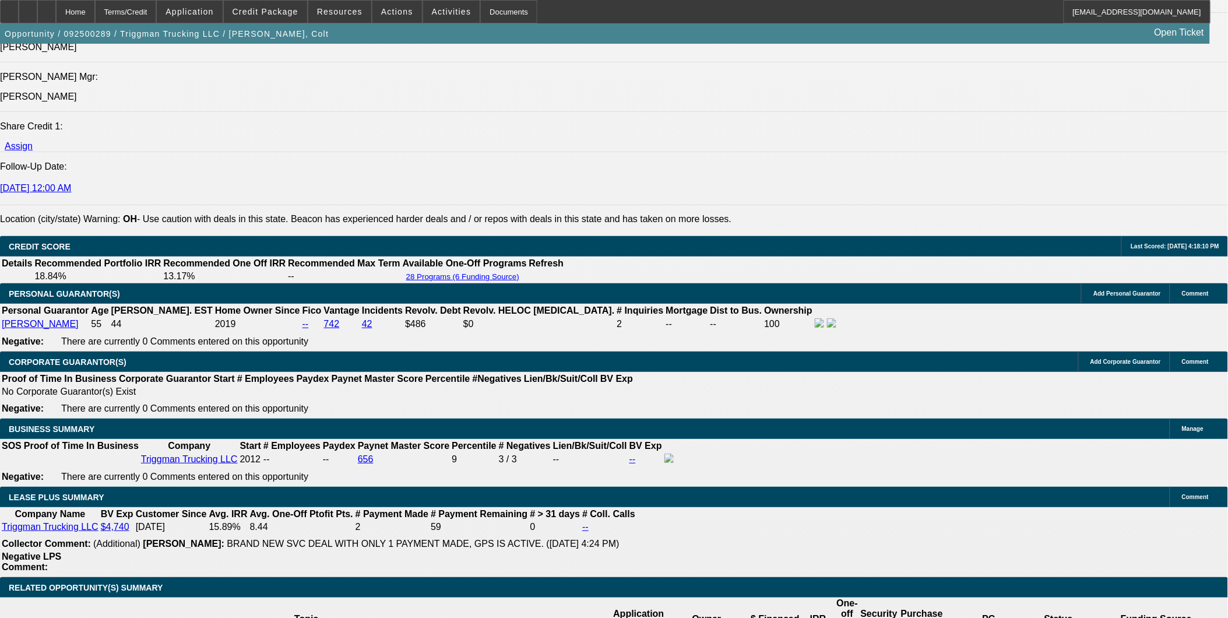
scroll to position [1523, 0]
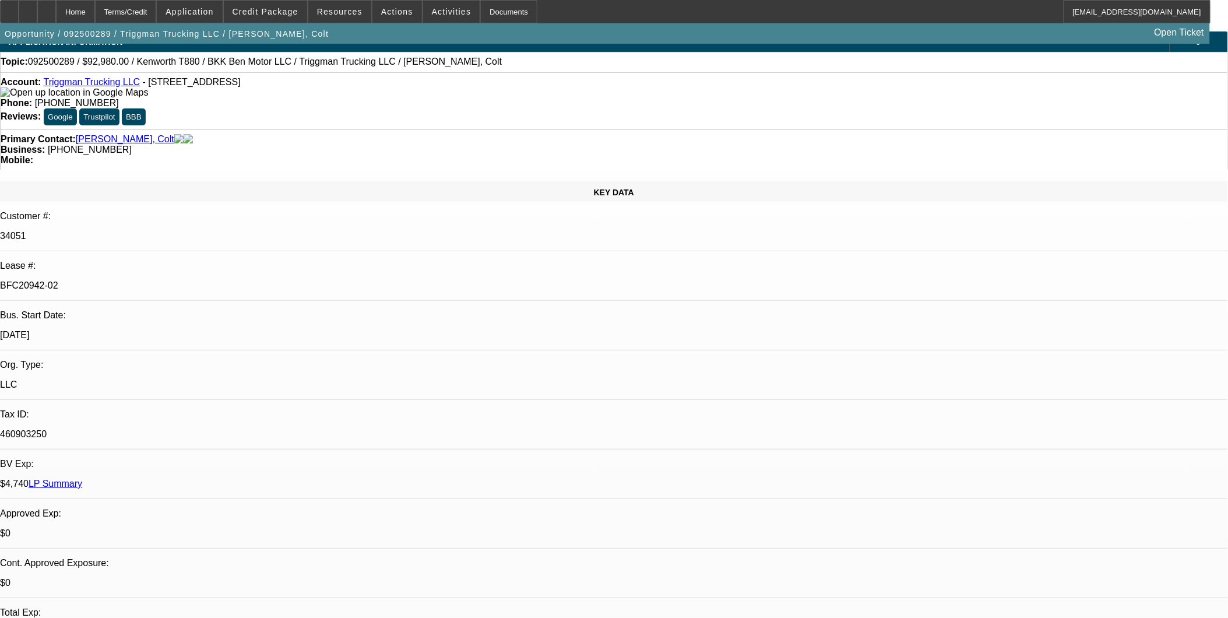
scroll to position [0, 0]
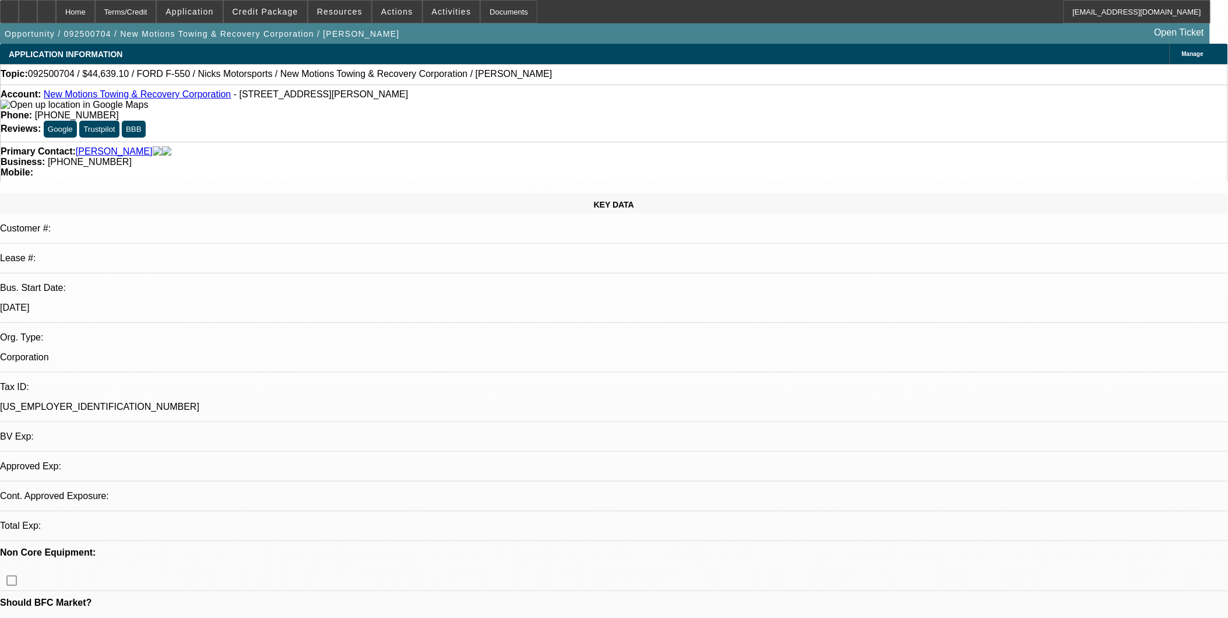
select select "0.1"
select select "2"
select select "0.1"
select select "2"
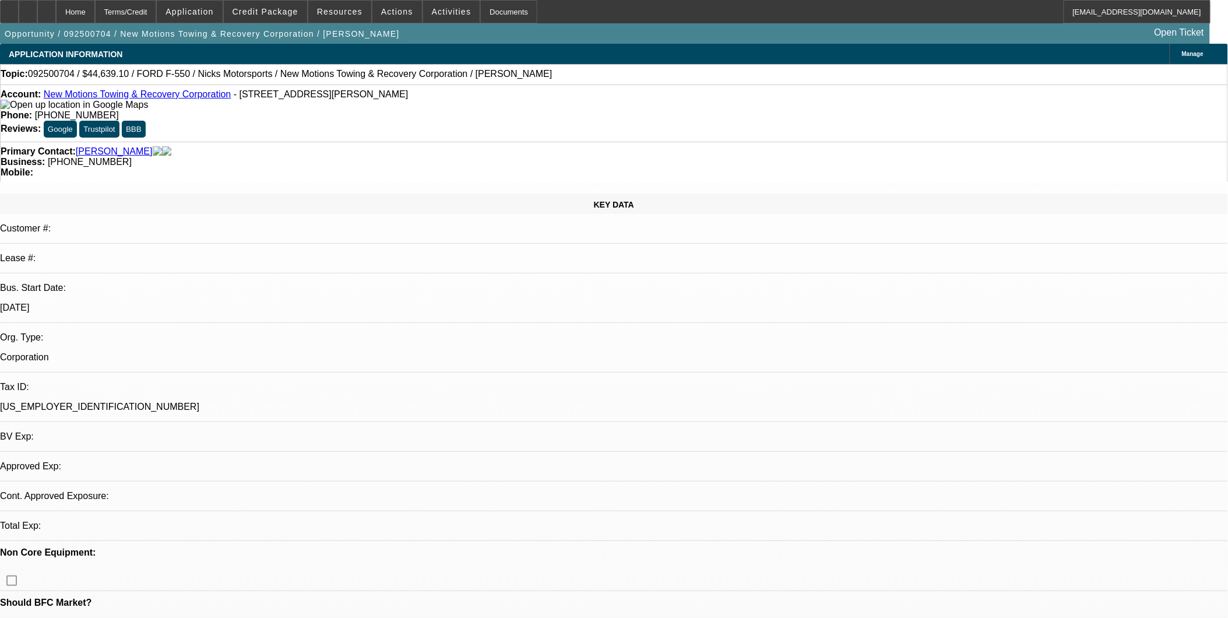
select select "0.1"
select select "1"
select select "2"
select select "4"
select select "1"
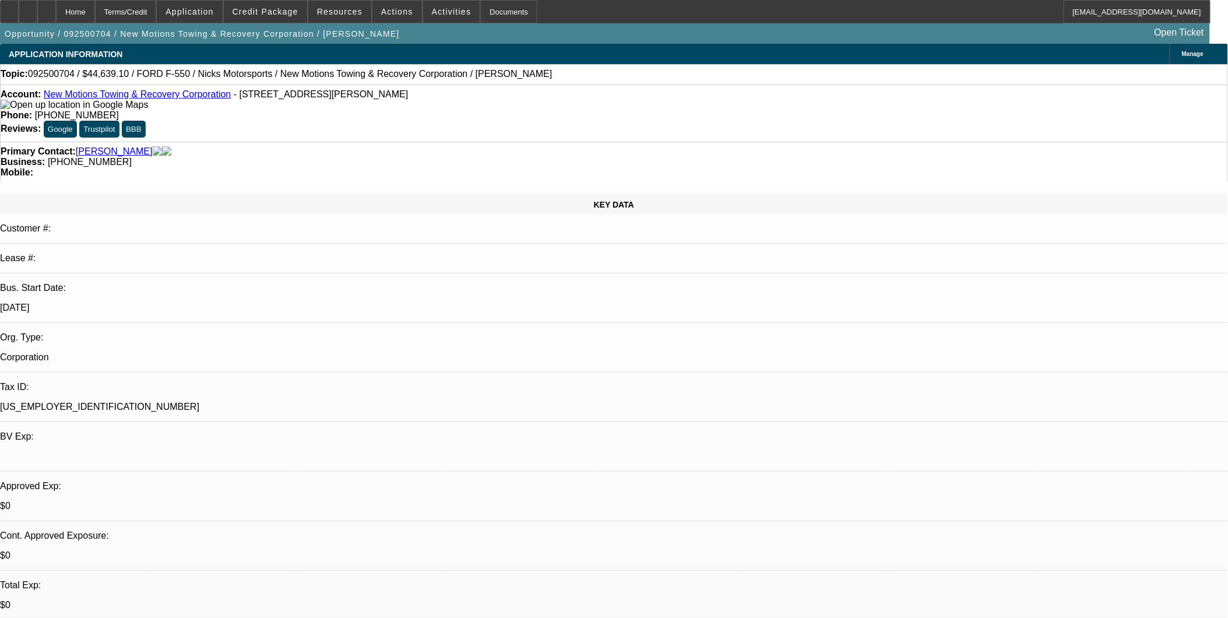
select select "2"
select select "4"
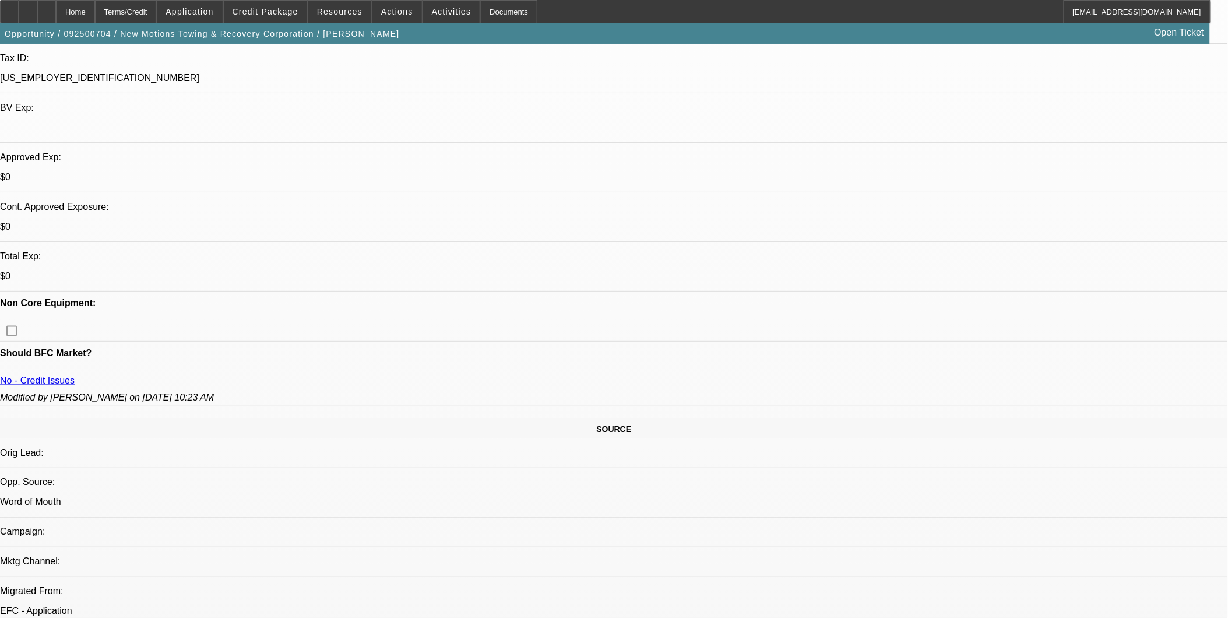
scroll to position [294, 0]
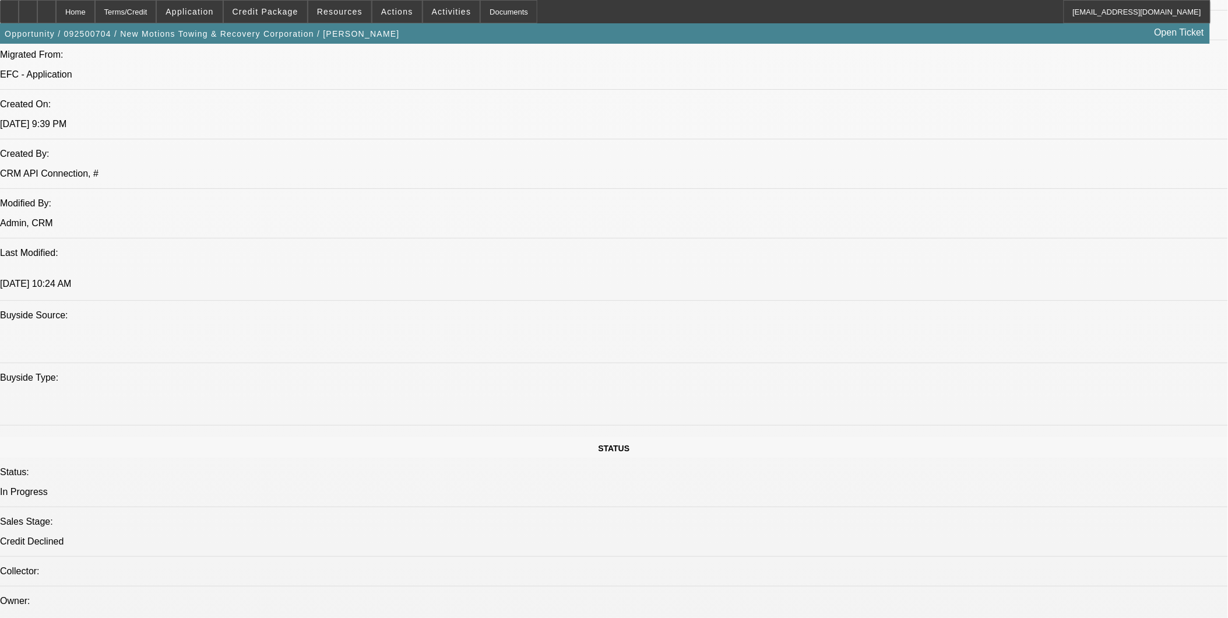
scroll to position [876, 0]
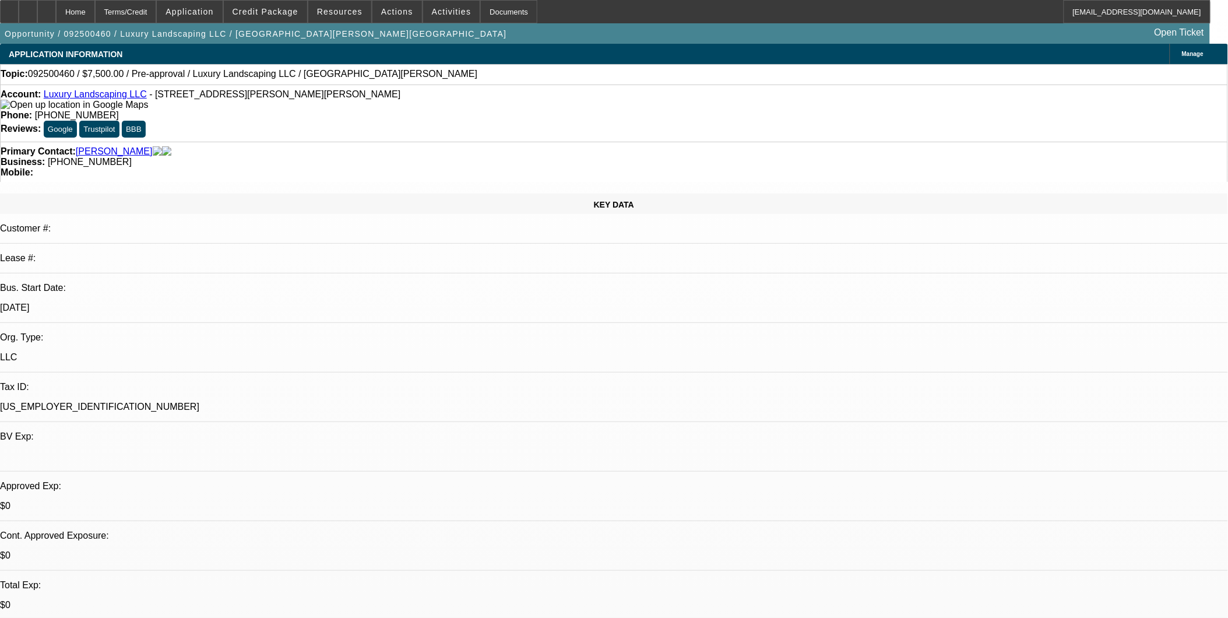
select select "0"
select select "2"
select select "0.1"
select select "4"
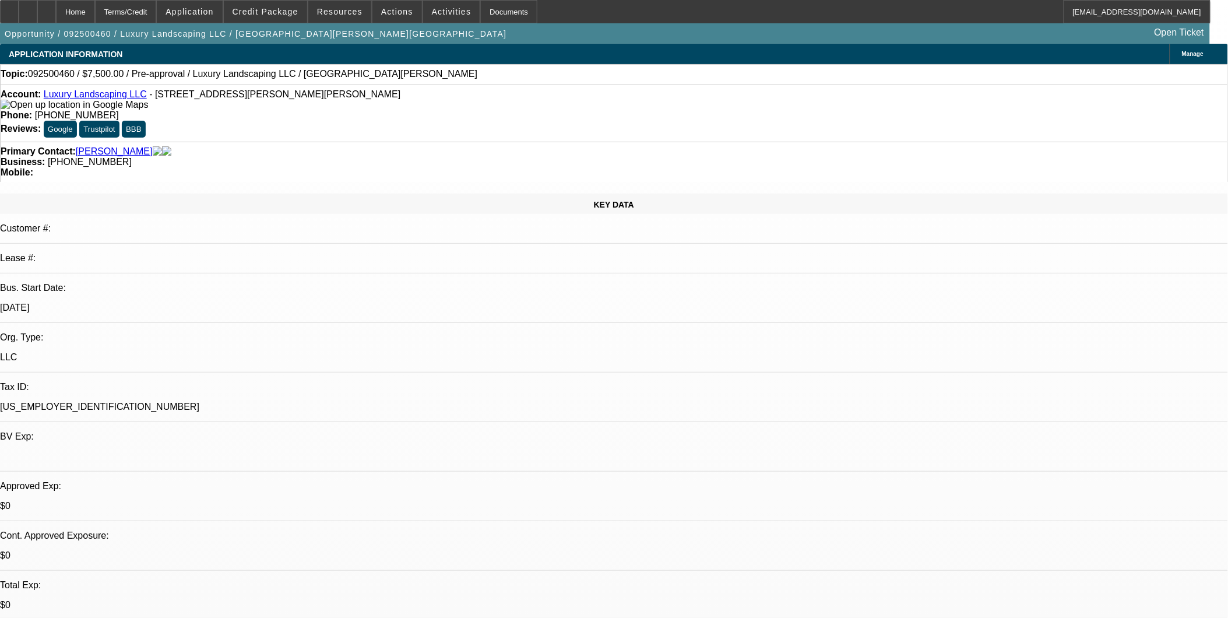
drag, startPoint x: 976, startPoint y: 244, endPoint x: 974, endPoint y: 220, distance: 23.4
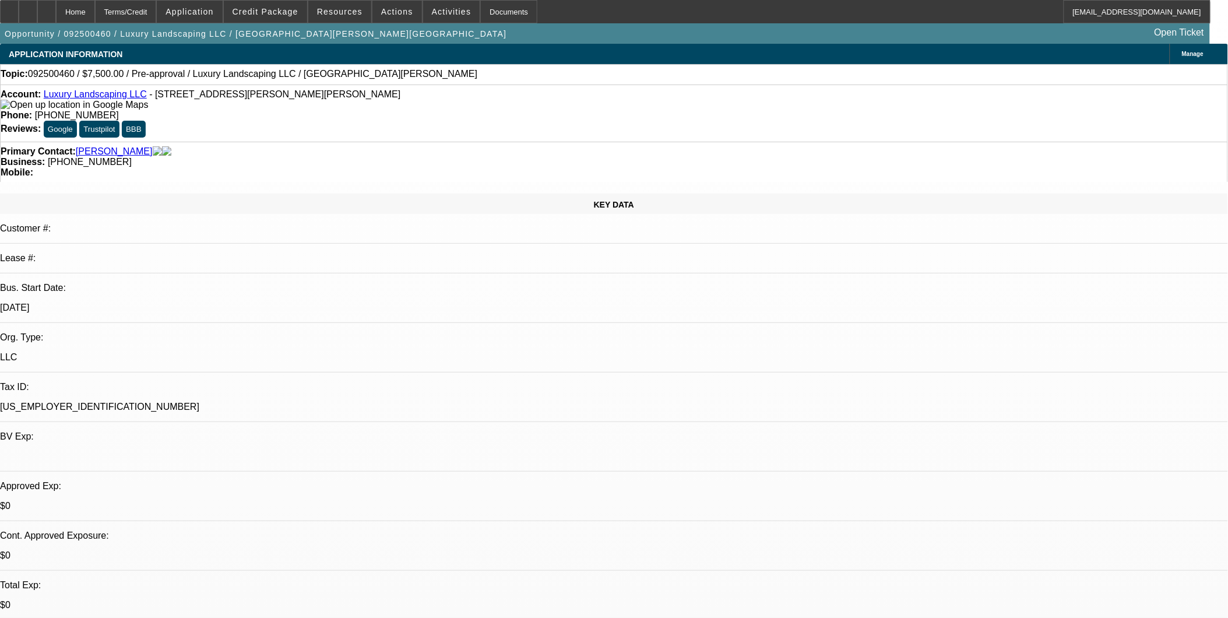
select select "0"
select select "2"
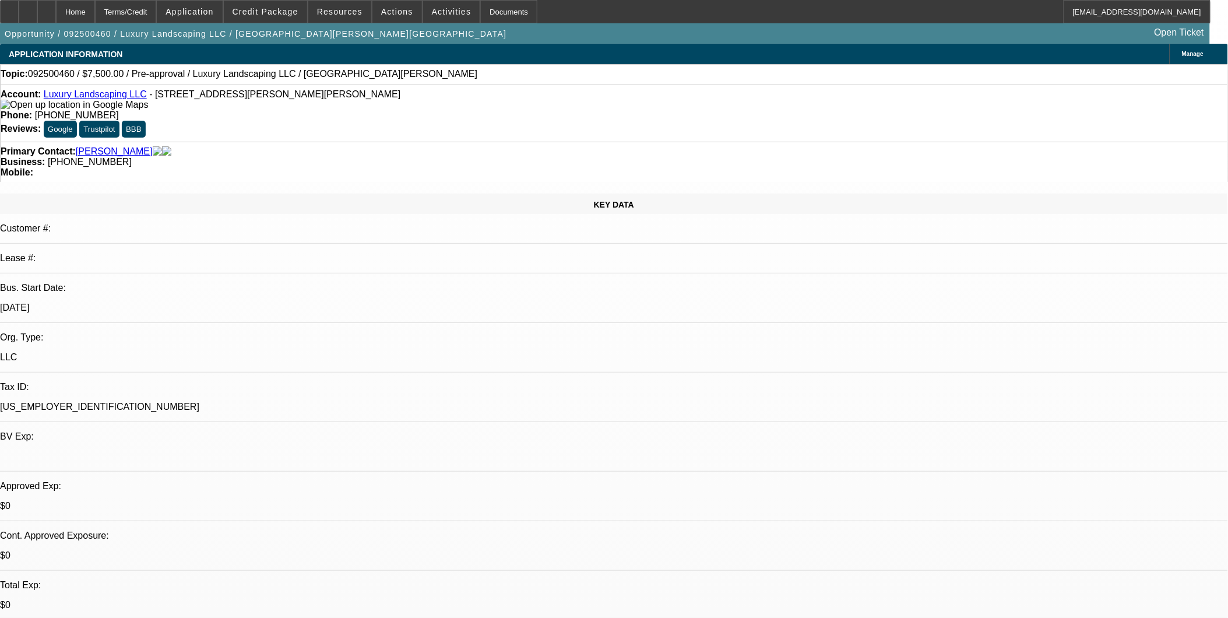
select select "2"
select select "0.1"
select select "4"
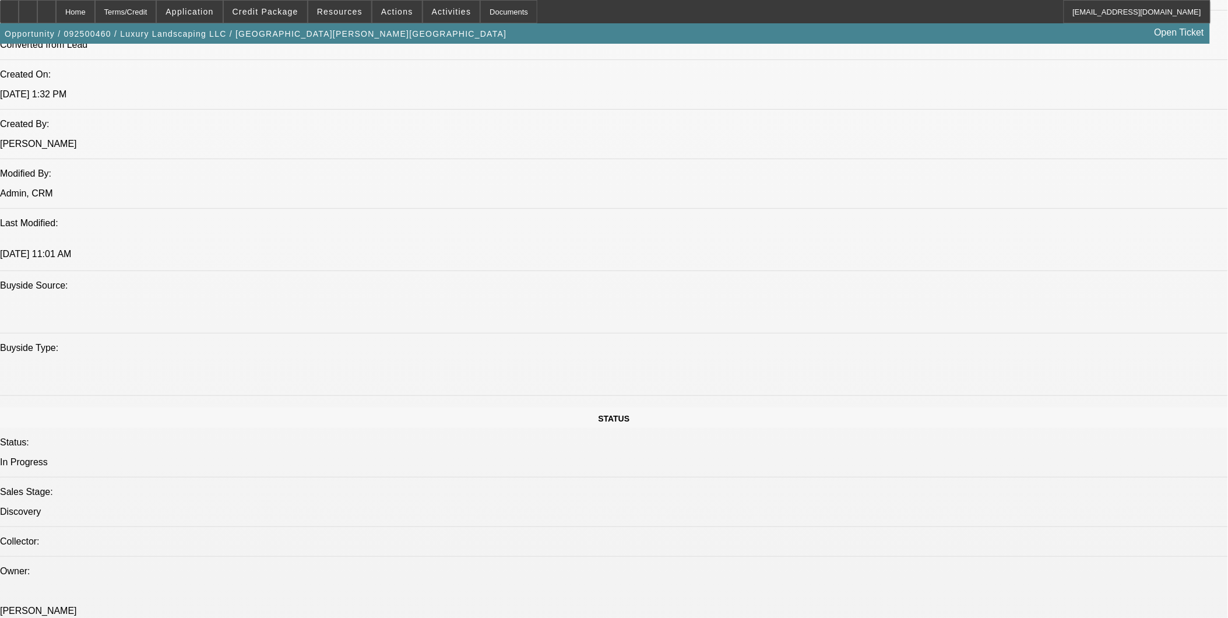
scroll to position [517, 0]
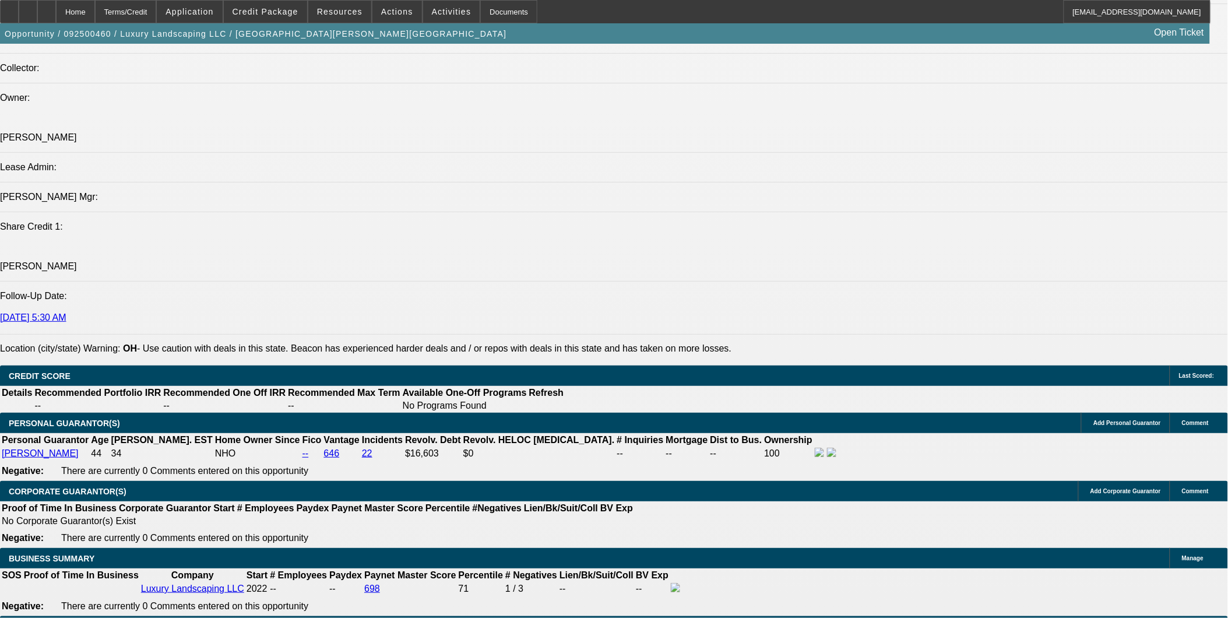
scroll to position [1554, 0]
